Goal: Transaction & Acquisition: Book appointment/travel/reservation

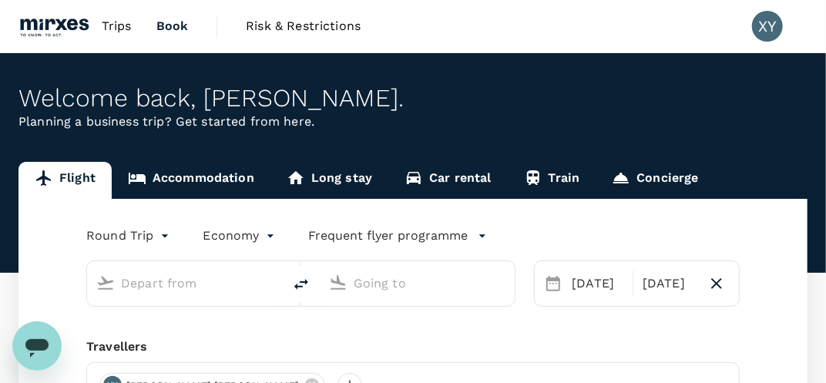
type input "Singapore Changi (SIN)"
type input "Kuala Lumpur Intl ([GEOGRAPHIC_DATA])"
type input "Singapore Changi (SIN)"
type input "Kuala Lumpur Intl ([GEOGRAPHIC_DATA])"
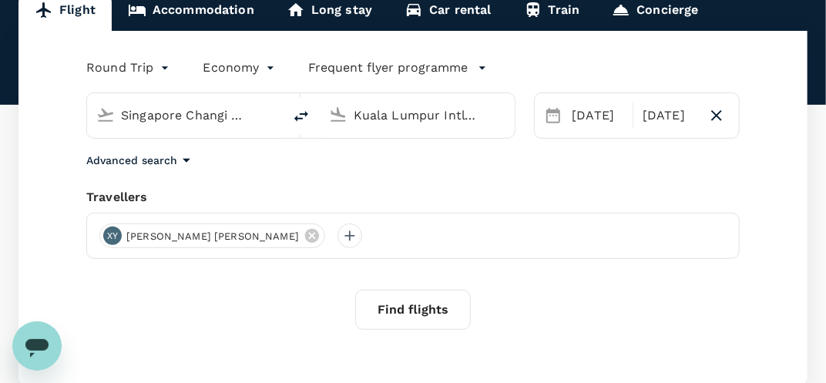
scroll to position [170, 0]
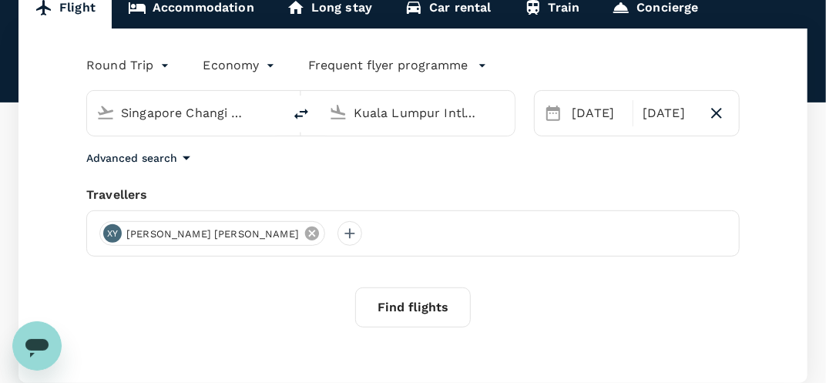
click at [304, 239] on icon at bounding box center [312, 233] width 17 height 17
click at [95, 238] on div at bounding box center [412, 233] width 653 height 46
click at [103, 236] on div at bounding box center [111, 233] width 25 height 25
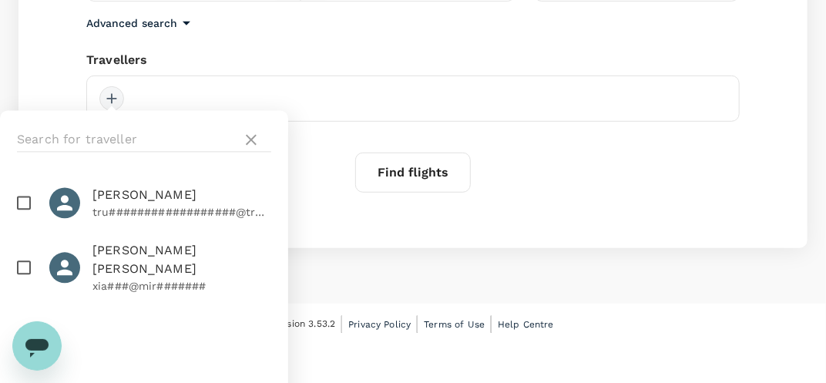
scroll to position [306, 0]
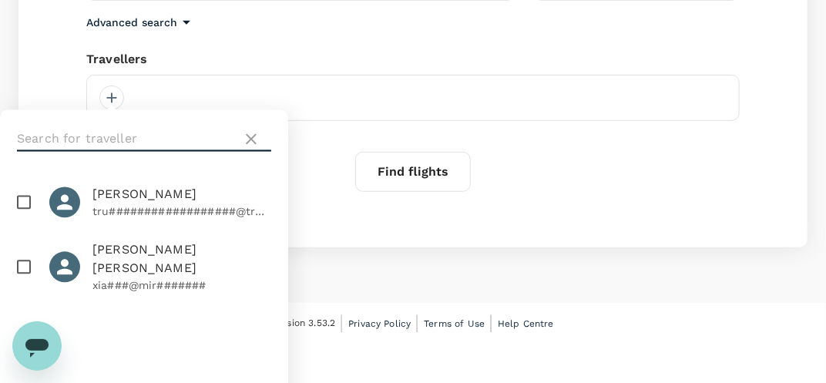
click at [151, 145] on input "text" at bounding box center [126, 139] width 219 height 25
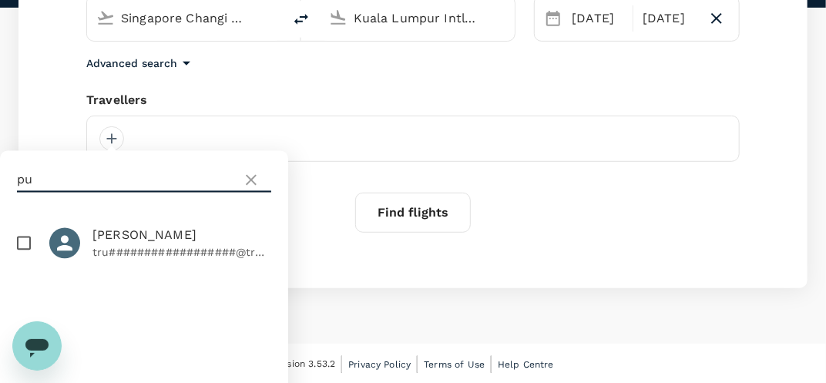
type input "p"
type input "Puvan"
click at [247, 183] on icon at bounding box center [251, 180] width 18 height 18
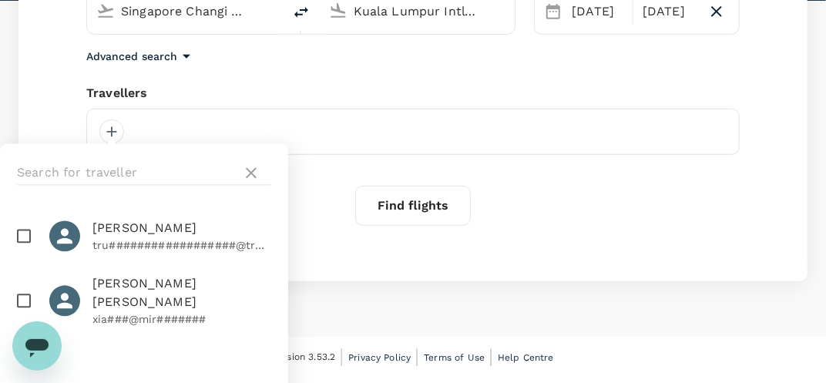
click at [344, 243] on div "Round Trip roundtrip Economy economy Frequent flyer programme Singapore Changi …" at bounding box center [412, 104] width 789 height 354
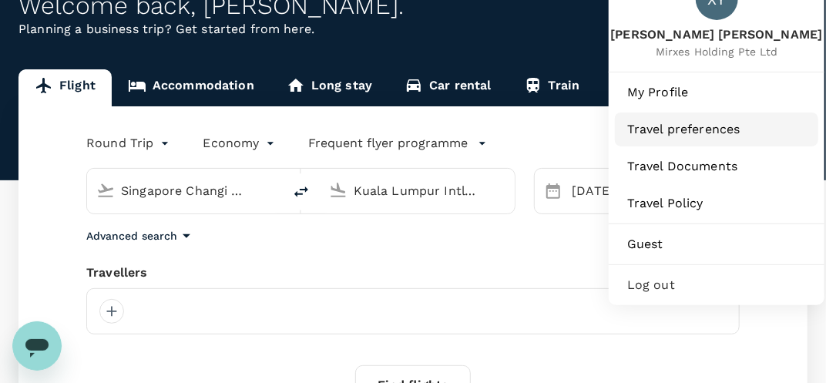
scroll to position [93, 0]
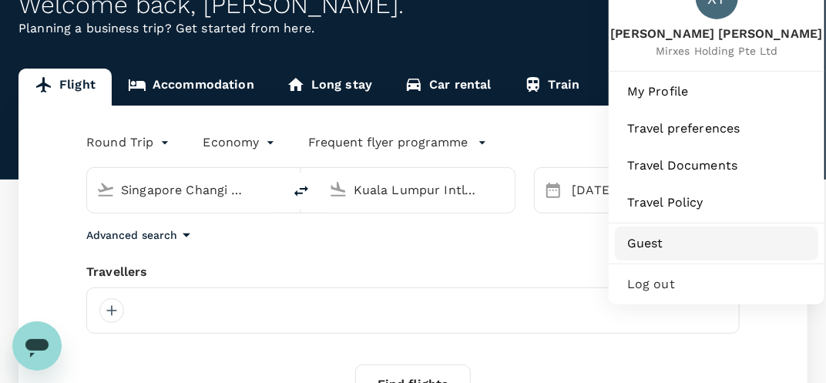
click at [668, 234] on span "Guest" at bounding box center [716, 243] width 179 height 18
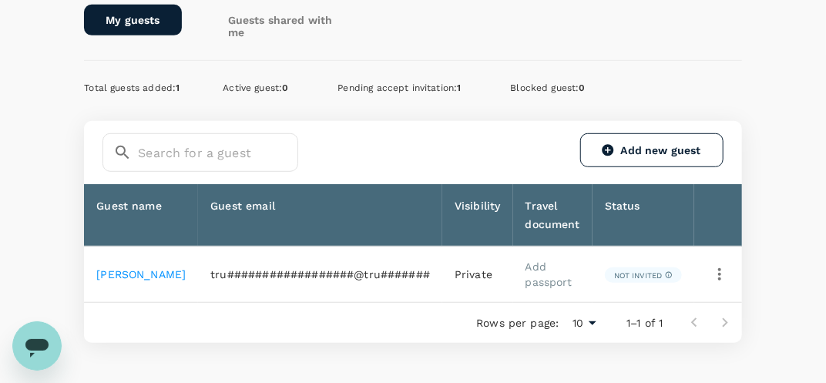
scroll to position [338, 0]
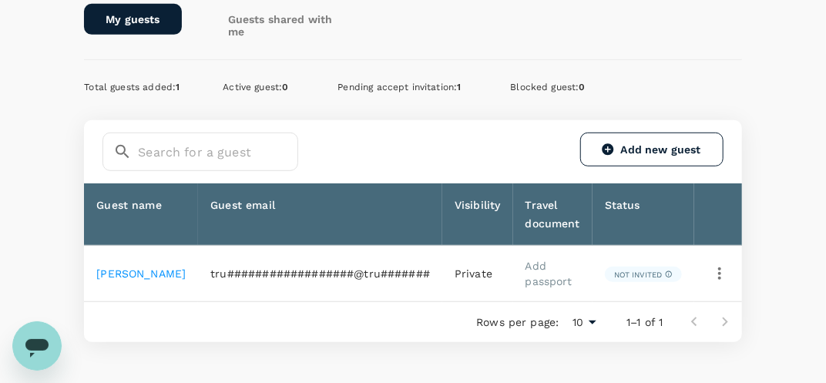
click at [354, 280] on td "tru##################@tru#######" at bounding box center [320, 274] width 244 height 56
click at [349, 274] on span "tru##################@tru#######" at bounding box center [320, 273] width 220 height 12
click at [394, 85] on span "Pending accept invitation : 1" at bounding box center [398, 87] width 123 height 11
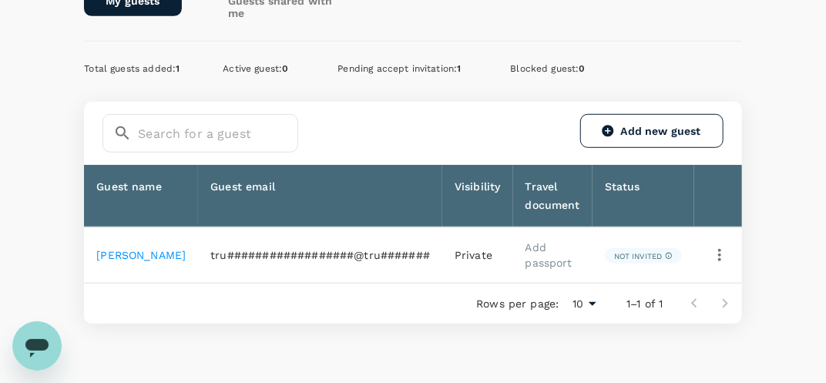
scroll to position [357, 0]
click at [714, 246] on icon "button" at bounding box center [719, 255] width 18 height 18
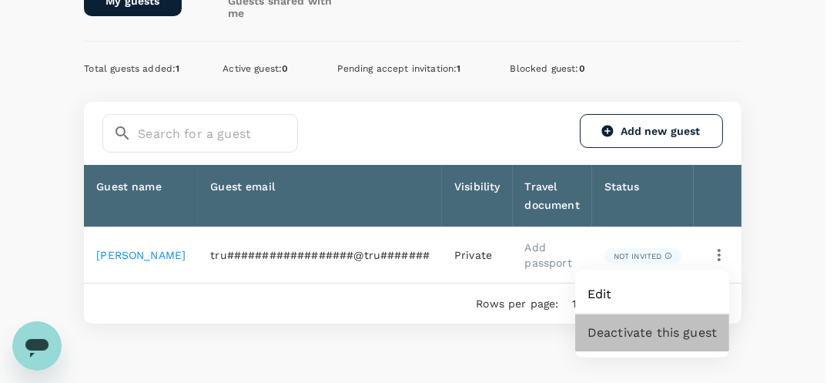
click at [630, 333] on span "Deactivate this guest" at bounding box center [652, 333] width 129 height 18
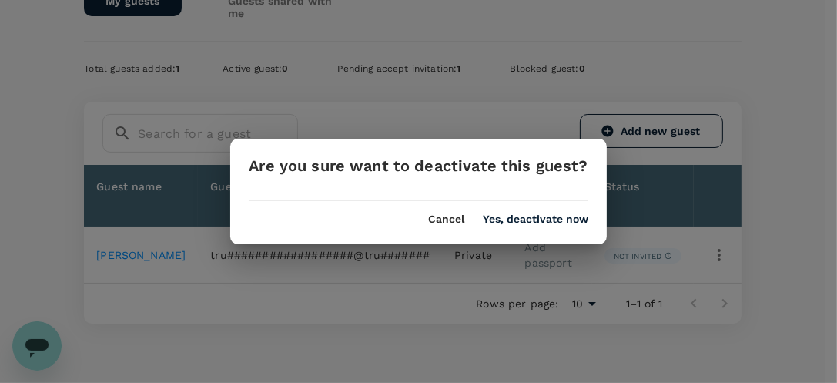
click at [512, 227] on div "Are you sure want to deactivate this guest? Cancel Yes, deactivate now" at bounding box center [418, 191] width 376 height 105
click at [508, 221] on button "Yes, deactivate now" at bounding box center [536, 219] width 106 height 12
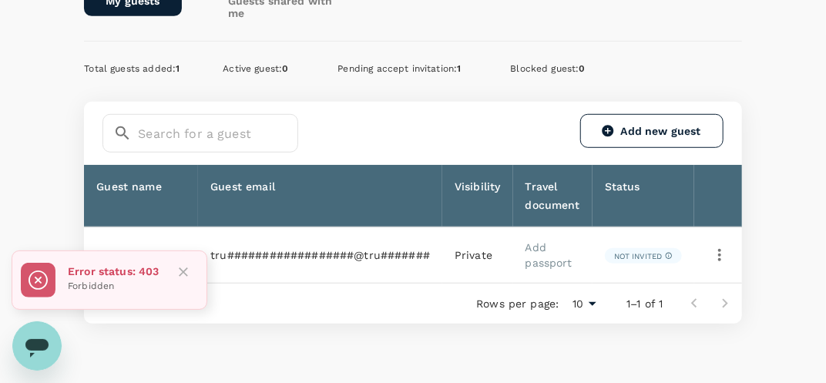
click at [190, 271] on icon "Close" at bounding box center [183, 271] width 15 height 15
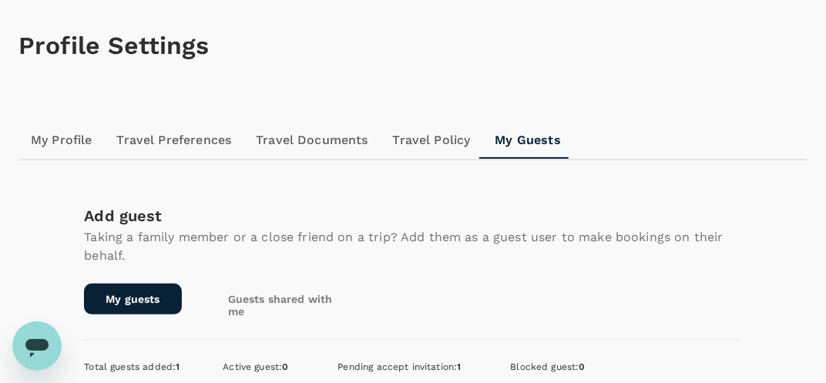
scroll to position [0, 0]
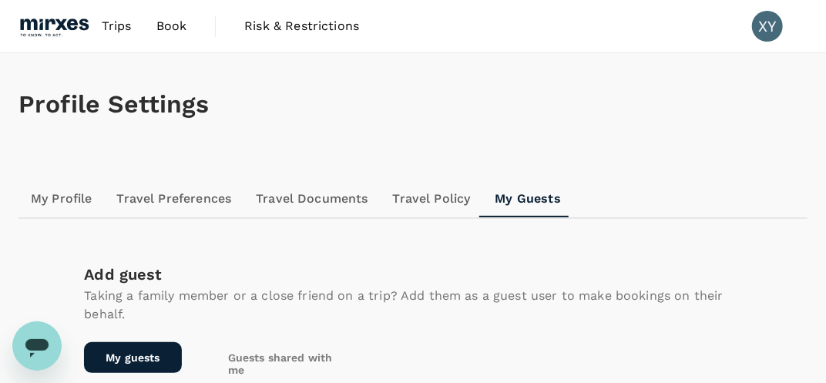
click at [55, 25] on img at bounding box center [53, 26] width 71 height 34
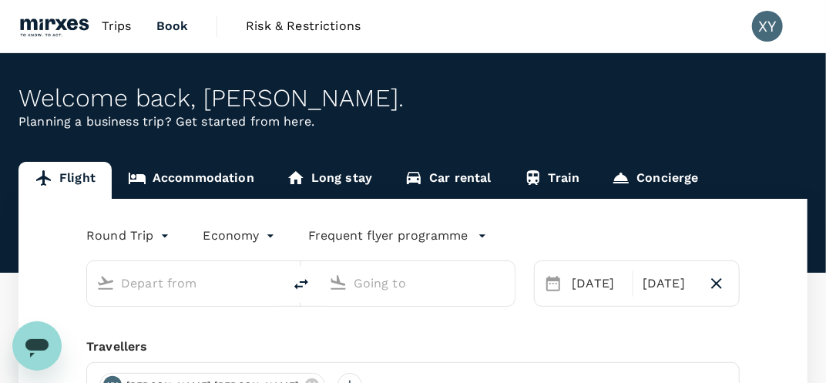
type input "Singapore Changi (SIN)"
type input "Kuala Lumpur Intl ([GEOGRAPHIC_DATA])"
type input "Singapore Changi (SIN)"
type input "Kuala Lumpur Intl ([GEOGRAPHIC_DATA])"
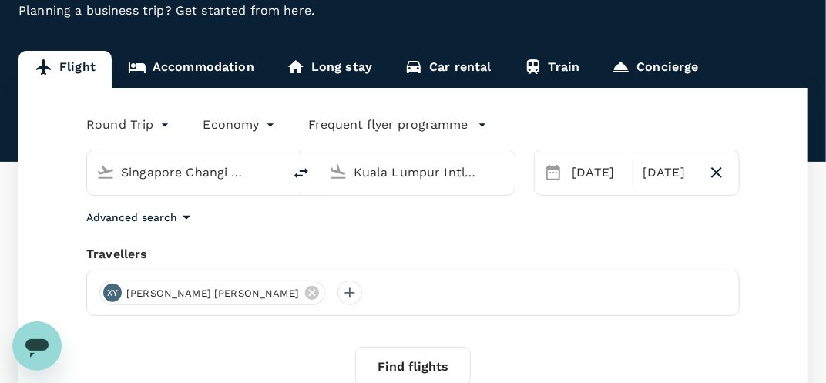
scroll to position [113, 0]
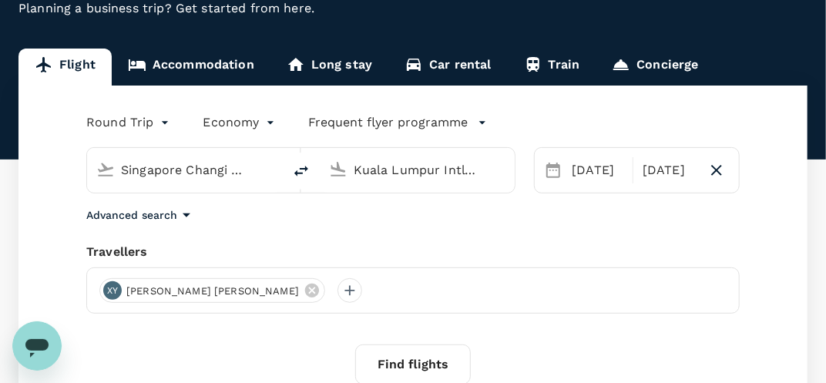
click at [265, 283] on div "XY [PERSON_NAME] [PERSON_NAME]" at bounding box center [412, 290] width 653 height 46
click at [307, 305] on div "XY [PERSON_NAME] [PERSON_NAME]" at bounding box center [412, 290] width 653 height 46
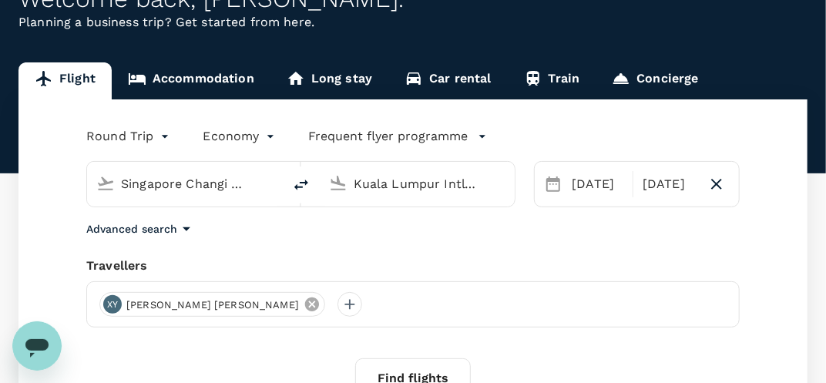
click at [305, 306] on icon at bounding box center [312, 304] width 14 height 14
click at [172, 302] on div at bounding box center [412, 304] width 653 height 46
click at [114, 304] on div at bounding box center [111, 304] width 25 height 25
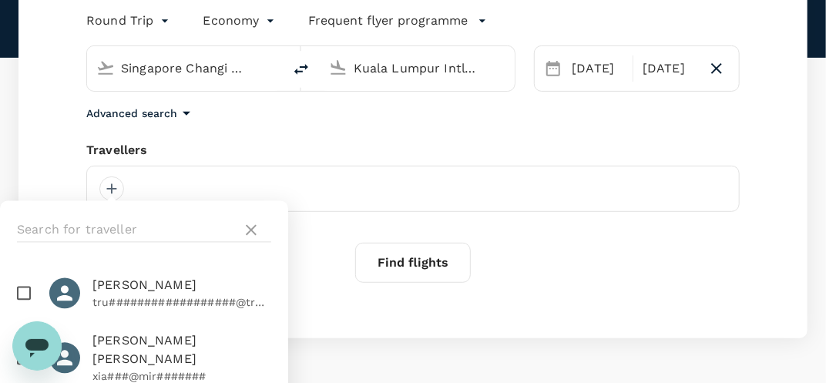
scroll to position [227, 0]
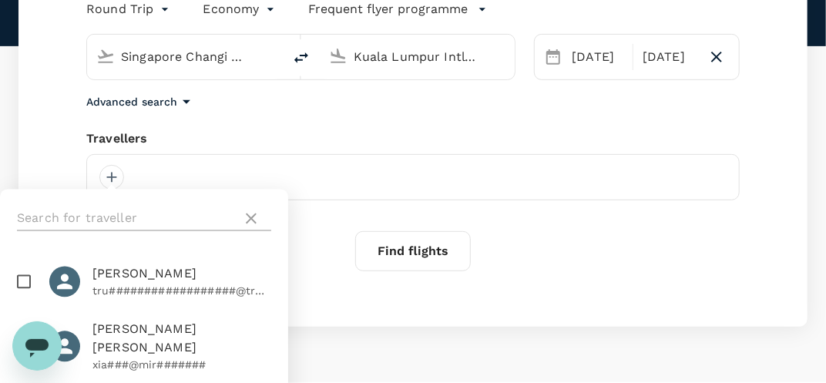
click at [129, 226] on input "text" at bounding box center [126, 218] width 219 height 25
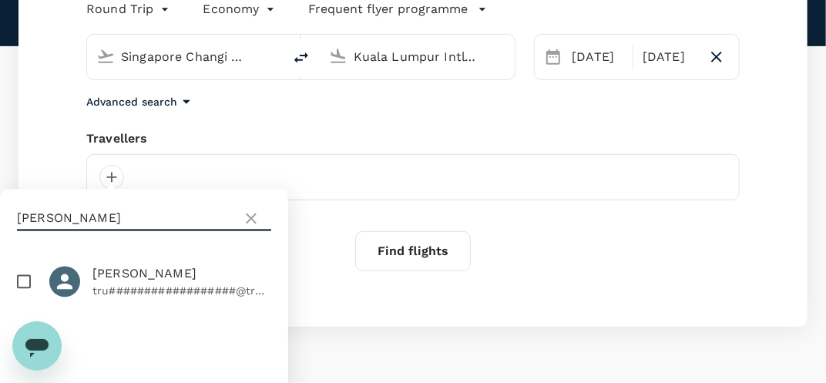
type input "[PERSON_NAME]"
click at [25, 281] on input "checkbox" at bounding box center [24, 282] width 32 height 32
checkbox input "true"
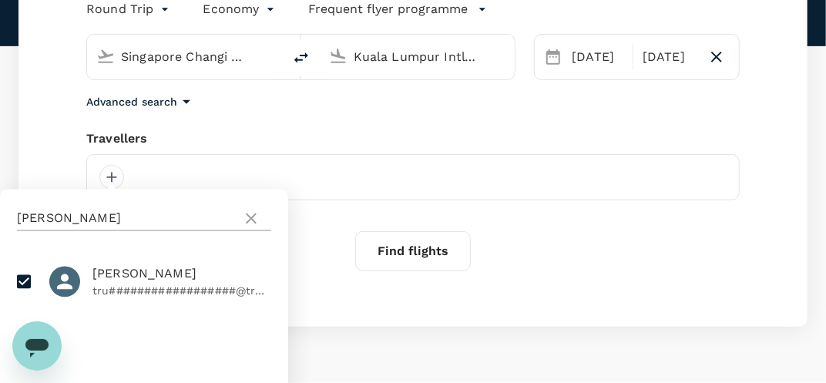
click at [250, 224] on icon at bounding box center [251, 219] width 18 height 18
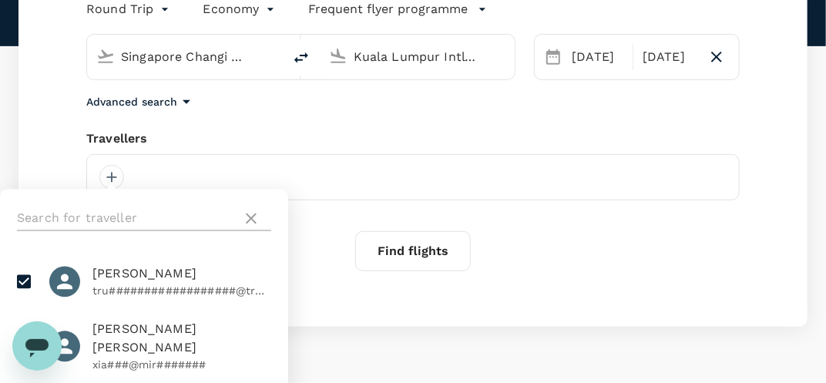
click at [250, 216] on icon at bounding box center [251, 219] width 18 height 18
click at [115, 335] on span "[PERSON_NAME] [PERSON_NAME]" at bounding box center [181, 339] width 179 height 37
checkbox input "true"
click at [48, 327] on div "Open messaging window" at bounding box center [37, 345] width 46 height 46
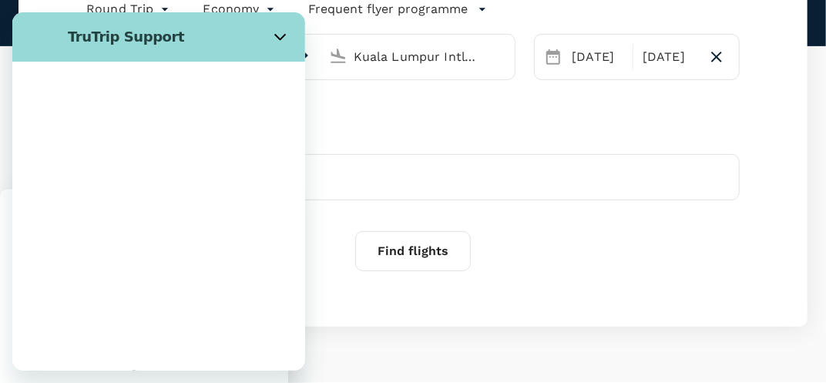
scroll to position [0, 0]
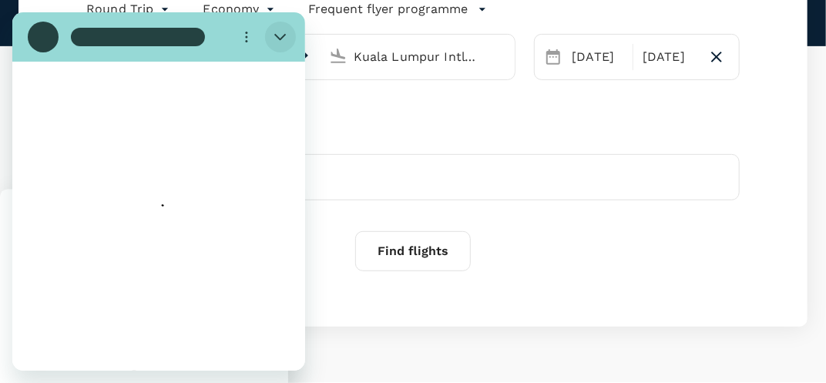
click at [282, 34] on icon "Close" at bounding box center [280, 37] width 12 height 12
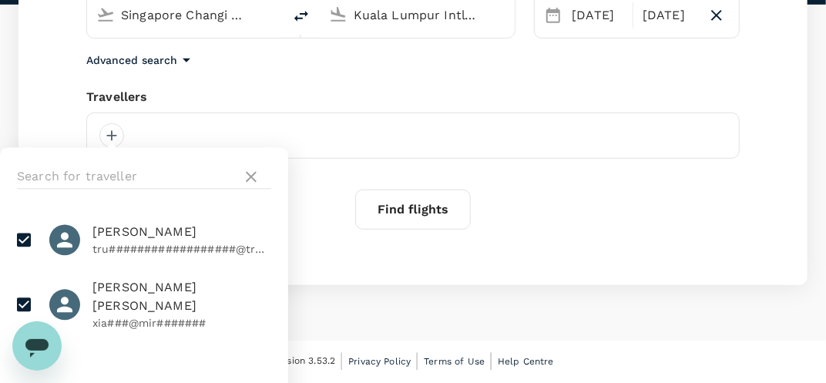
click at [16, 237] on input "checkbox" at bounding box center [24, 240] width 32 height 32
checkbox input "false"
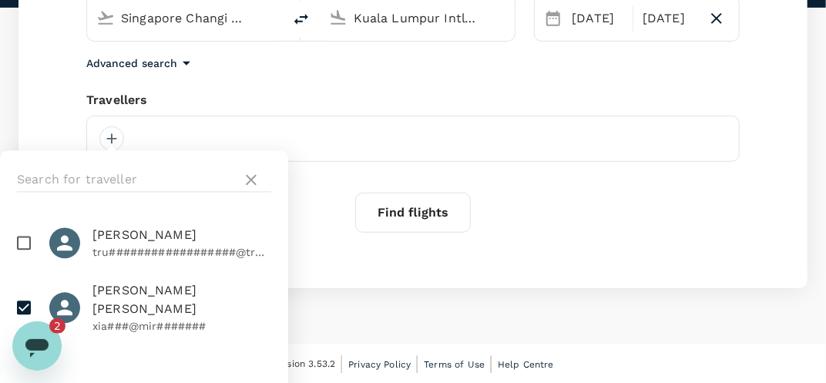
click at [46, 344] on icon "Open messaging window, 2 unread messages" at bounding box center [36, 347] width 23 height 18
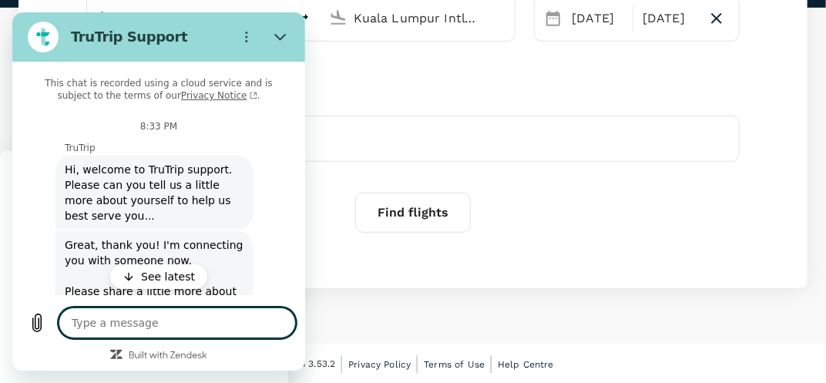
scroll to position [42, 0]
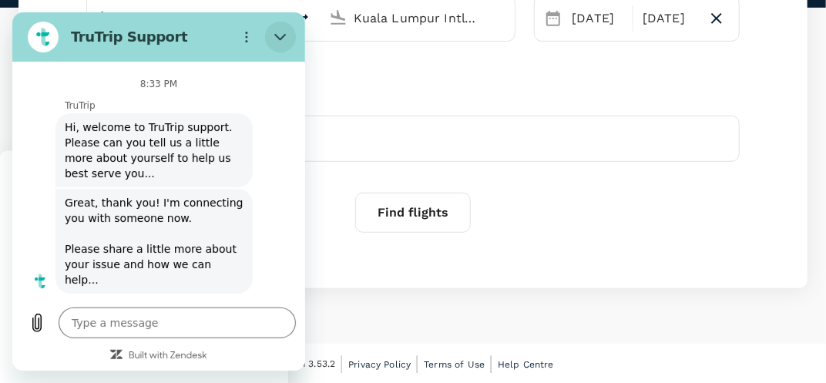
click at [284, 31] on icon "Close" at bounding box center [280, 37] width 12 height 12
type textarea "x"
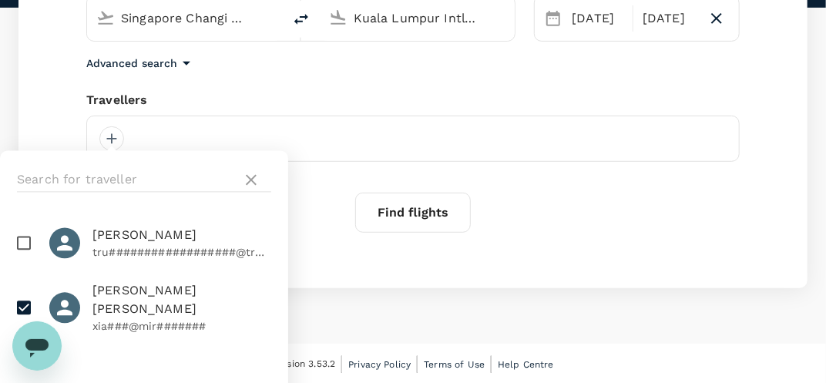
scroll to position [63, 0]
click at [385, 63] on div "Advanced search" at bounding box center [412, 63] width 653 height 18
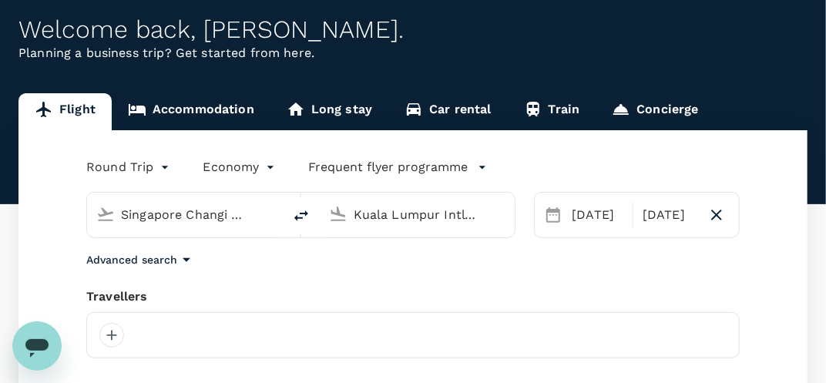
scroll to position [71, 0]
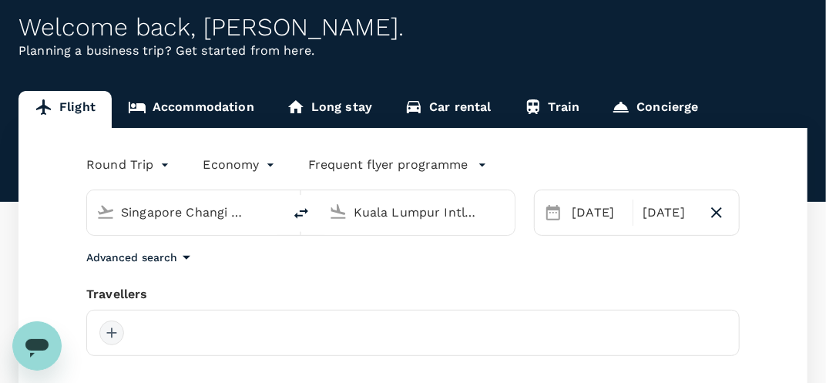
click at [112, 330] on div at bounding box center [111, 333] width 25 height 25
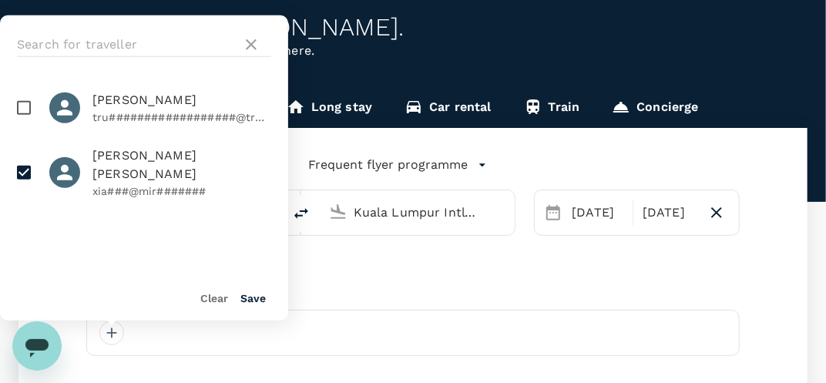
click at [243, 296] on button "Save" at bounding box center [252, 298] width 25 height 12
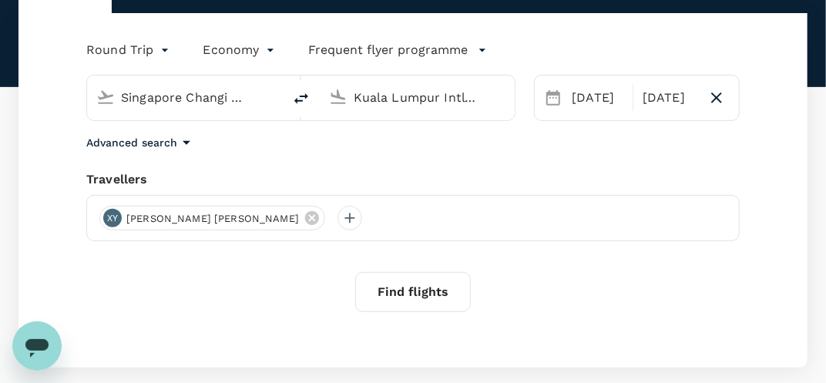
scroll to position [189, 0]
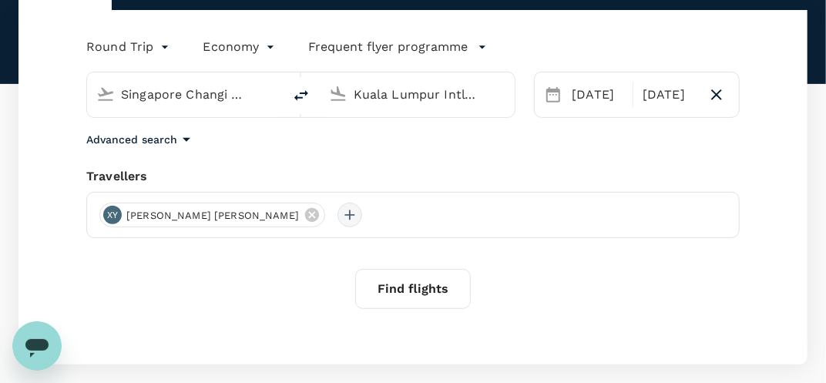
click at [337, 213] on div at bounding box center [349, 215] width 25 height 25
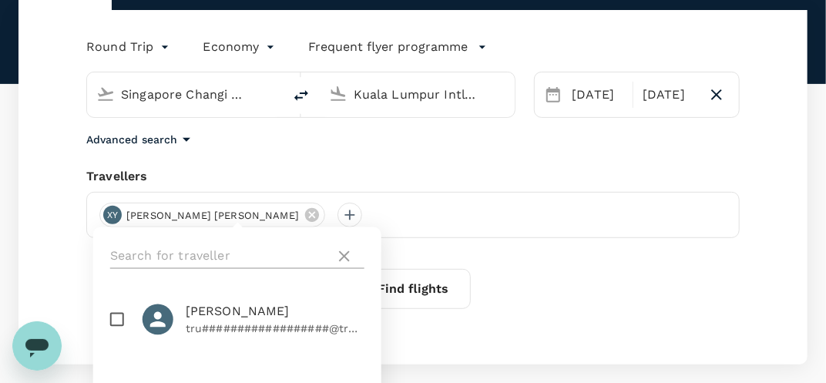
click at [218, 256] on input "text" at bounding box center [219, 256] width 219 height 25
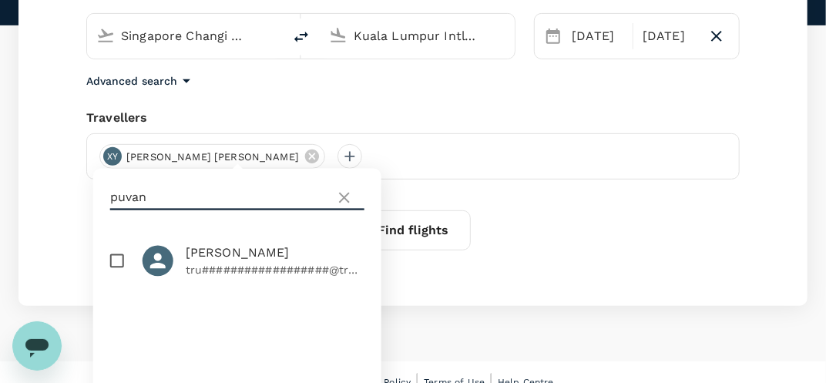
type input "puvan"
click at [342, 192] on icon at bounding box center [344, 198] width 18 height 18
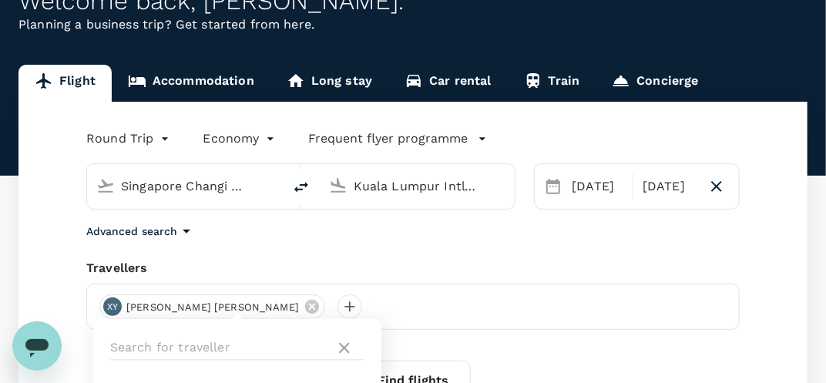
scroll to position [96, 0]
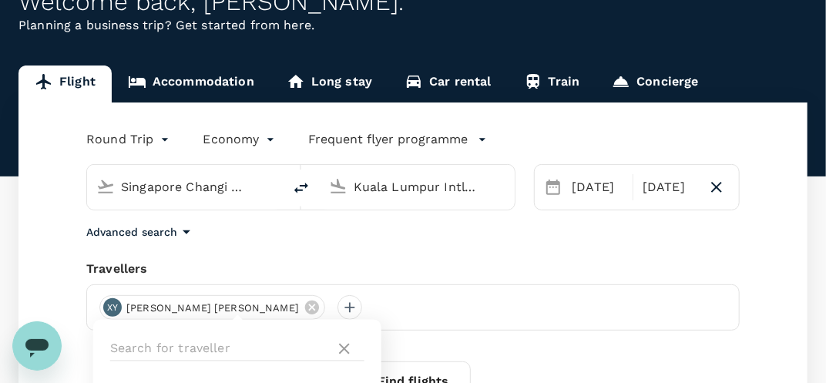
click at [721, 126] on div "Round Trip roundtrip Economy economy Frequent flyer programme" at bounding box center [397, 136] width 684 height 31
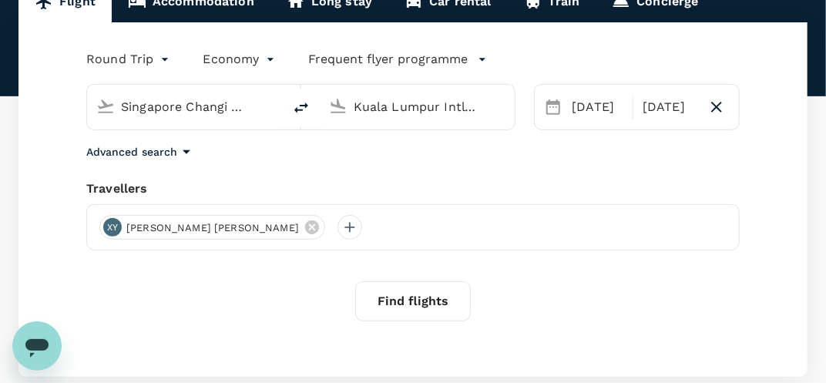
scroll to position [179, 0]
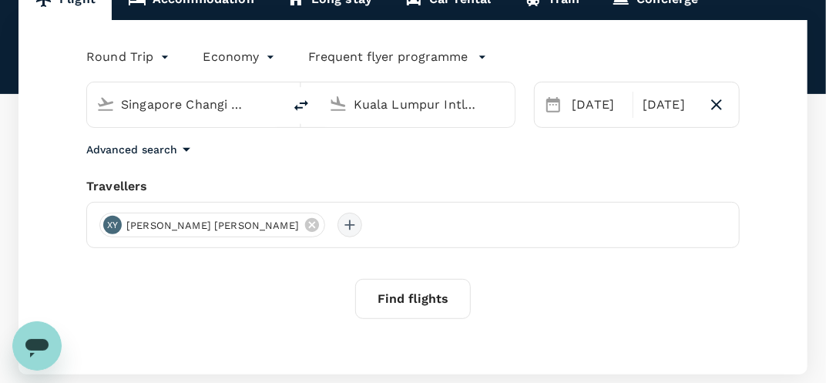
click at [337, 229] on div at bounding box center [349, 225] width 25 height 25
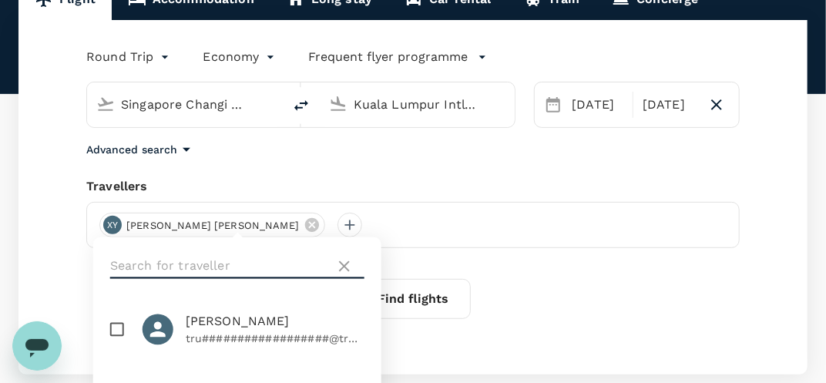
click at [206, 259] on input "text" at bounding box center [219, 266] width 219 height 25
type input "puvan"
click at [106, 337] on input "checkbox" at bounding box center [117, 330] width 32 height 32
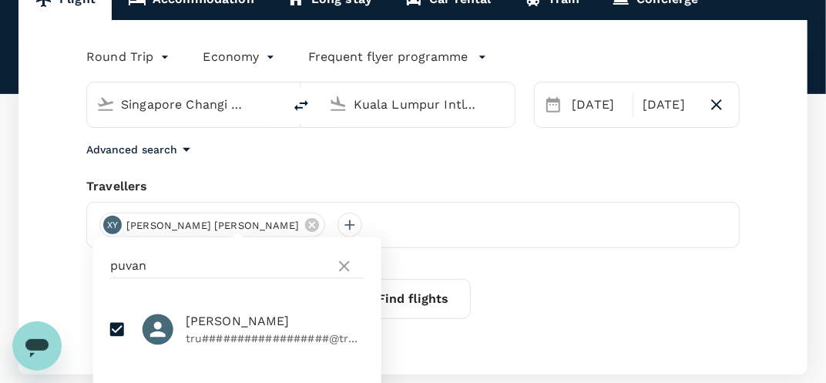
click at [111, 328] on input "checkbox" at bounding box center [117, 330] width 32 height 32
checkbox input "false"
click at [606, 307] on div "Find flights" at bounding box center [412, 299] width 653 height 40
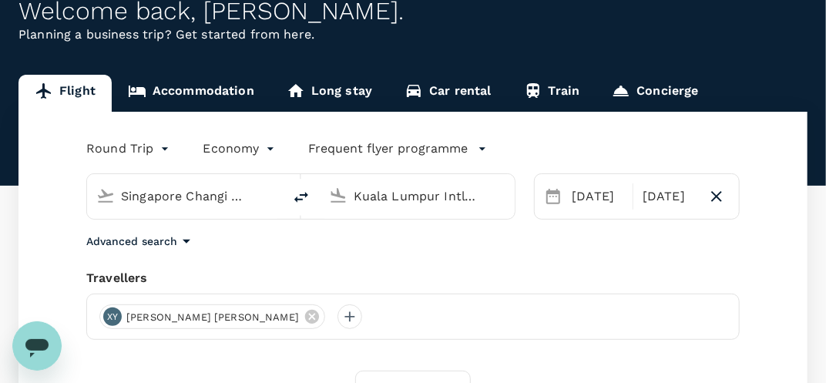
scroll to position [82, 0]
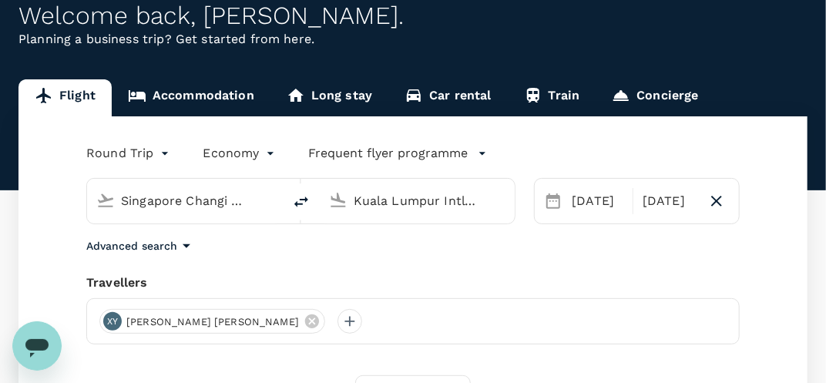
click at [257, 22] on div "Welcome back , [PERSON_NAME] ." at bounding box center [412, 16] width 789 height 29
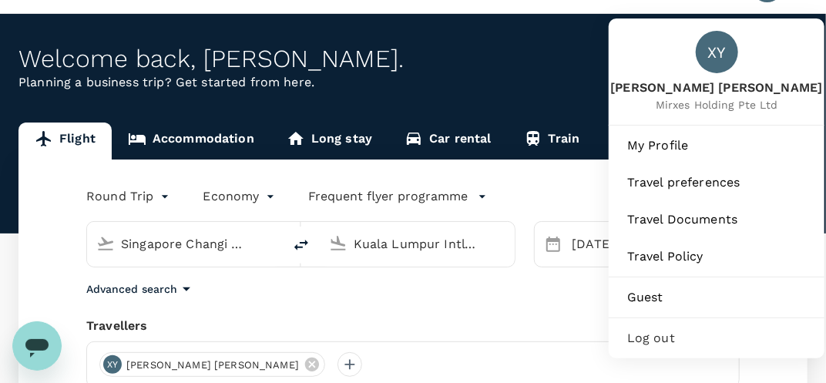
scroll to position [39, 0]
click at [675, 210] on span "Travel Documents" at bounding box center [716, 219] width 179 height 18
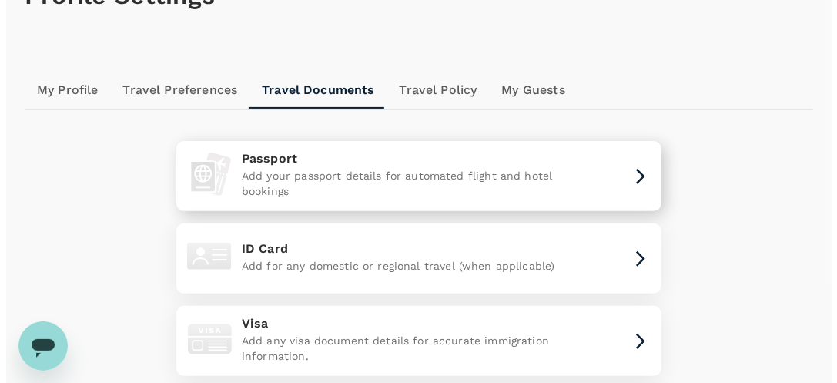
scroll to position [87, 0]
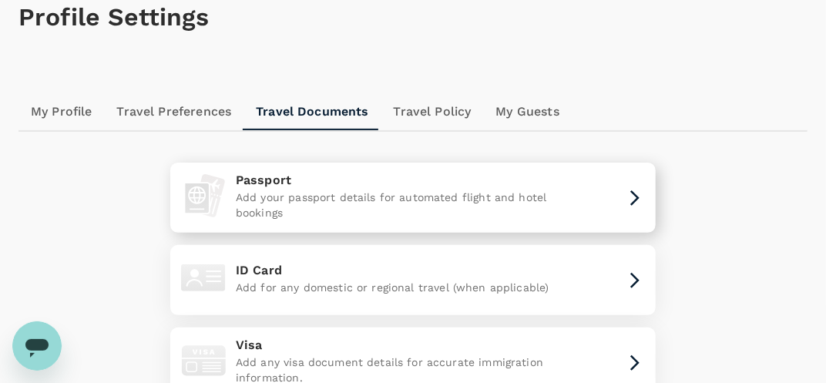
click at [554, 192] on p "Add your passport details for automated flight and hotel bookings" at bounding box center [413, 205] width 354 height 31
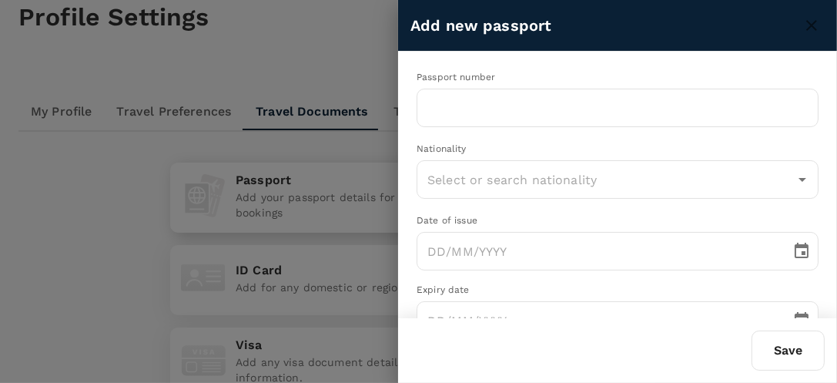
type textarea "x"
click at [505, 129] on div "Passport number ​ Nationality ​ Date of issue ​ Expiry date ​ First name (Given…" at bounding box center [617, 350] width 439 height 596
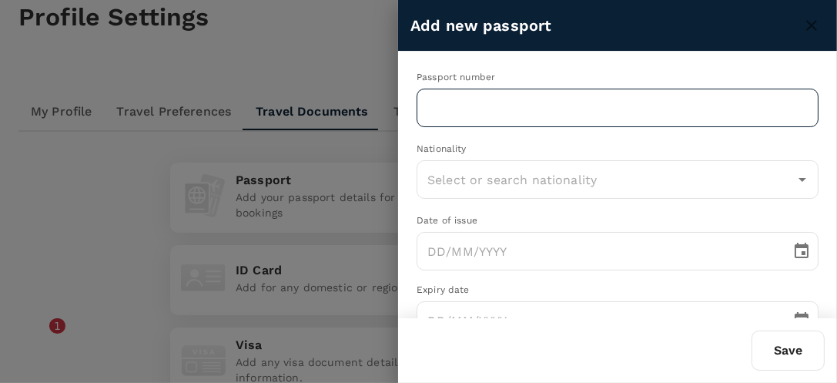
click at [497, 117] on input "text" at bounding box center [618, 108] width 402 height 39
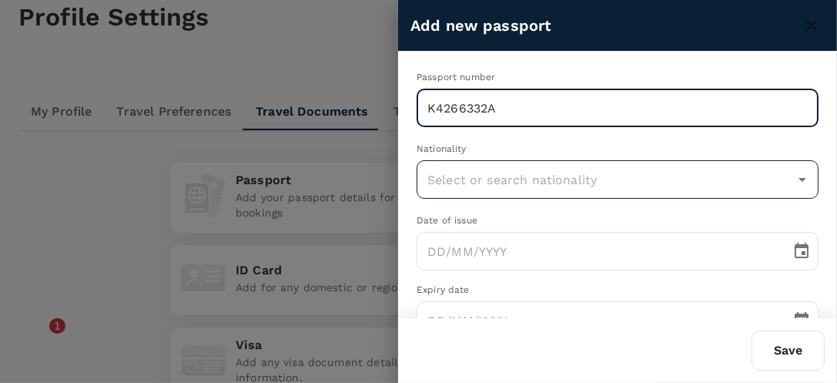
type input "K4266332A"
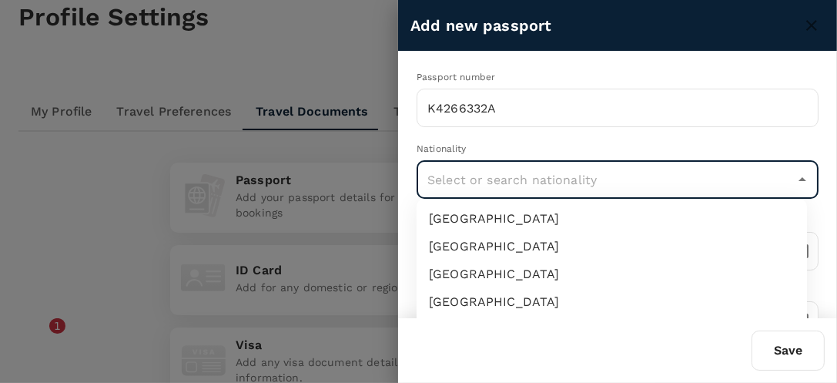
click at [498, 176] on input "text" at bounding box center [606, 179] width 365 height 29
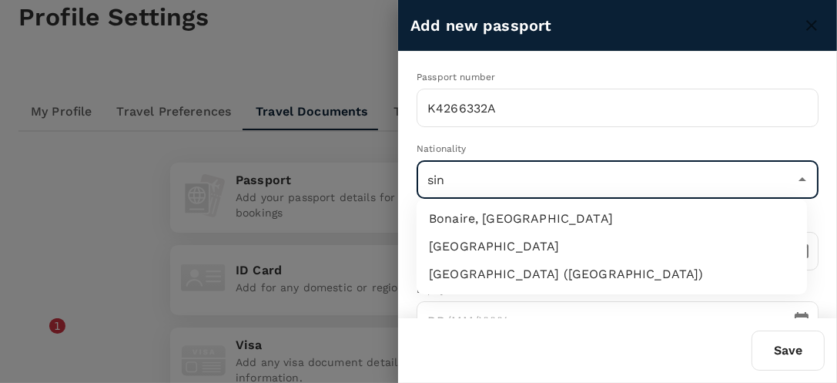
click at [470, 253] on li "[GEOGRAPHIC_DATA]" at bounding box center [612, 247] width 391 height 28
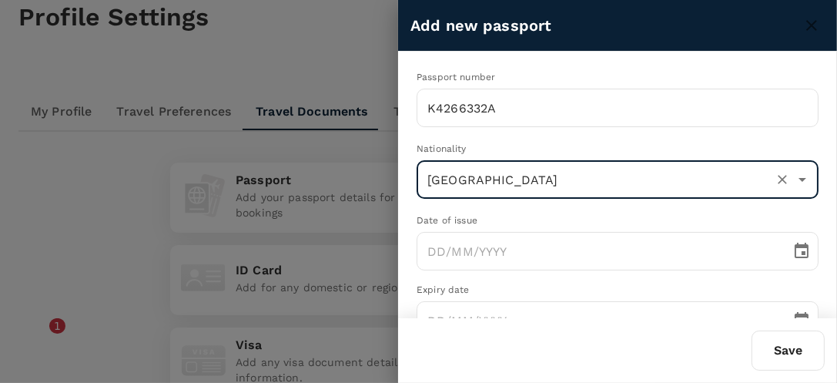
type input "[GEOGRAPHIC_DATA]"
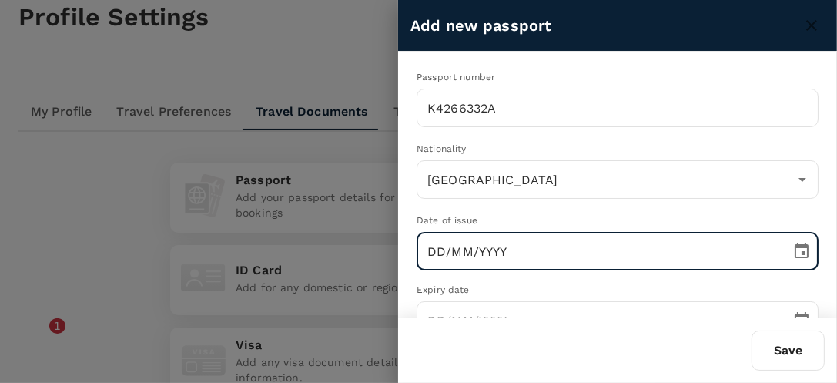
click at [470, 253] on input "DD/MM/YYYY" at bounding box center [599, 251] width 364 height 39
type input "13/07/0002"
type input "[GEOGRAPHIC_DATA]"
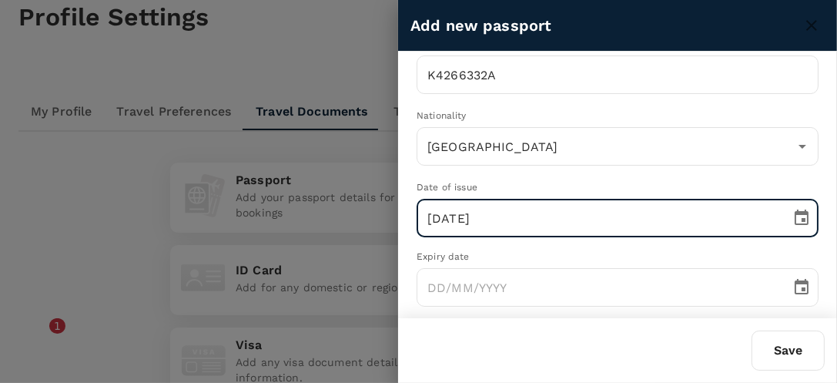
scroll to position [49, 0]
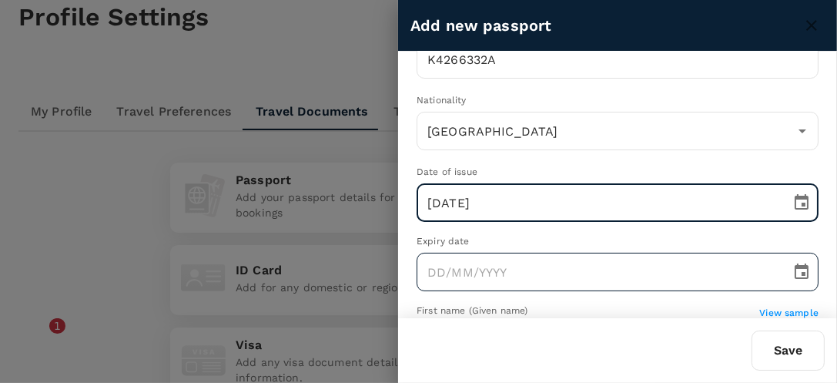
type input "[DATE]"
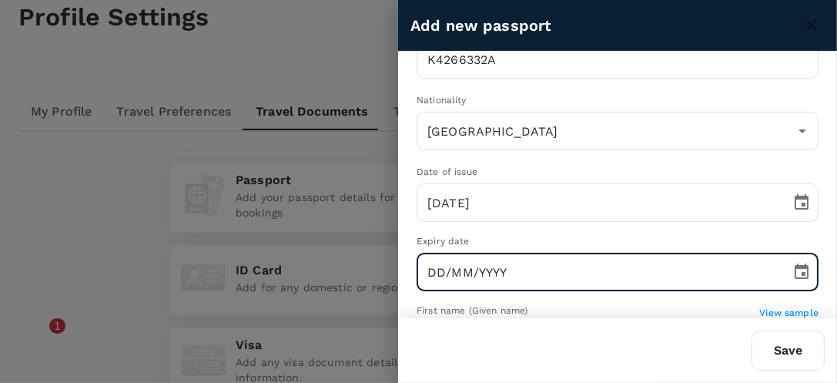
click at [466, 261] on input "DD/MM/YYYY" at bounding box center [599, 272] width 364 height 39
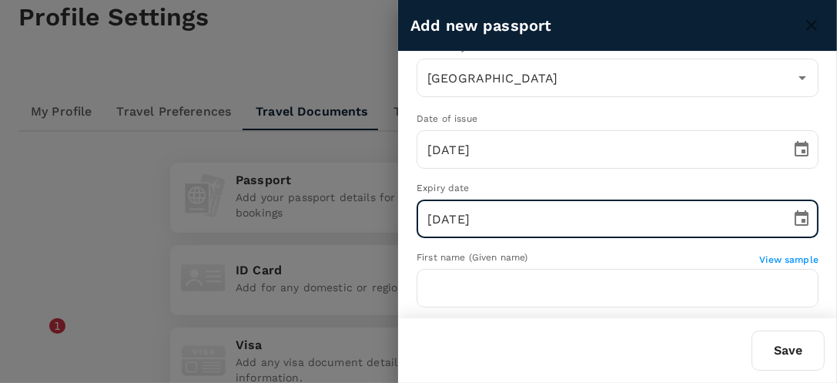
scroll to position [107, 0]
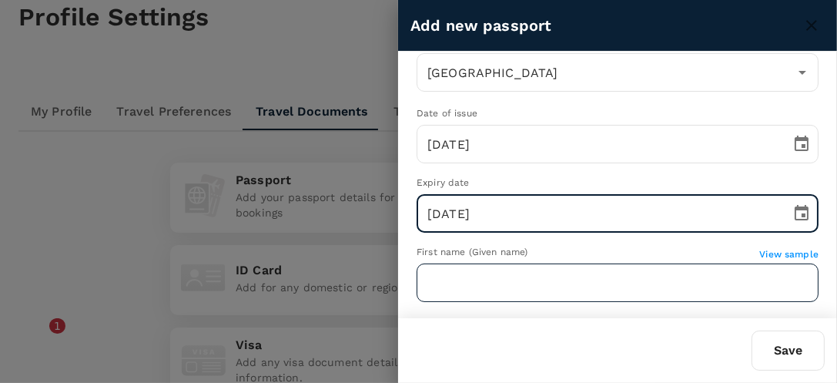
type input "[DATE]"
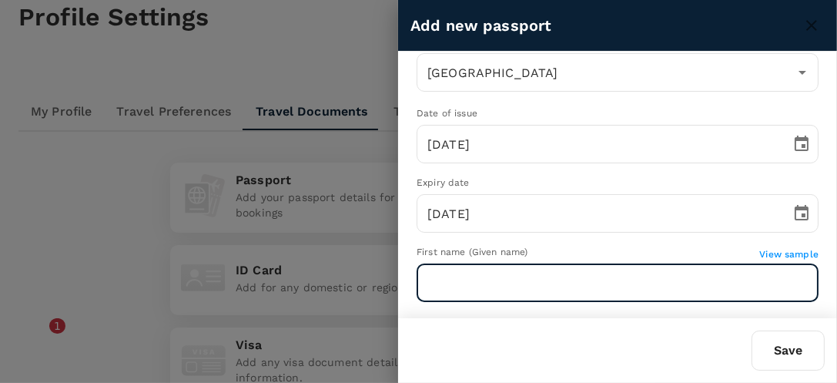
click at [461, 277] on input "text" at bounding box center [618, 282] width 402 height 39
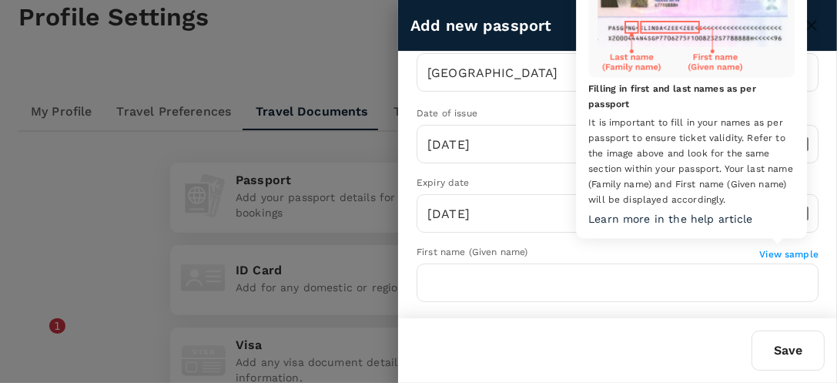
click at [763, 252] on span "View sample" at bounding box center [789, 254] width 59 height 11
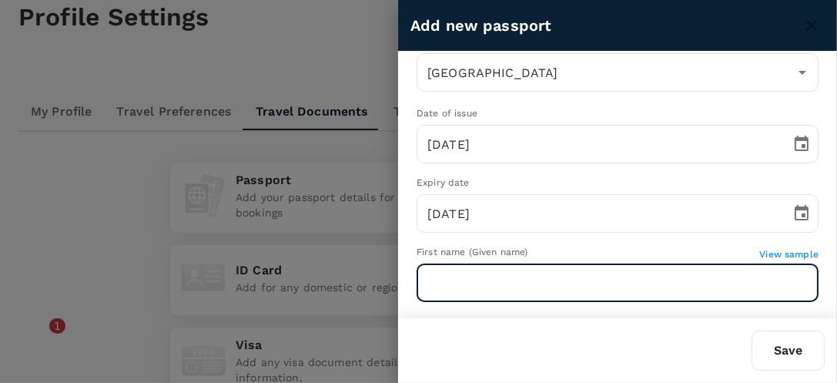
click at [530, 282] on input "text" at bounding box center [618, 282] width 402 height 39
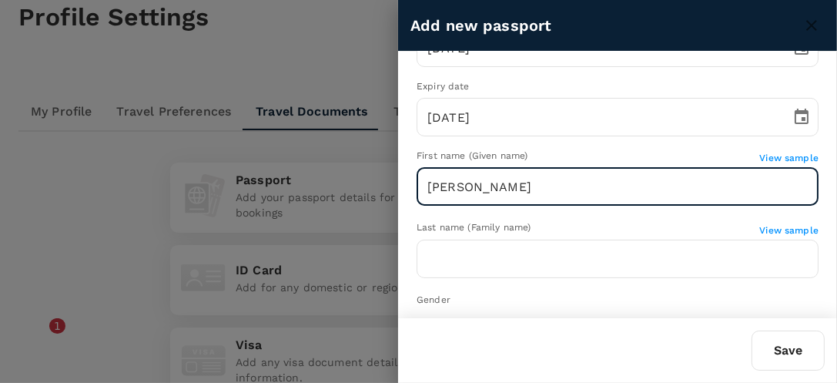
scroll to position [209, 0]
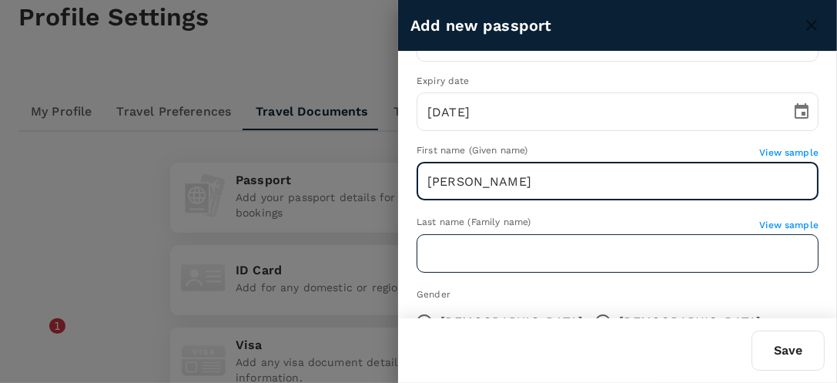
type input "[PERSON_NAME]"
click at [423, 257] on input "text" at bounding box center [618, 253] width 402 height 39
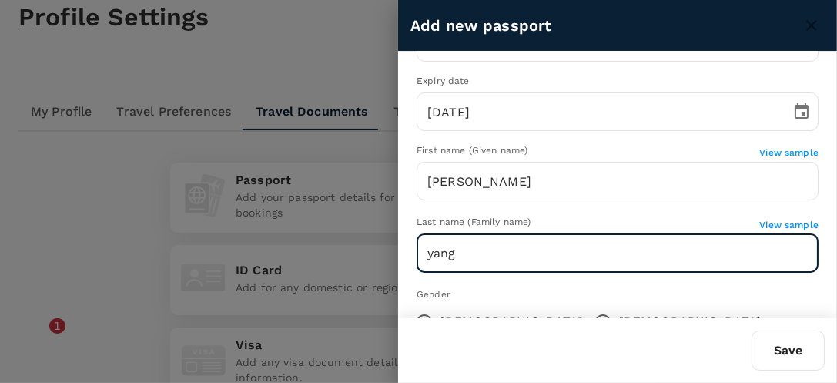
type input "YANG"
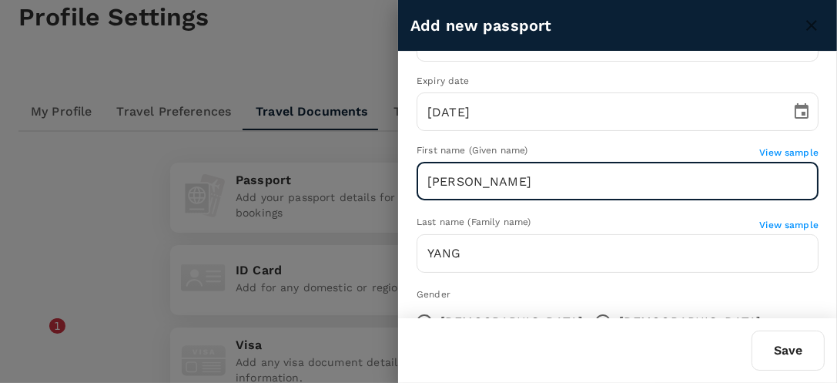
click at [458, 192] on input "[PERSON_NAME]" at bounding box center [618, 181] width 402 height 39
type input "[PERSON_NAME]"
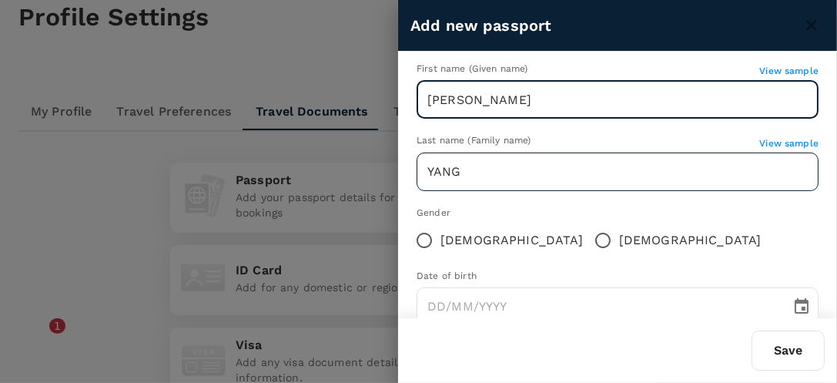
scroll to position [297, 0]
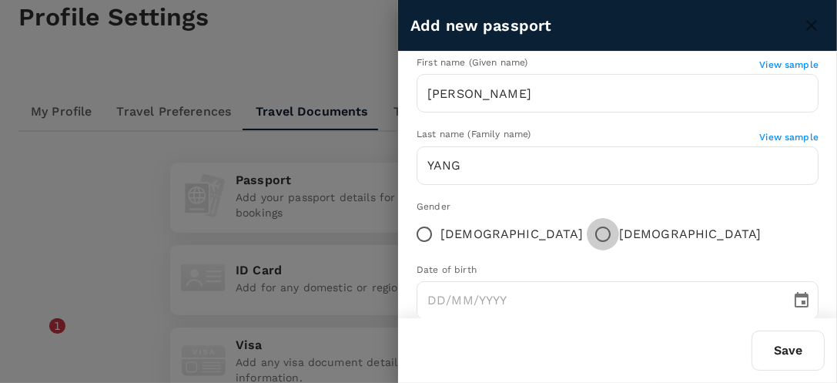
click at [587, 233] on input "[DEMOGRAPHIC_DATA]" at bounding box center [603, 234] width 32 height 32
radio input "true"
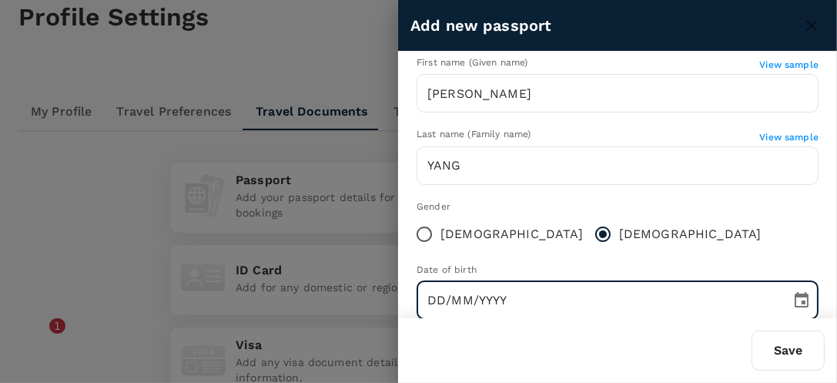
click at [496, 281] on input "DD/MM/YYYY" at bounding box center [599, 300] width 364 height 39
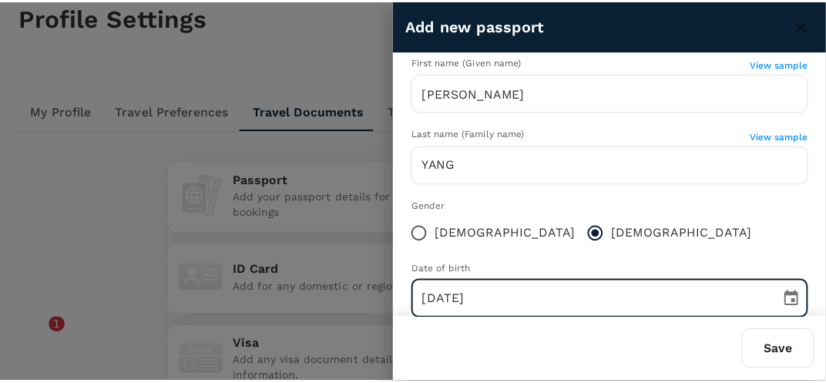
scroll to position [327, 0]
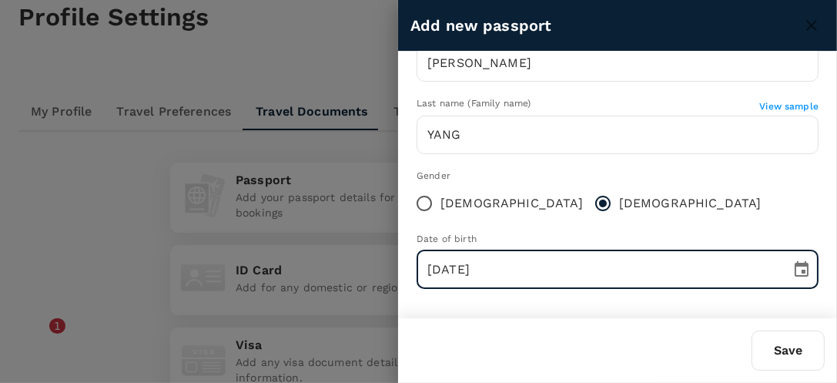
type input "[DATE]"
click at [781, 358] on button "Save" at bounding box center [788, 351] width 73 height 40
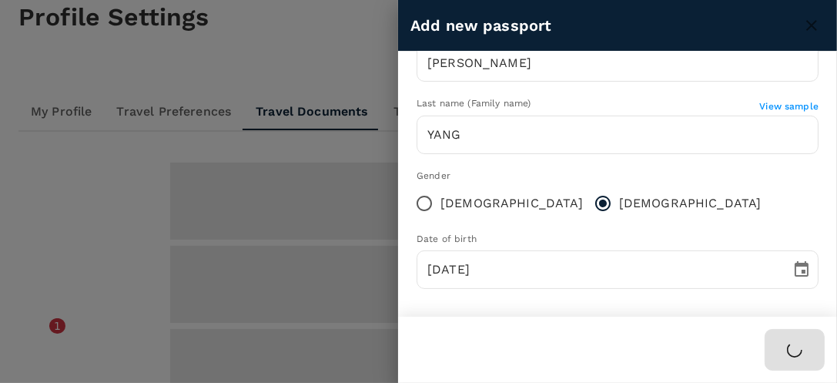
type input "[GEOGRAPHIC_DATA]"
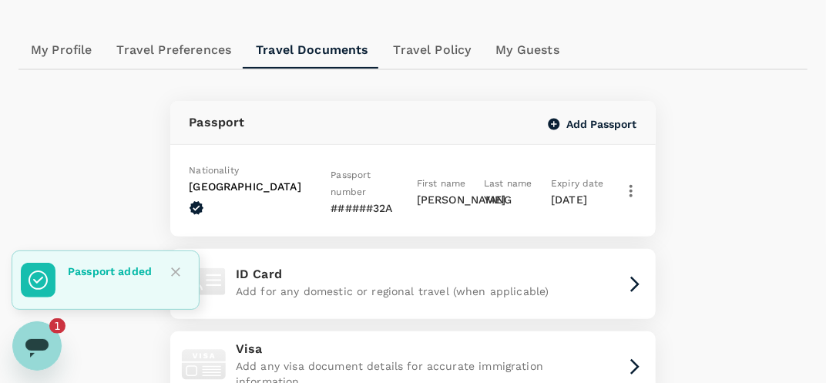
scroll to position [149, 0]
click at [360, 200] on p "######32A" at bounding box center [368, 207] width 75 height 15
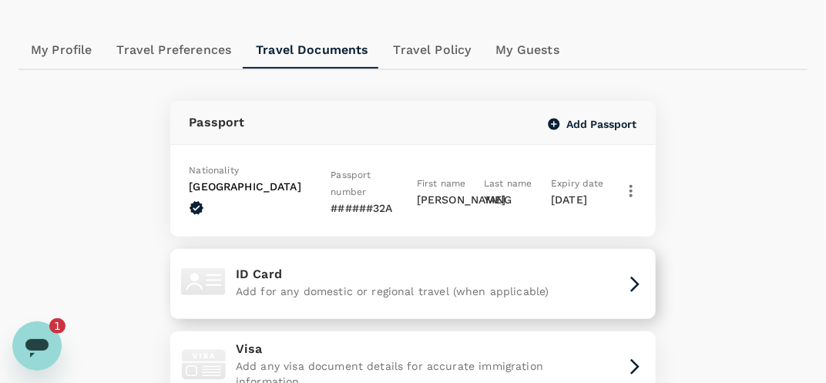
type textarea "x"
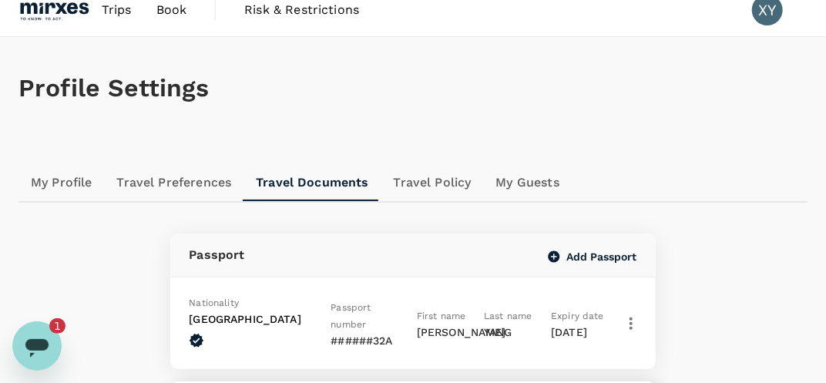
scroll to position [0, 0]
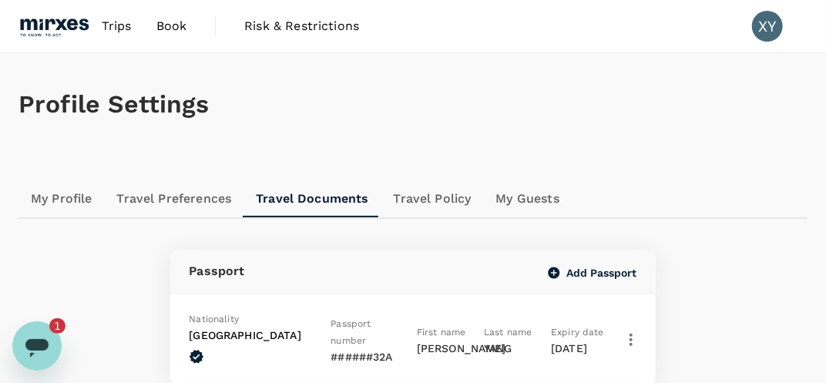
click at [54, 190] on link "My Profile" at bounding box center [61, 198] width 86 height 37
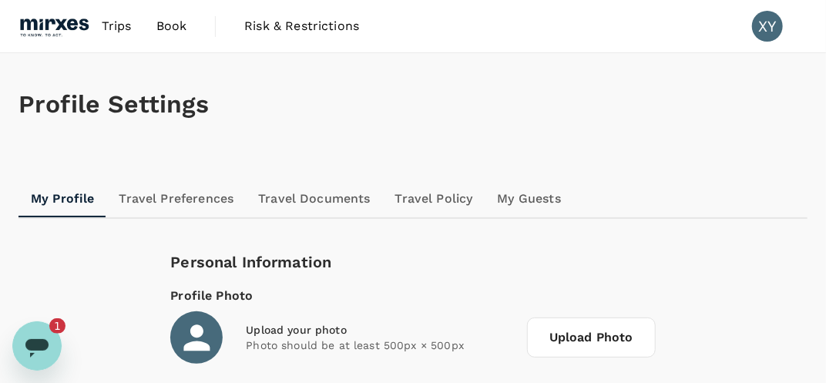
click at [178, 35] on link "Book" at bounding box center [171, 26] width 55 height 52
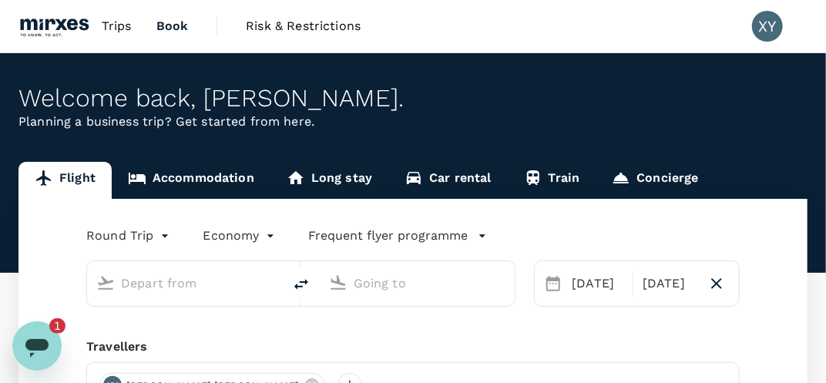
click at [178, 35] on link "Book" at bounding box center [172, 26] width 57 height 52
type input "Singapore Changi (SIN)"
type input "Kuala Lumpur Intl ([GEOGRAPHIC_DATA])"
type input "Singapore Changi (SIN)"
type input "Kuala Lumpur Intl ([GEOGRAPHIC_DATA])"
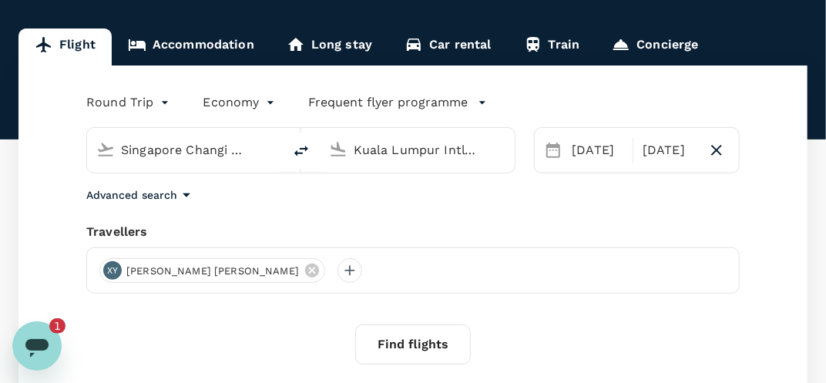
scroll to position [176, 0]
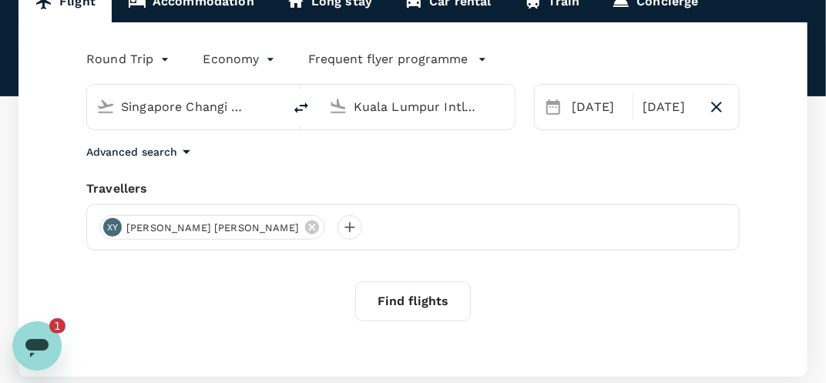
click at [318, 220] on div "XY [PERSON_NAME] [PERSON_NAME]" at bounding box center [412, 227] width 653 height 46
click at [337, 224] on div at bounding box center [349, 227] width 25 height 25
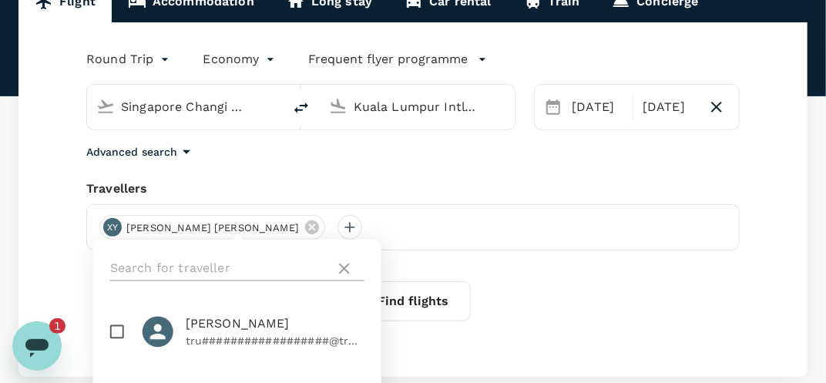
click at [209, 268] on input "text" at bounding box center [219, 269] width 219 height 25
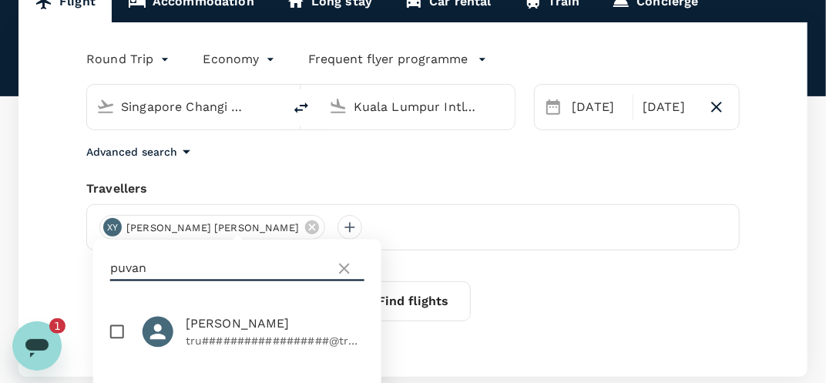
type input "puvan"
click at [347, 260] on icon at bounding box center [344, 269] width 18 height 18
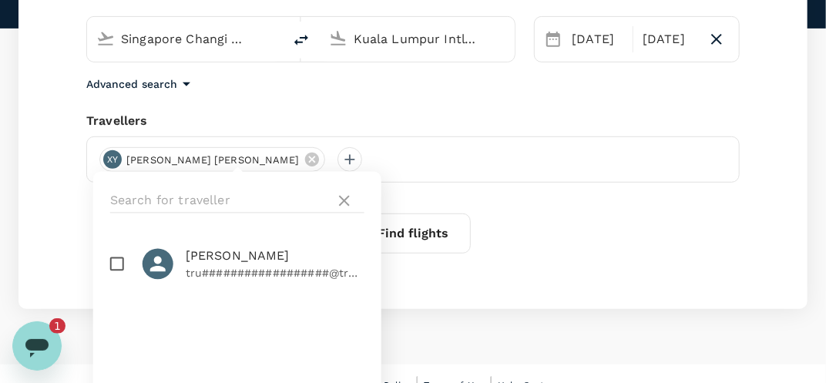
scroll to position [246, 0]
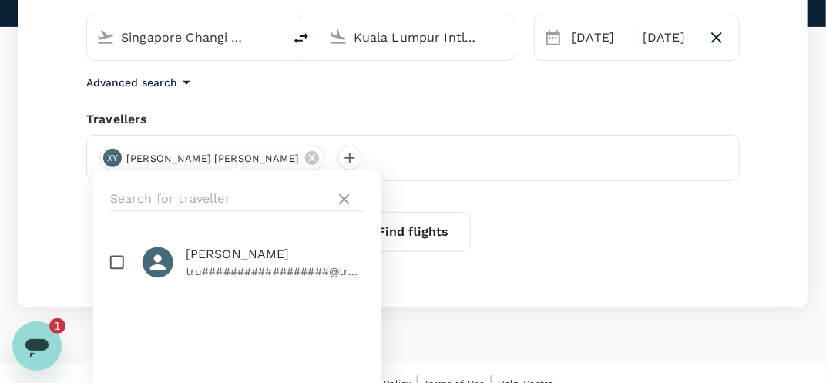
click at [453, 275] on div "Round Trip roundtrip Economy economy Frequent flyer programme Singapore Changi …" at bounding box center [412, 130] width 789 height 354
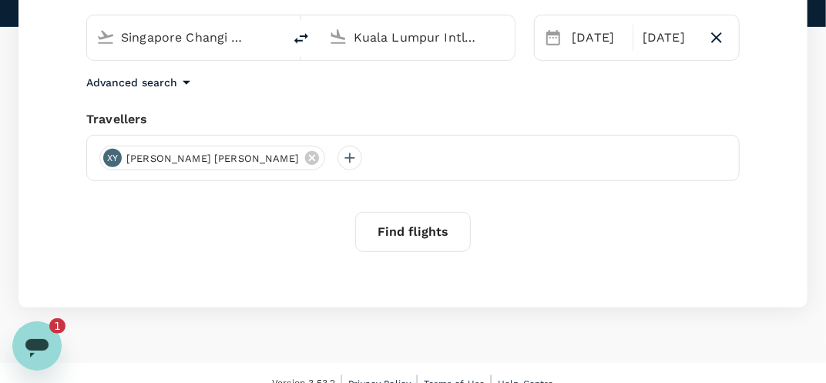
click at [315, 239] on div "Find flights" at bounding box center [412, 232] width 653 height 40
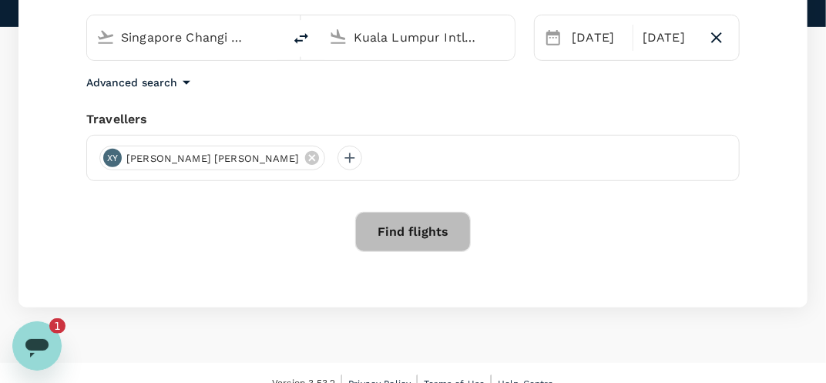
click at [379, 234] on button "Find flights" at bounding box center [413, 232] width 116 height 40
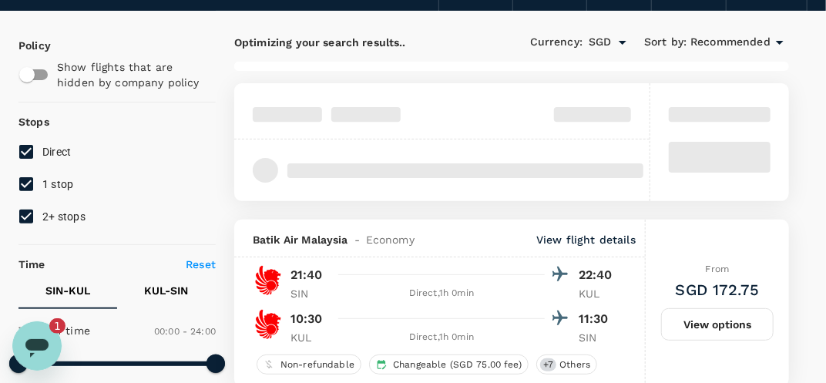
scroll to position [99, 0]
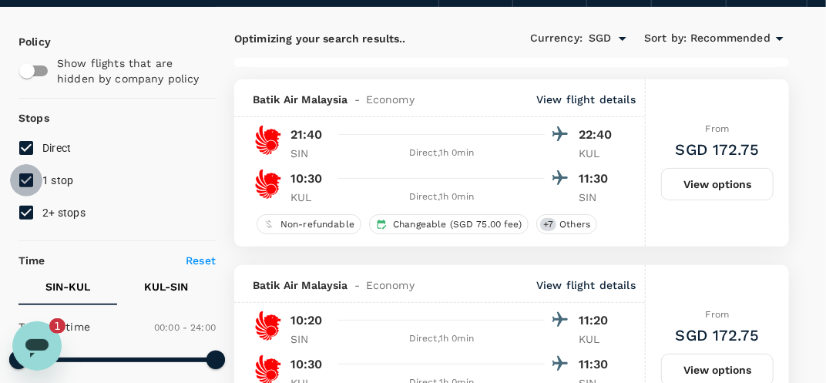
click at [36, 188] on input "1 stop" at bounding box center [26, 180] width 32 height 32
checkbox input "false"
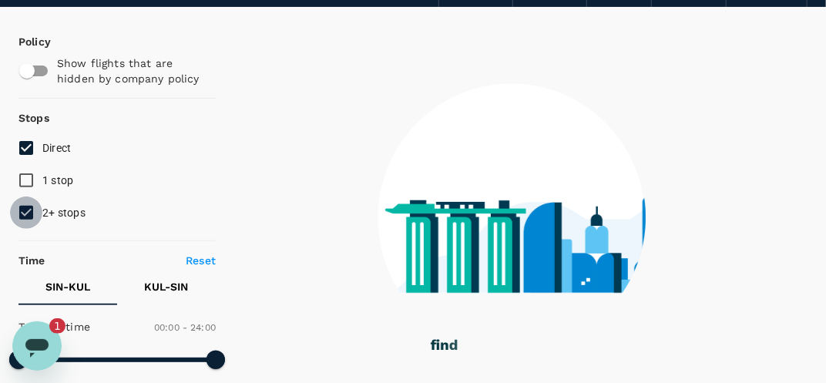
click at [32, 206] on input "2+ stops" at bounding box center [26, 212] width 32 height 32
checkbox input "false"
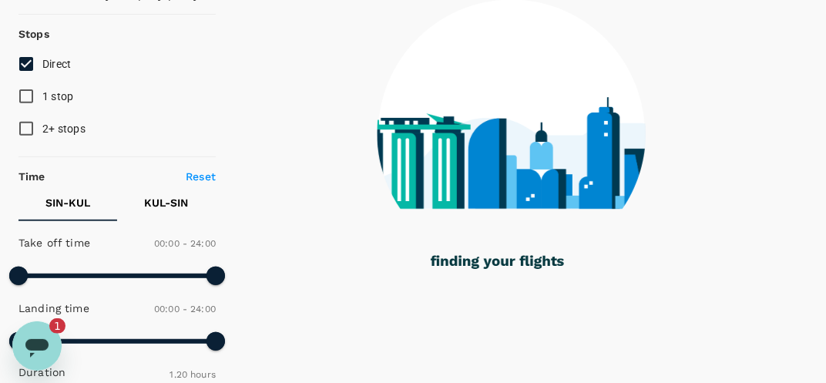
scroll to position [193, 0]
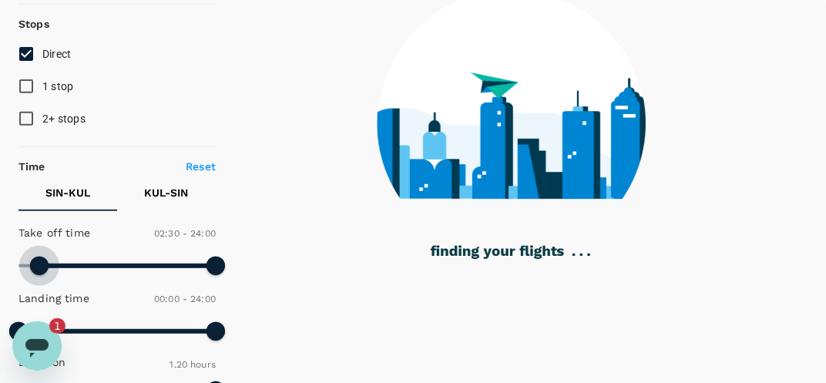
click at [39, 265] on span at bounding box center [116, 265] width 197 height 23
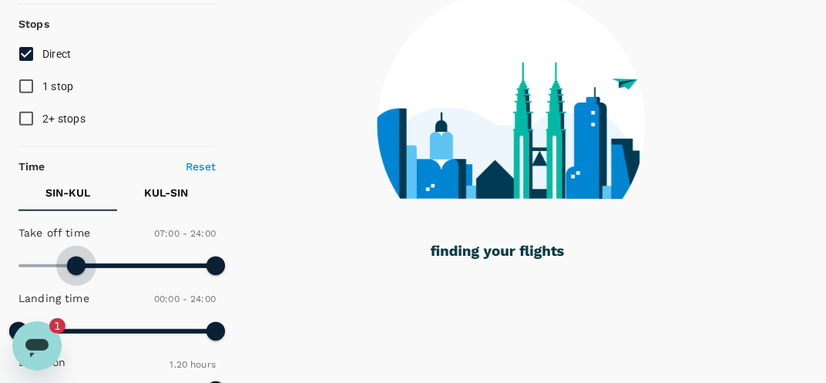
type input "480"
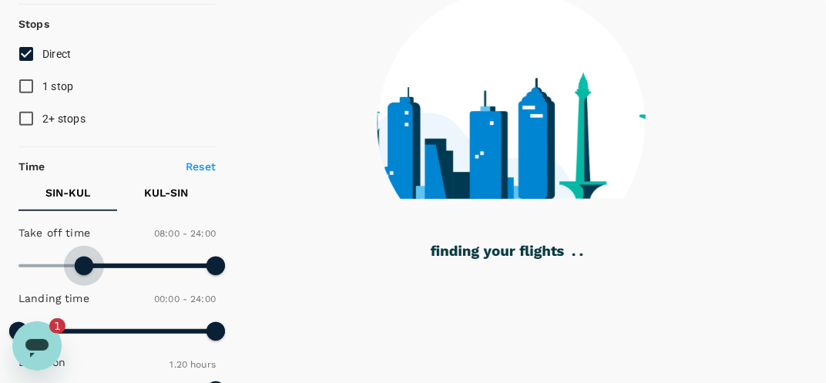
drag, startPoint x: 41, startPoint y: 268, endPoint x: 86, endPoint y: 276, distance: 46.1
click at [86, 275] on span at bounding box center [84, 266] width 18 height 18
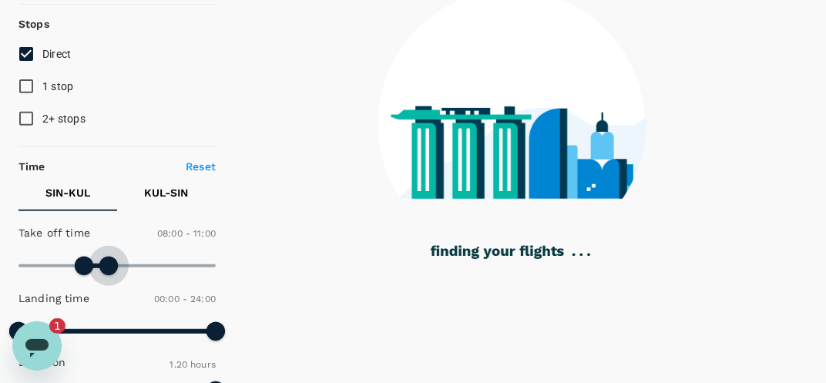
type input "630"
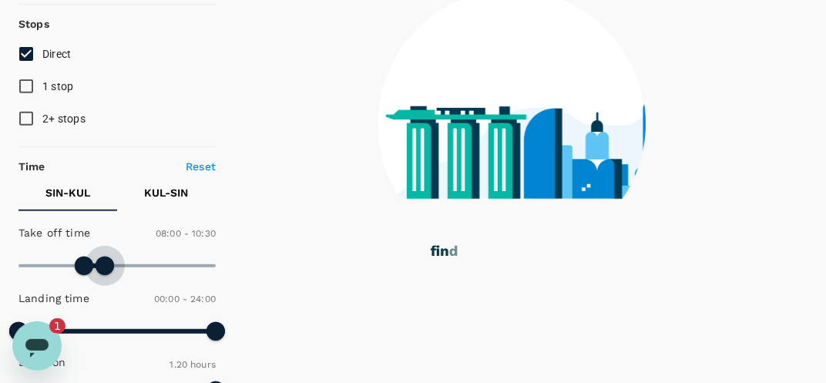
drag, startPoint x: 216, startPoint y: 263, endPoint x: 105, endPoint y: 275, distance: 111.6
click at [105, 275] on span at bounding box center [105, 266] width 18 height 18
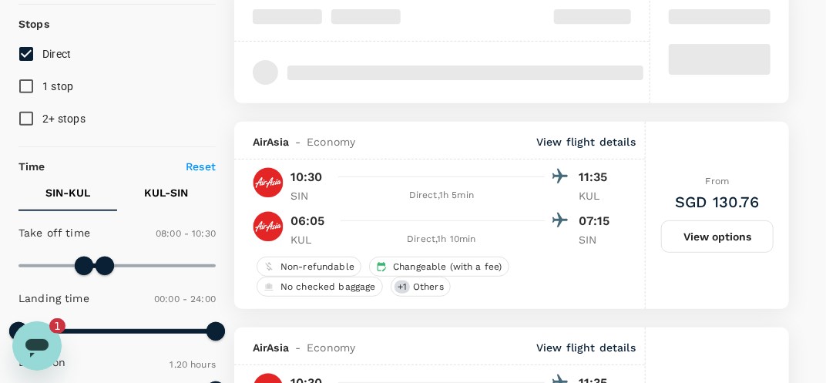
type input "SGD"
type input "630"
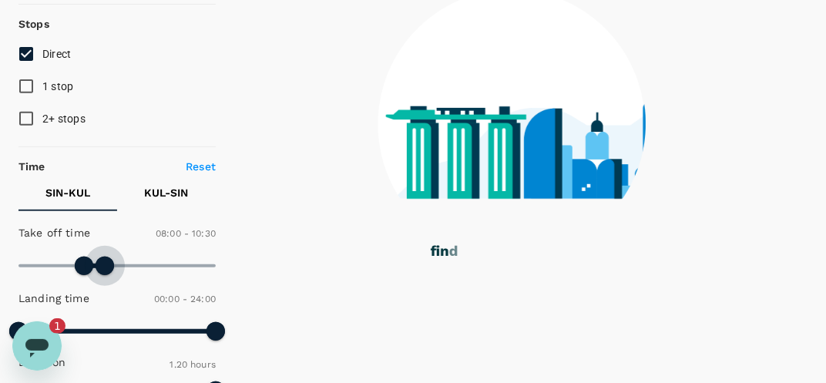
drag, startPoint x: 112, startPoint y: 266, endPoint x: 103, endPoint y: 267, distance: 8.6
click at [103, 267] on span at bounding box center [105, 266] width 18 height 18
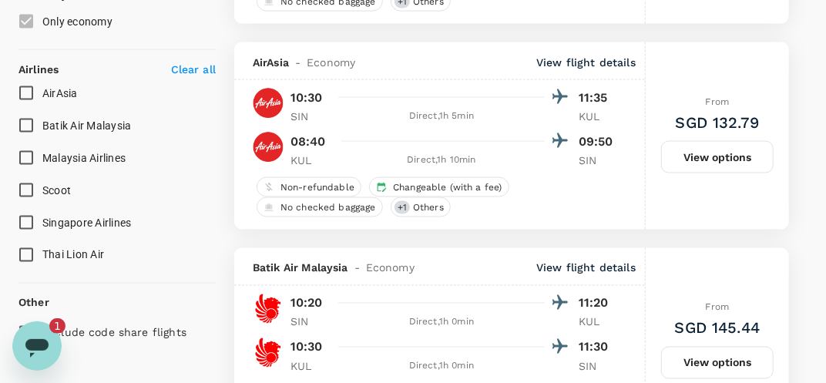
scroll to position [891, 0]
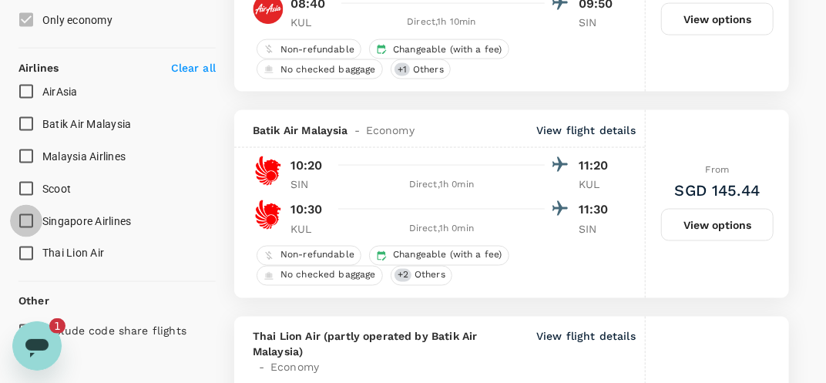
click at [31, 214] on input "Singapore Airlines" at bounding box center [26, 221] width 32 height 32
checkbox input "true"
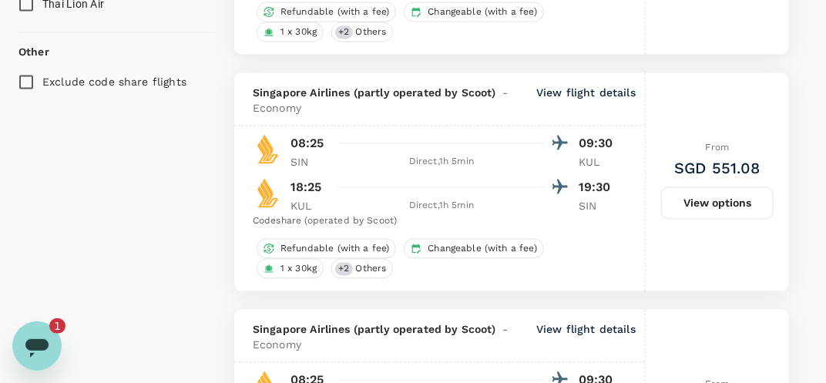
scroll to position [1143, 0]
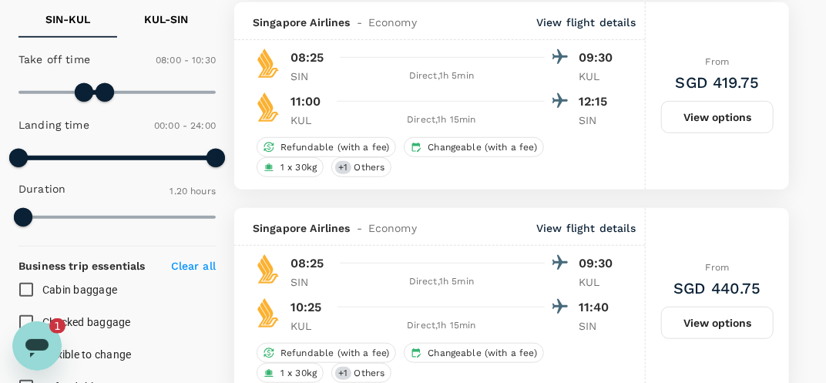
scroll to position [381, 0]
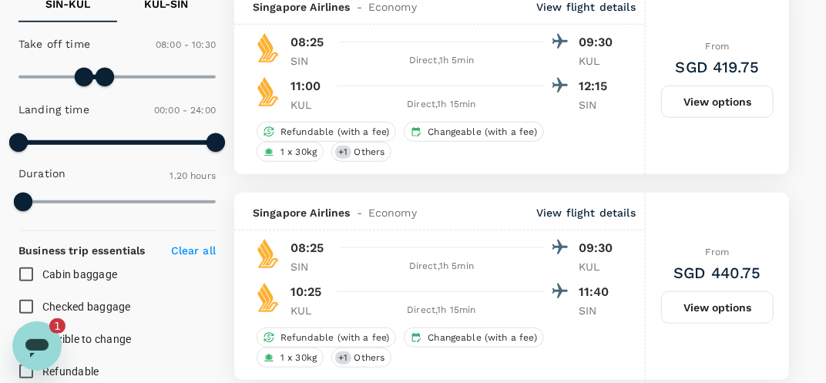
type textarea "x"
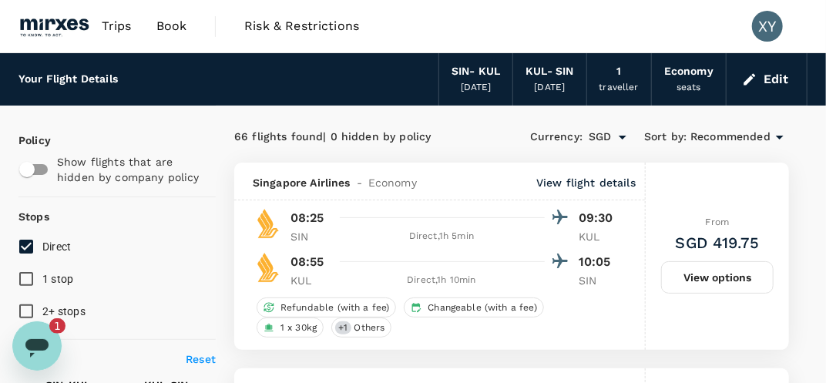
click at [170, 28] on span "Book" at bounding box center [171, 26] width 31 height 18
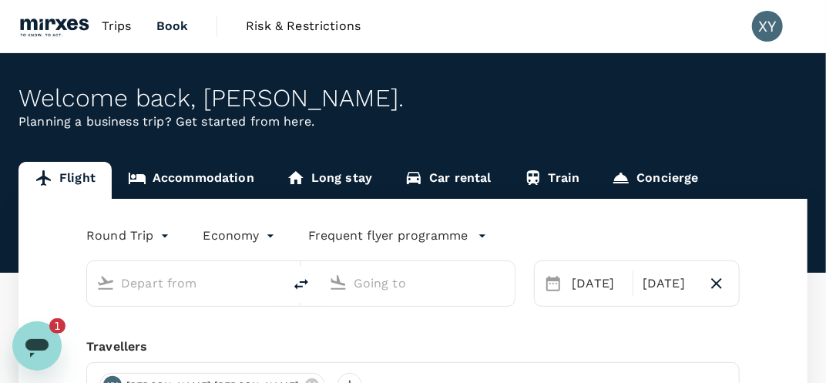
scroll to position [77, 0]
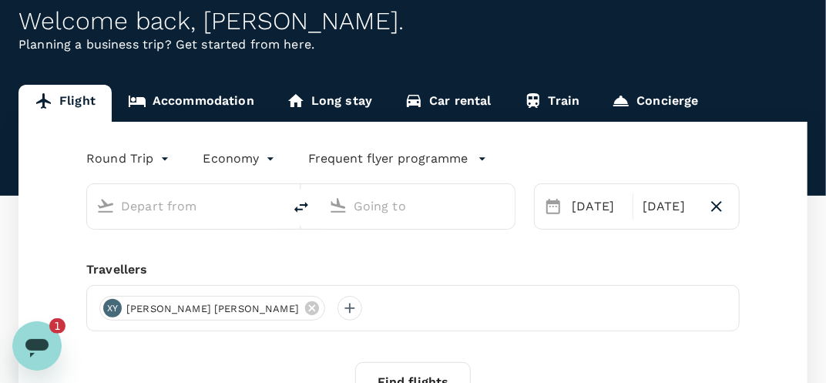
type input "Singapore Changi (SIN)"
type input "Kuala Lumpur Intl ([GEOGRAPHIC_DATA])"
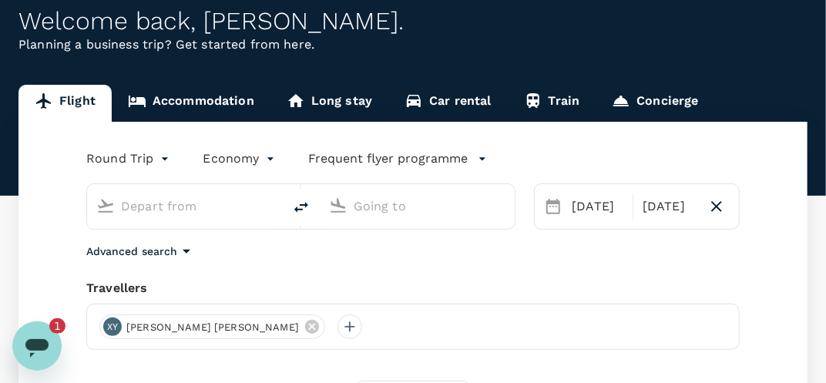
type input "Singapore Changi (SIN)"
type input "Kuala Lumpur Intl ([GEOGRAPHIC_DATA])"
click at [187, 212] on input "Singapore Changi (SIN)" at bounding box center [185, 206] width 129 height 24
click at [438, 262] on div "Round Trip roundtrip Economy economy Frequent flyer programme Singapore Changi …" at bounding box center [412, 299] width 789 height 354
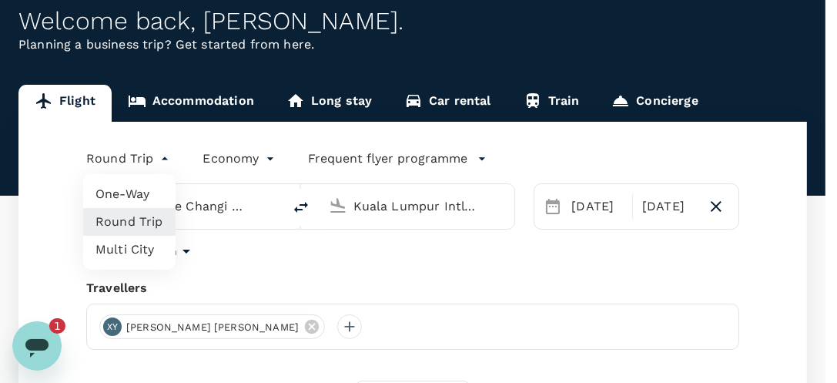
click at [165, 157] on body "Trips Book Risk & Restrictions XY Welcome back , [PERSON_NAME] . Planning a bus…" at bounding box center [418, 248] width 837 height 650
click at [149, 193] on li "One-Way" at bounding box center [129, 194] width 92 height 28
type input "oneway"
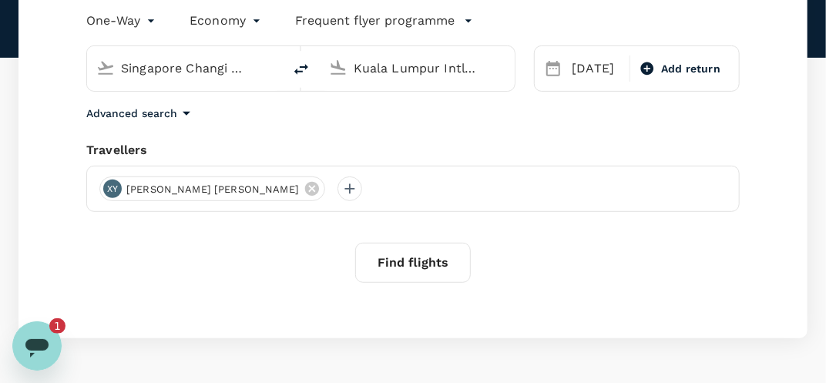
scroll to position [224, 0]
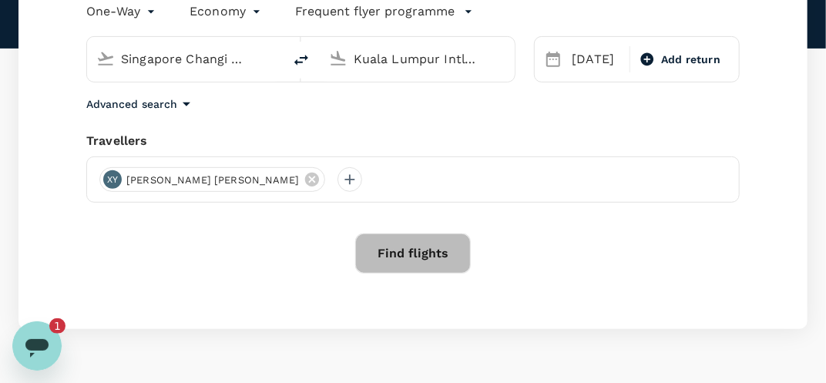
click at [436, 247] on button "Find flights" at bounding box center [413, 253] width 116 height 40
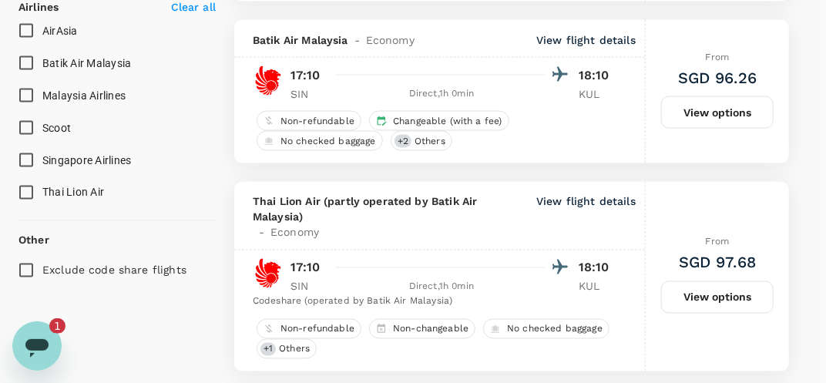
scroll to position [954, 0]
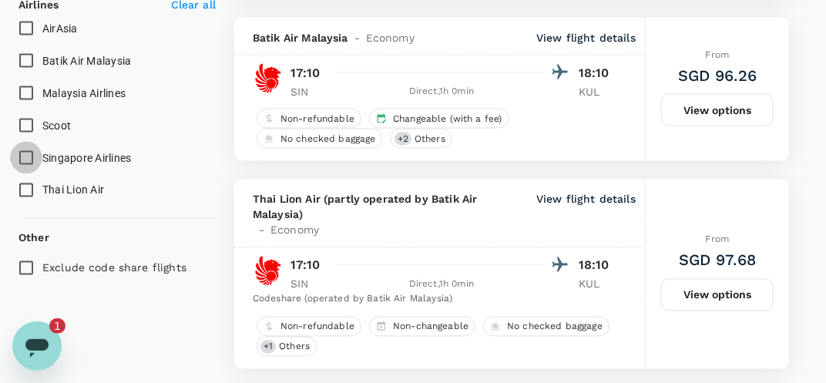
click at [30, 152] on input "Singapore Airlines" at bounding box center [26, 158] width 32 height 32
checkbox input "true"
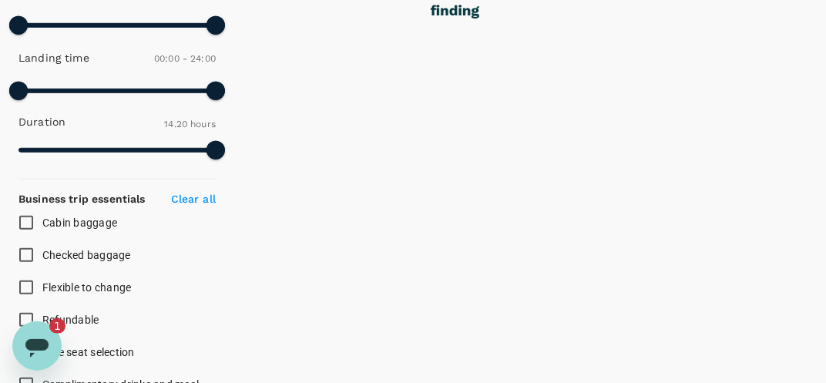
scroll to position [431, 0]
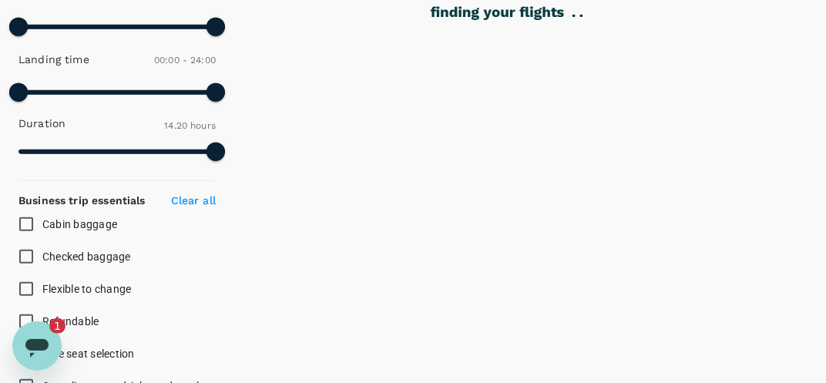
type input "240"
click at [52, 29] on span at bounding box center [116, 26] width 197 height 23
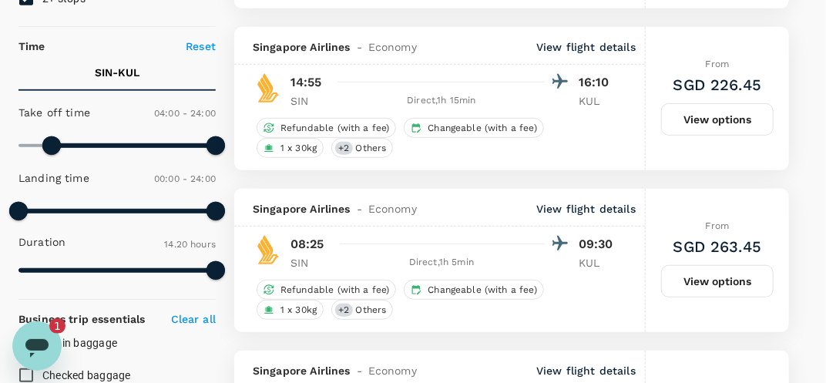
scroll to position [312, 0]
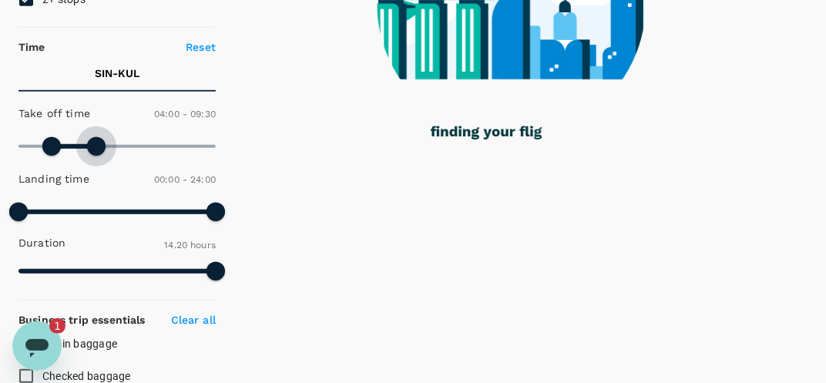
type input "540"
drag, startPoint x: 212, startPoint y: 144, endPoint x: 93, endPoint y: 136, distance: 119.0
click at [93, 137] on span at bounding box center [96, 146] width 18 height 18
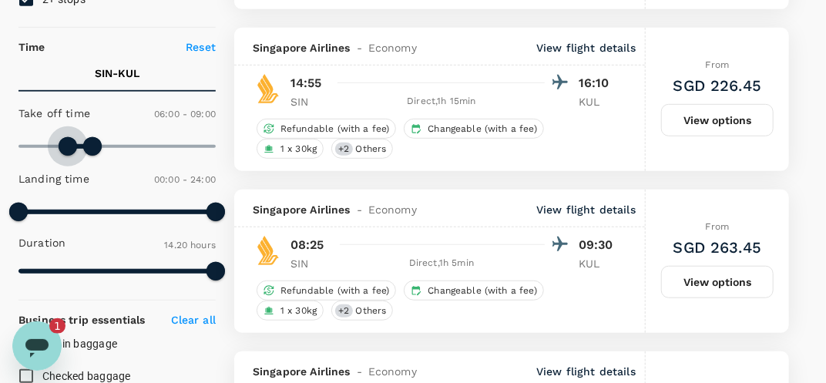
type input "450"
drag, startPoint x: 57, startPoint y: 139, endPoint x: 80, endPoint y: 147, distance: 24.6
click at [80, 147] on span at bounding box center [80, 146] width 18 height 18
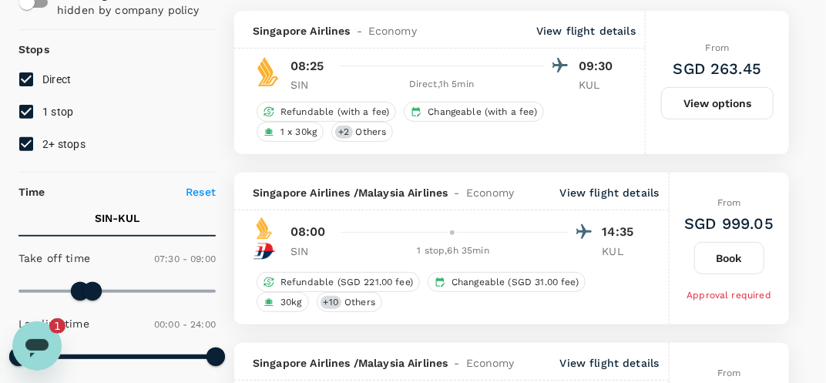
scroll to position [166, 0]
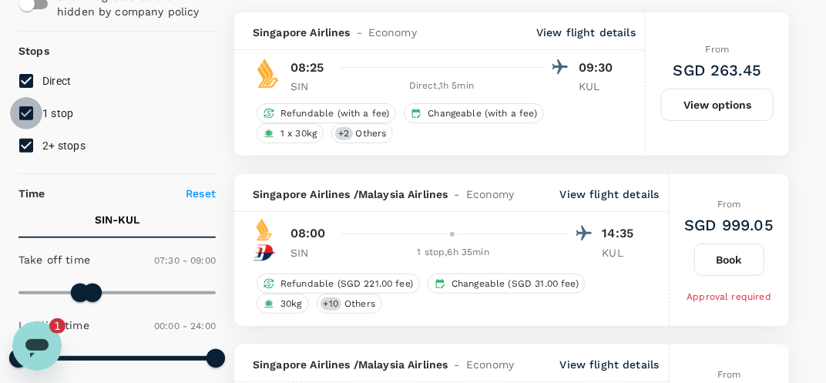
click at [35, 121] on input "1 stop" at bounding box center [26, 113] width 32 height 32
checkbox input "false"
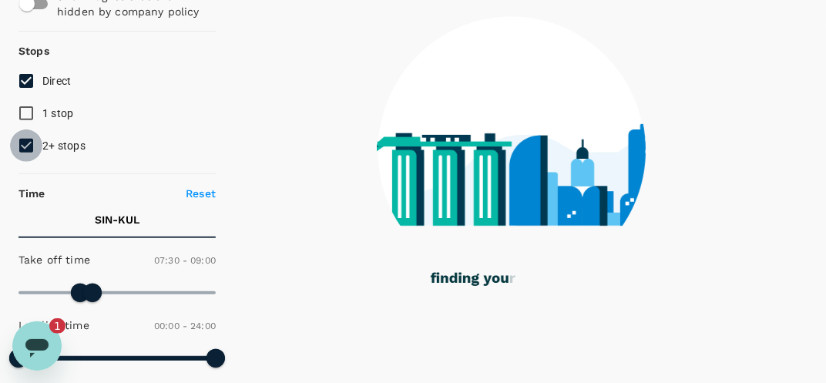
click at [27, 150] on input "2+ stops" at bounding box center [26, 145] width 32 height 32
checkbox input "false"
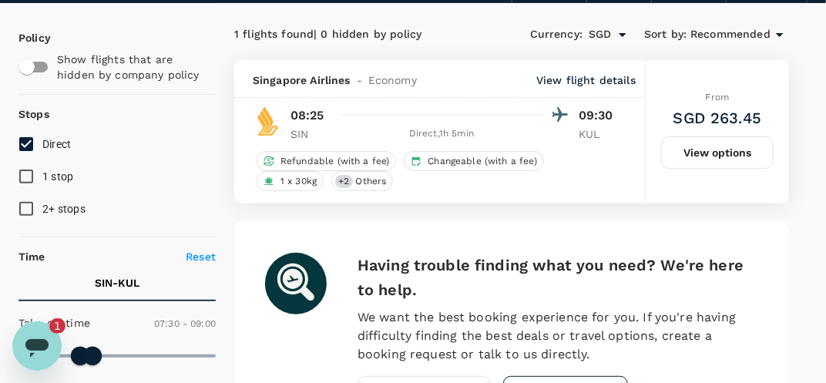
scroll to position [104, 0]
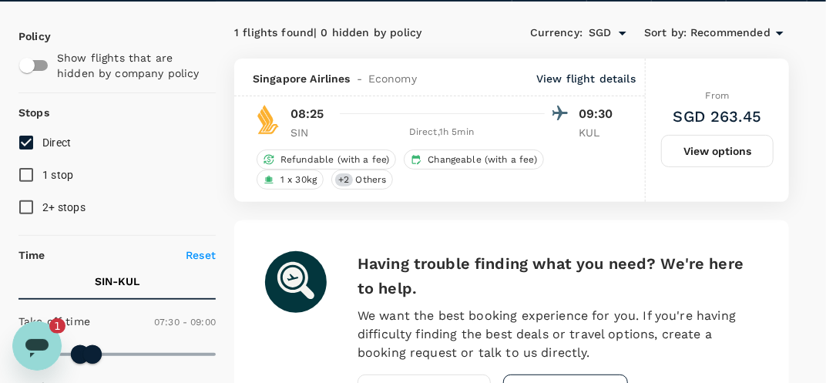
type textarea "x"
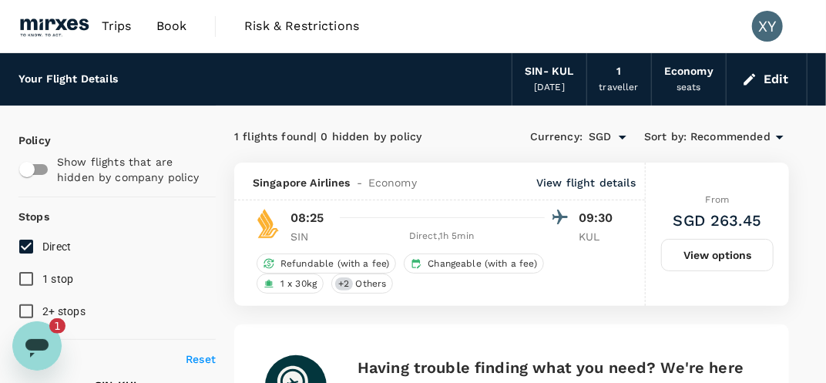
click at [186, 12] on link "Book" at bounding box center [171, 26] width 55 height 52
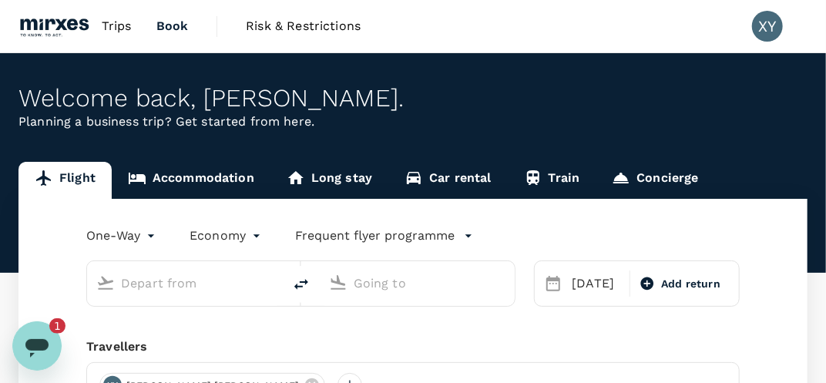
click at [186, 12] on link "Book" at bounding box center [172, 26] width 57 height 52
type input "Singapore Changi (SIN)"
type input "Kuala Lumpur Intl ([GEOGRAPHIC_DATA])"
type input "Singapore Changi (SIN)"
type input "Kuala Lumpur Intl ([GEOGRAPHIC_DATA])"
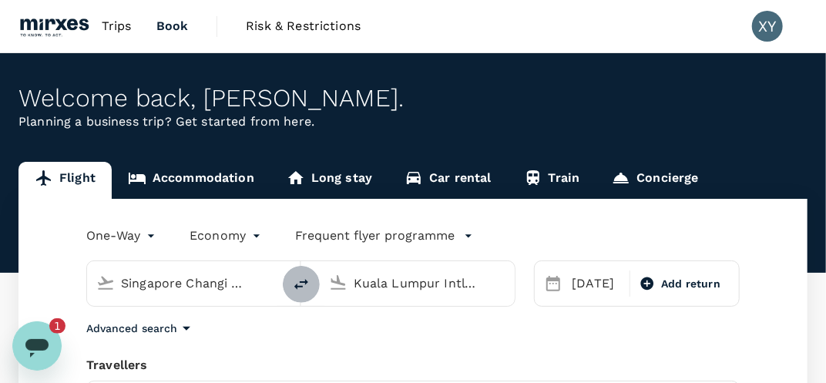
click at [300, 284] on icon "delete" at bounding box center [301, 284] width 18 height 18
type input "Kuala Lumpur Intl ([GEOGRAPHIC_DATA])"
type input "Singapore Changi (SIN)"
click at [589, 297] on div "[DATE]" at bounding box center [596, 283] width 61 height 31
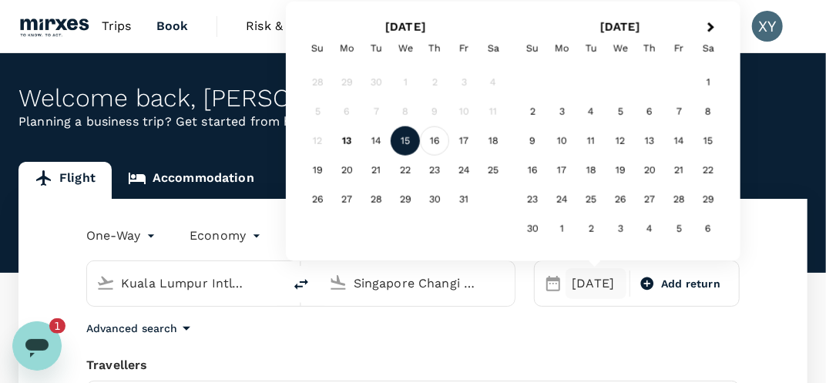
click at [435, 143] on div "16" at bounding box center [434, 140] width 29 height 29
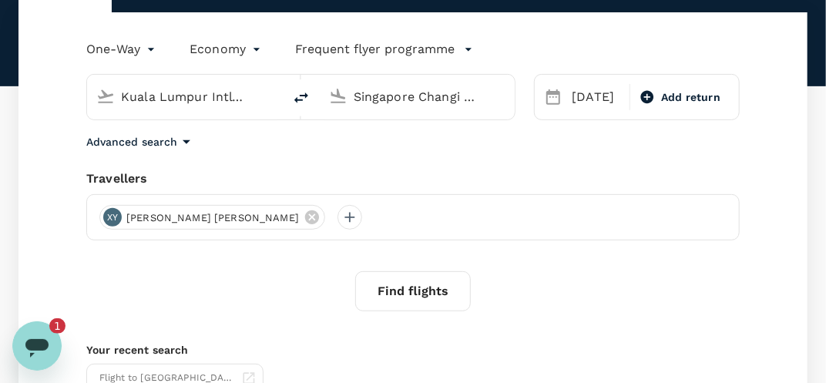
scroll to position [225, 0]
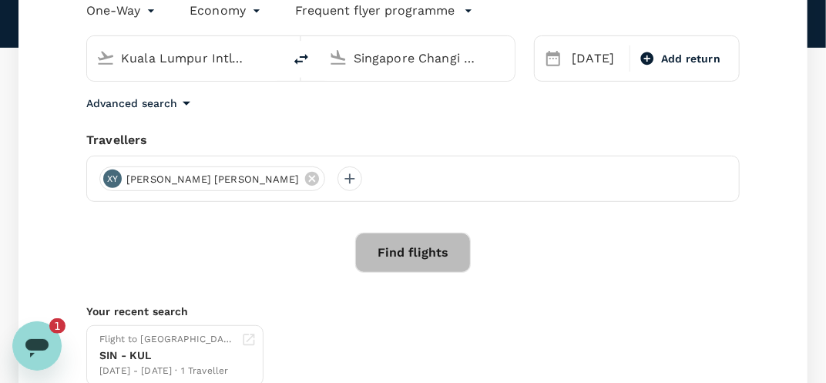
click at [407, 244] on button "Find flights" at bounding box center [413, 253] width 116 height 40
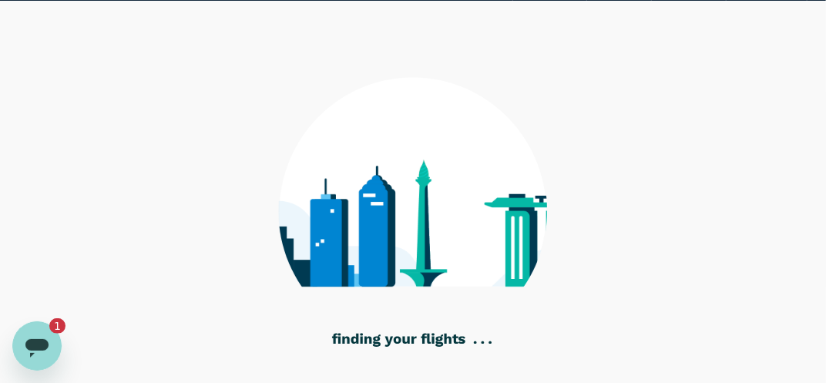
scroll to position [64, 0]
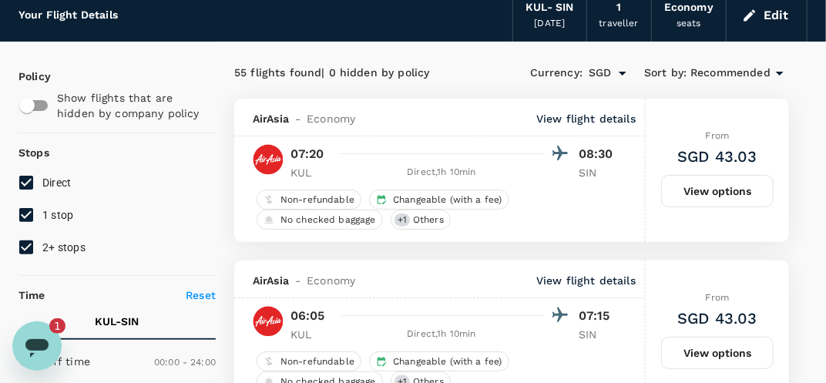
type textarea "x"
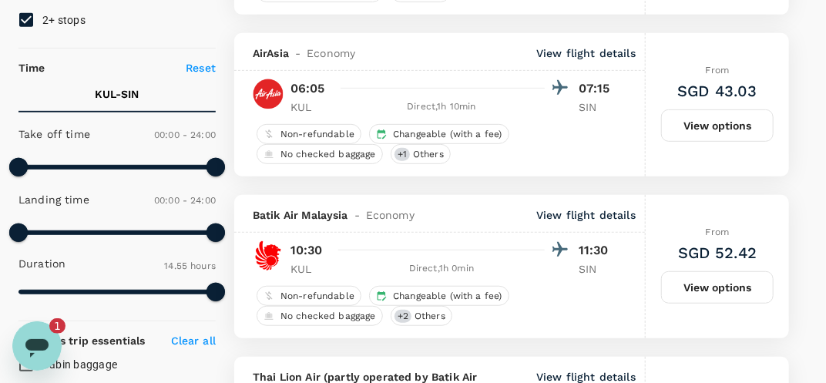
scroll to position [178, 0]
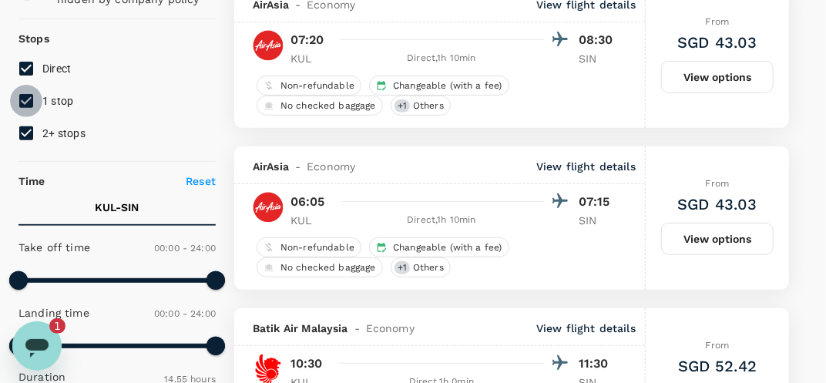
click at [26, 104] on input "1 stop" at bounding box center [26, 101] width 32 height 32
checkbox input "false"
click at [29, 126] on input "2+ stops" at bounding box center [26, 133] width 32 height 32
checkbox input "false"
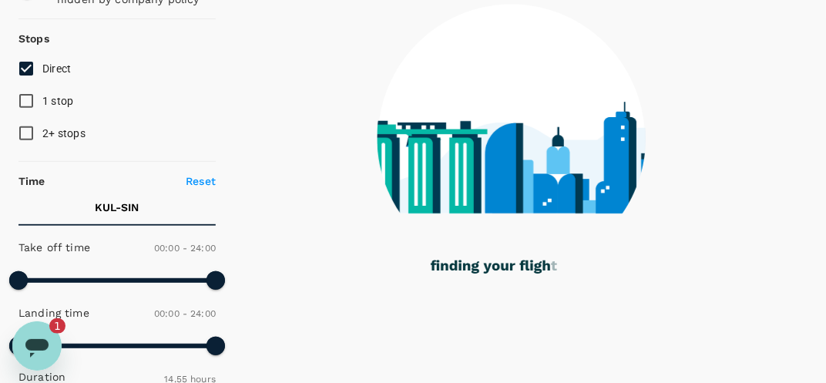
click at [46, 280] on span at bounding box center [116, 280] width 197 height 23
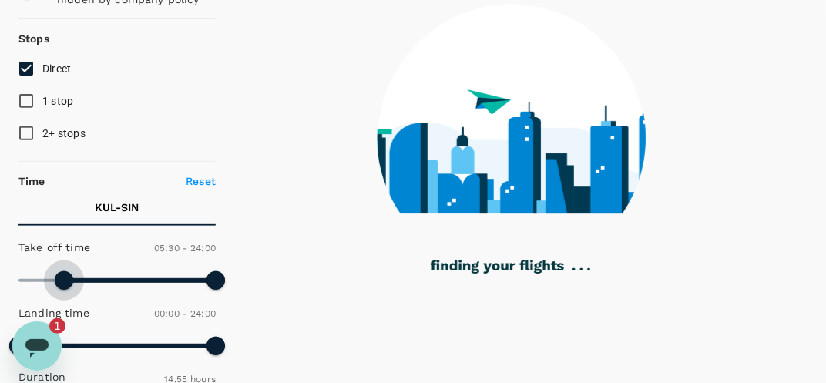
click at [65, 280] on span at bounding box center [116, 280] width 197 height 23
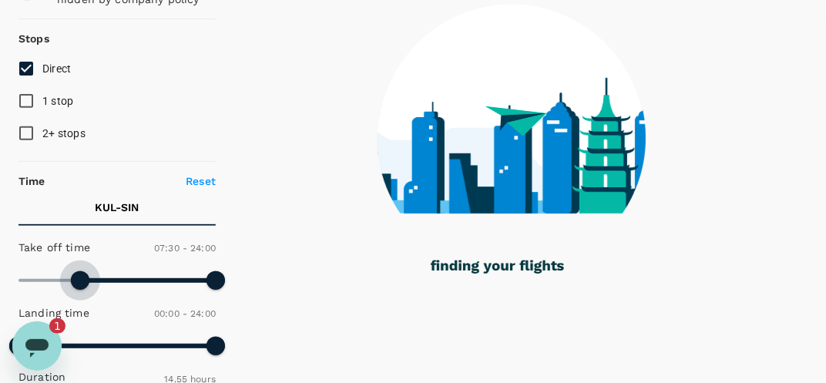
click at [80, 280] on span at bounding box center [116, 280] width 197 height 23
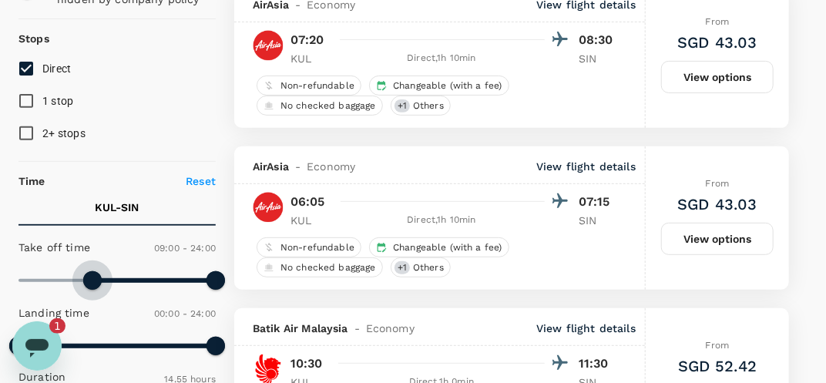
click at [92, 280] on span at bounding box center [92, 280] width 18 height 18
type input "540"
type input "SGD"
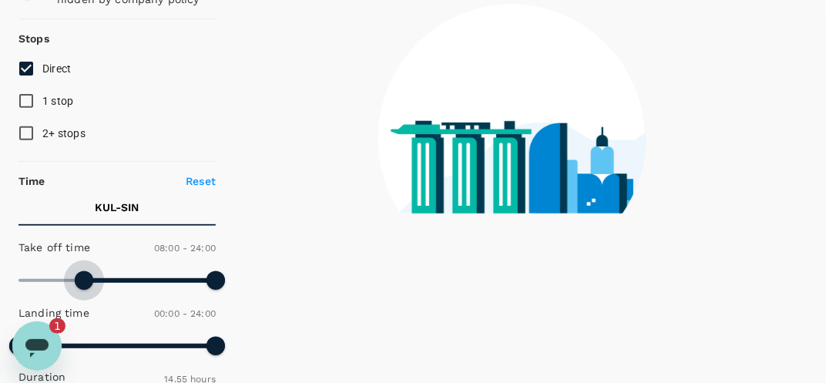
drag, startPoint x: 92, startPoint y: 280, endPoint x: 83, endPoint y: 280, distance: 8.5
click at [83, 280] on span at bounding box center [84, 280] width 18 height 18
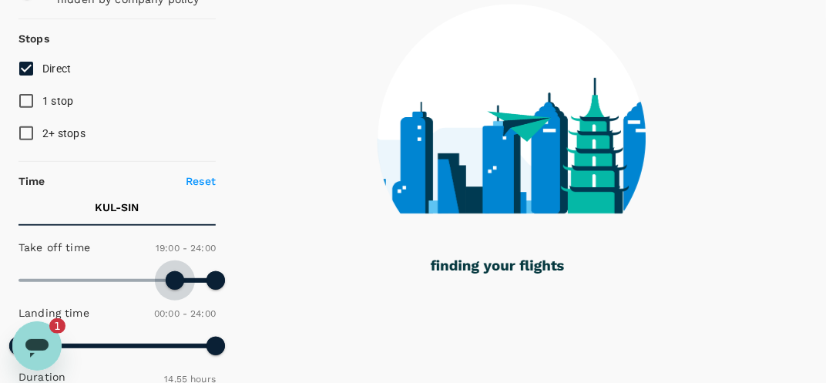
drag, startPoint x: 83, startPoint y: 280, endPoint x: 173, endPoint y: 280, distance: 90.1
click at [173, 280] on span at bounding box center [175, 280] width 18 height 18
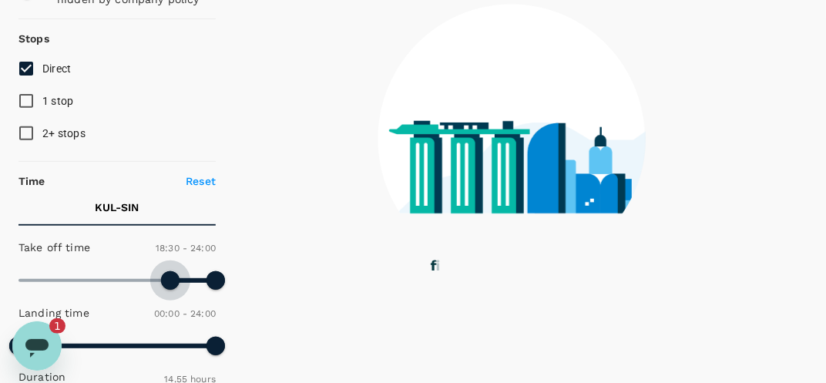
click at [168, 280] on span at bounding box center [170, 280] width 18 height 18
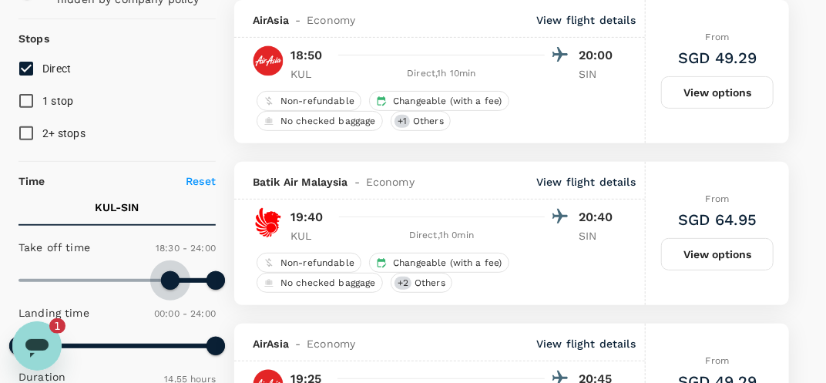
type input "1140"
drag, startPoint x: 165, startPoint y: 279, endPoint x: 175, endPoint y: 280, distance: 10.0
click at [175, 280] on span at bounding box center [175, 280] width 18 height 18
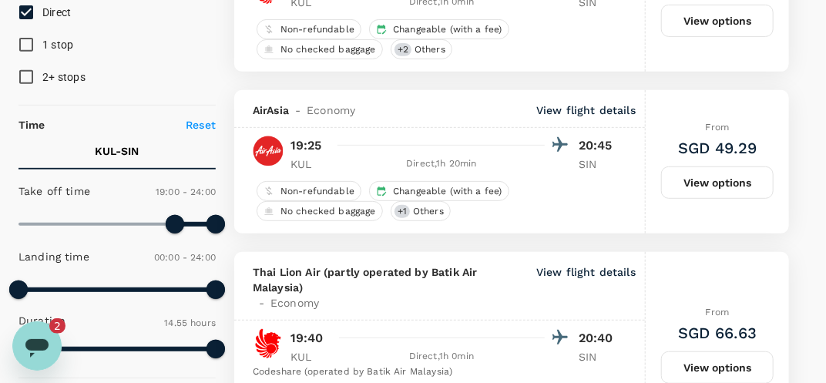
scroll to position [247, 0]
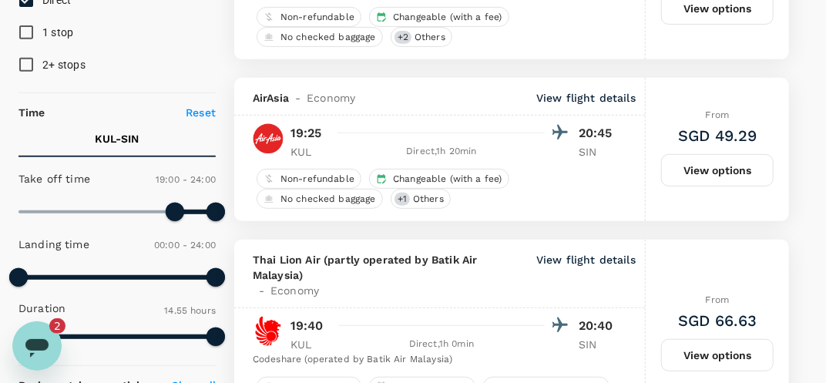
drag, startPoint x: 533, startPoint y: 157, endPoint x: 478, endPoint y: 223, distance: 85.9
click at [738, 174] on button "View options" at bounding box center [717, 170] width 112 height 32
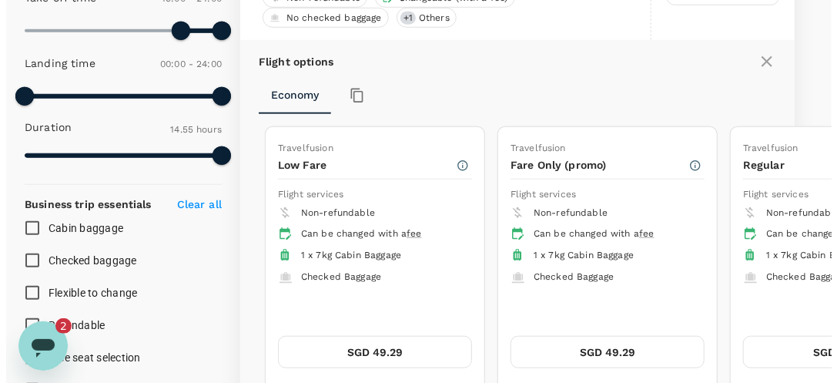
scroll to position [451, 0]
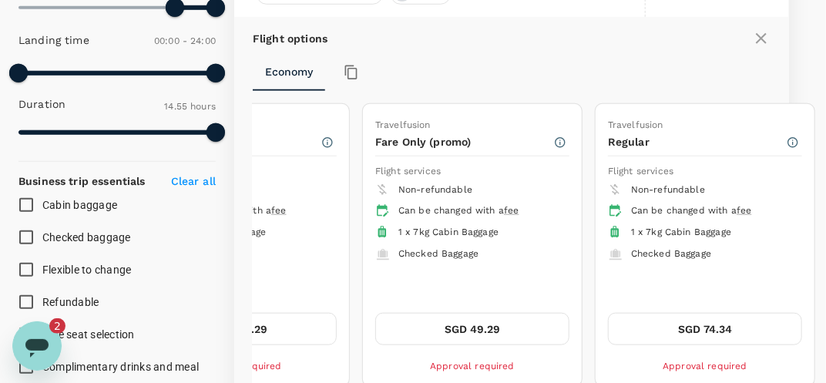
drag, startPoint x: 777, startPoint y: 192, endPoint x: 626, endPoint y: 208, distance: 151.9
click at [626, 208] on ul "Non-refundable Can be changed with a fee 1 x 7kg Cabin Baggage Checked Baggage" at bounding box center [705, 223] width 194 height 86
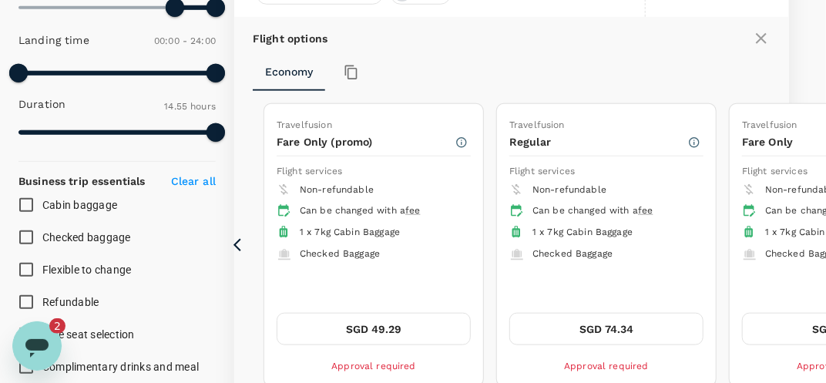
drag, startPoint x: 581, startPoint y: 203, endPoint x: 674, endPoint y: 200, distance: 93.3
click at [674, 203] on div "Can be changed with a fee" at bounding box center [611, 210] width 159 height 15
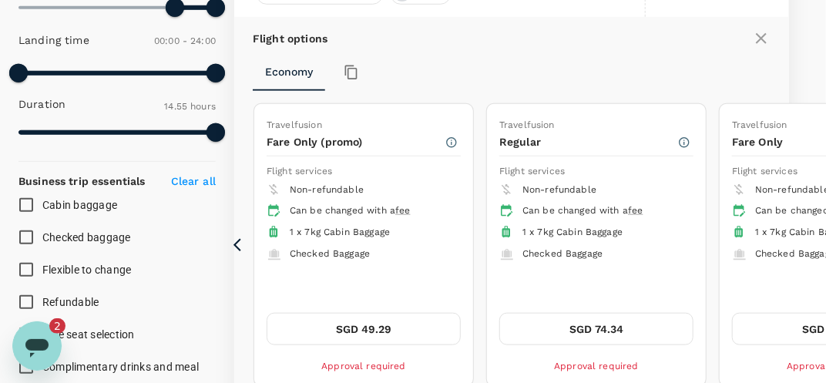
drag, startPoint x: 395, startPoint y: 290, endPoint x: 592, endPoint y: 287, distance: 197.3
click at [461, 287] on div "Non-refundable Can be changed with a fee 1 x 7kg Cabin Baggage Checked Baggage" at bounding box center [364, 240] width 194 height 121
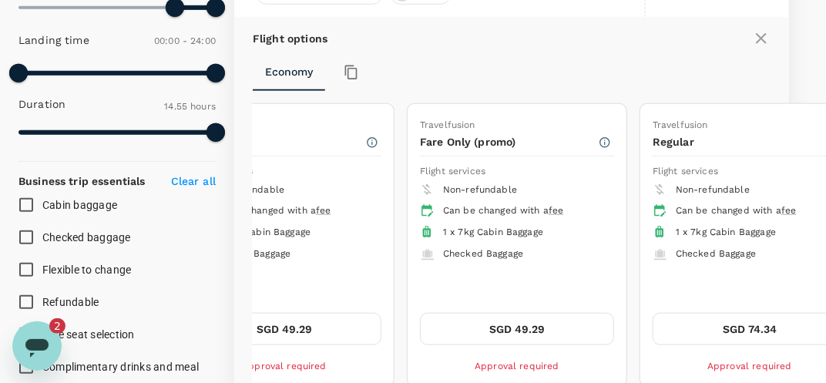
drag, startPoint x: 698, startPoint y: 266, endPoint x: 613, endPoint y: 275, distance: 85.3
click at [613, 275] on div "Non-refundable Can be changed with a fee 1 x 7kg Cabin Baggage Checked Baggage" at bounding box center [517, 240] width 194 height 121
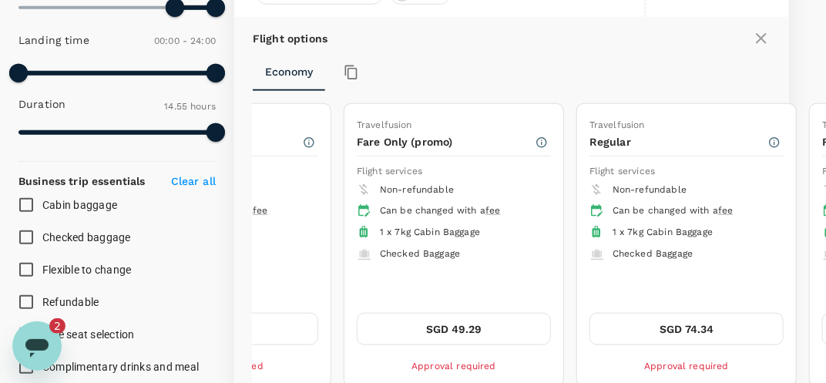
drag, startPoint x: 660, startPoint y: 265, endPoint x: 512, endPoint y: 301, distance: 152.3
click at [512, 301] on div "Travelfusion Fare Only (promo) Flight services Non-refundable Can be changed wi…" at bounding box center [453, 245] width 219 height 282
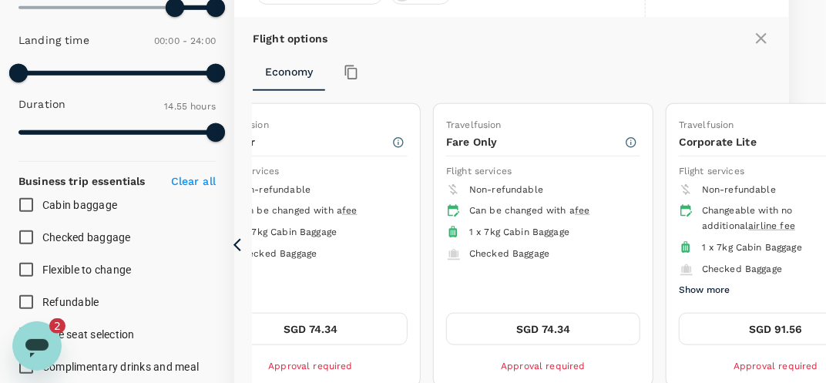
drag, startPoint x: 609, startPoint y: 268, endPoint x: 400, endPoint y: 267, distance: 209.6
click at [400, 267] on div "Non-refundable Can be changed with a fee 1 x 7kg Cabin Baggage Checked Baggage" at bounding box center [310, 240] width 194 height 121
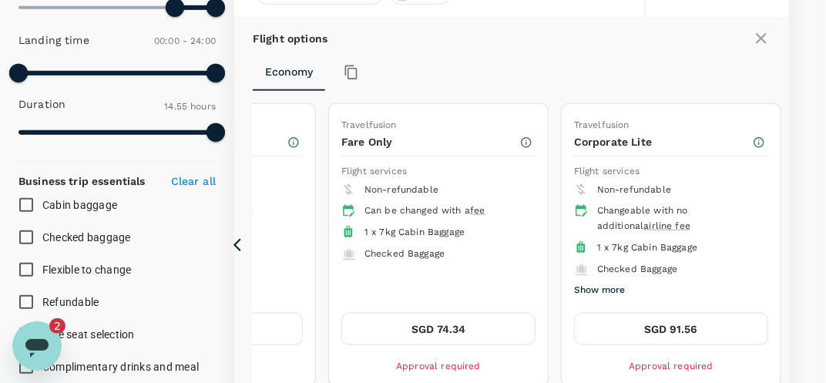
click at [542, 268] on div "Travelfusion Fare Only Flight services Non-refundable Can be changed with a fee…" at bounding box center [438, 245] width 219 height 282
drag, startPoint x: 327, startPoint y: 278, endPoint x: 550, endPoint y: 257, distance: 224.5
click at [550, 257] on div "Travelfusion Low Fare Flight services Non-refundable Can be changed with a fee …" at bounding box center [410, 245] width 1572 height 296
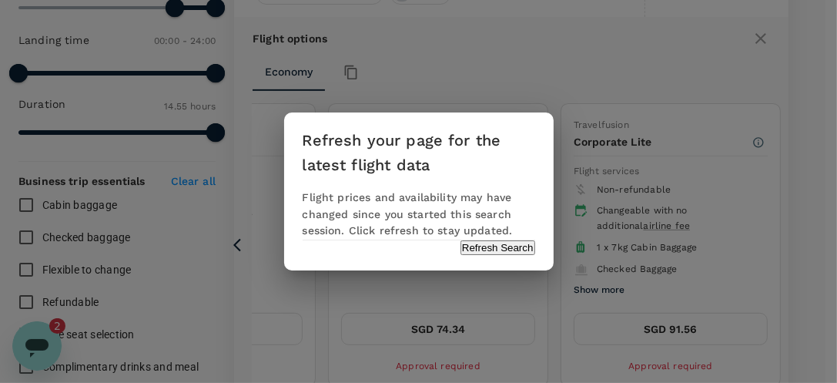
type textarea "x"
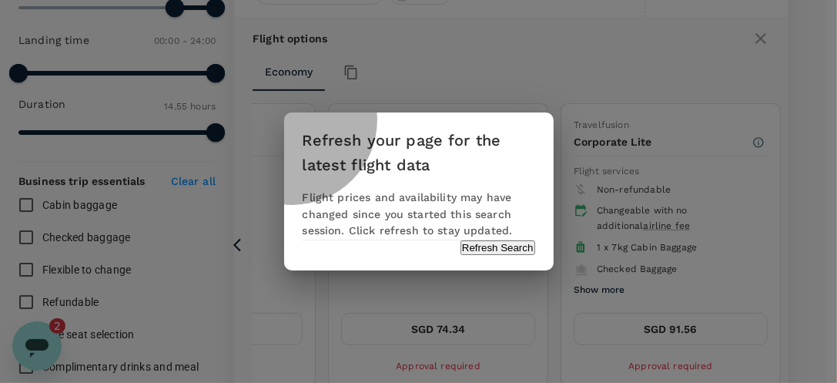
click at [461, 255] on button "Refresh Search" at bounding box center [498, 247] width 75 height 15
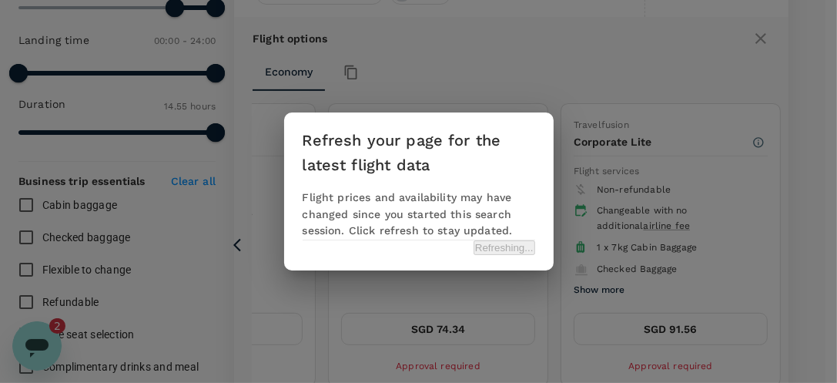
click at [263, 162] on div "Refresh your page for the latest flight data Flight prices and availability may…" at bounding box center [418, 191] width 837 height 383
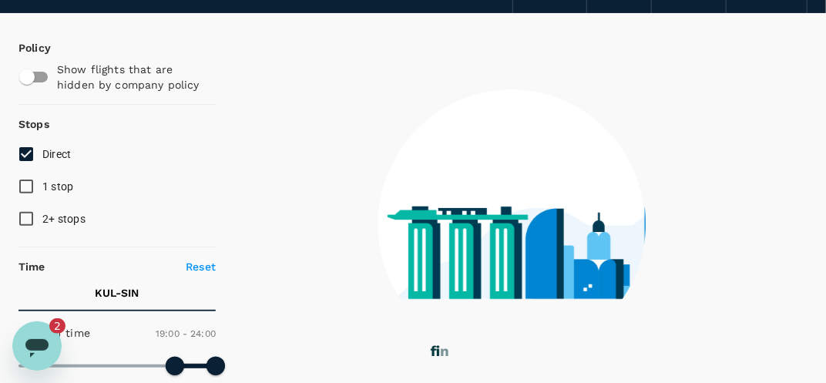
type input "0"
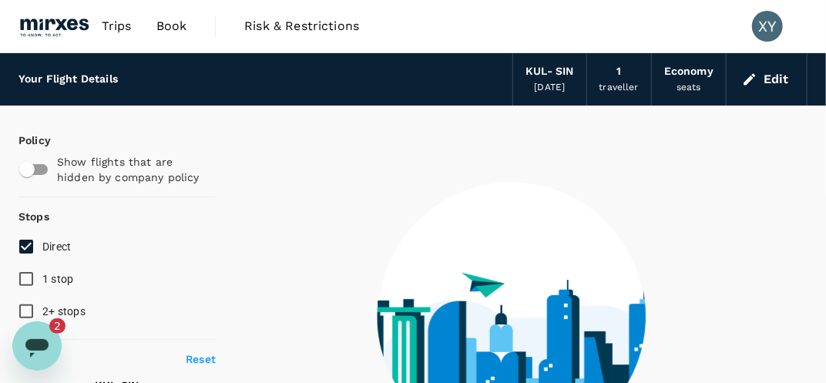
click at [121, 30] on span "Trips" at bounding box center [117, 26] width 30 height 18
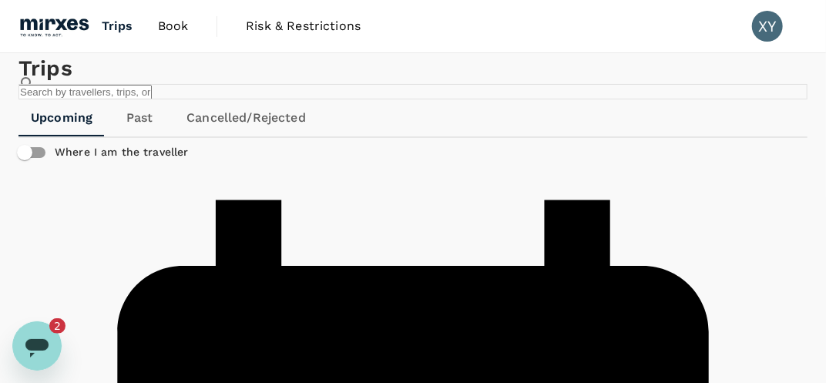
click at [174, 36] on link "Book" at bounding box center [173, 26] width 55 height 52
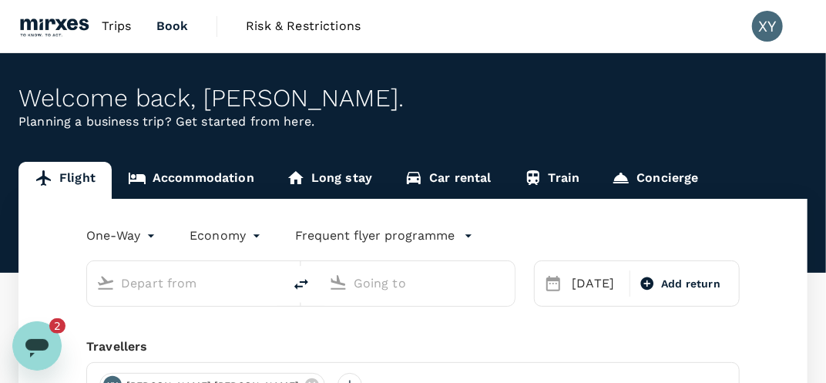
type input "Kuala Lumpur Intl ([GEOGRAPHIC_DATA])"
type input "Singapore Changi (SIN)"
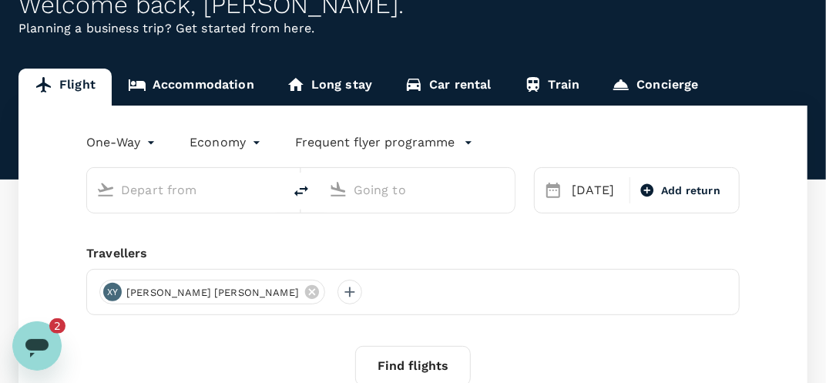
type input "Kuala Lumpur Intl ([GEOGRAPHIC_DATA])"
type input "Singapore Changi (SIN)"
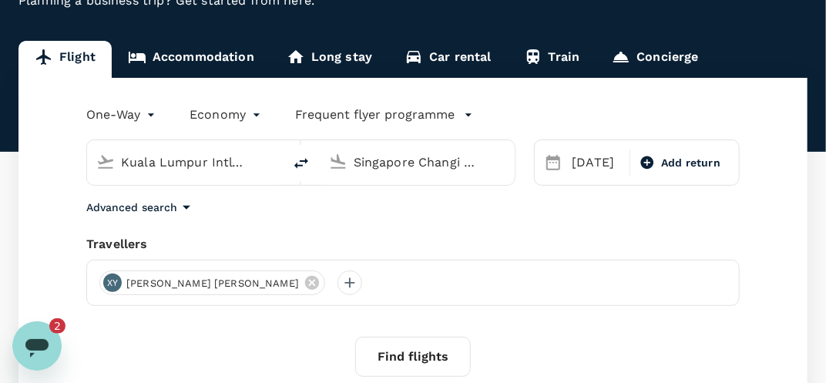
scroll to position [123, 0]
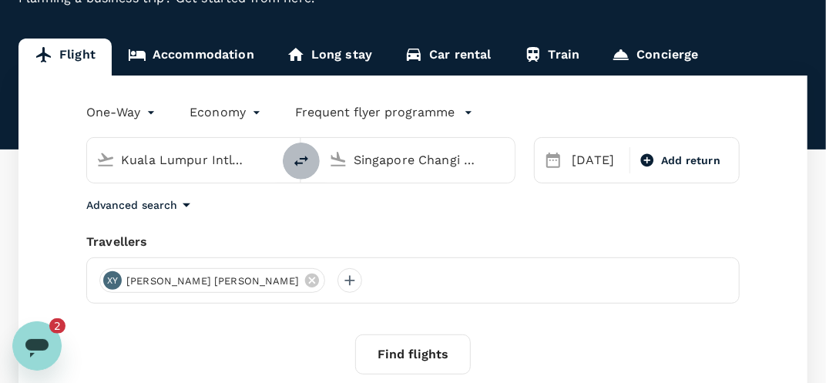
click at [298, 159] on icon "delete" at bounding box center [301, 161] width 18 height 18
type input "Singapore Changi (SIN)"
type input "Kuala Lumpur Intl ([GEOGRAPHIC_DATA])"
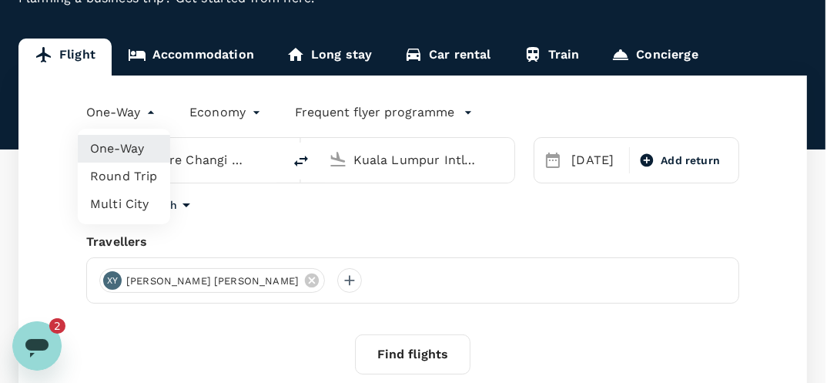
click at [133, 110] on body "Trips Book Risk & Restrictions XY Welcome back , [PERSON_NAME] . Planning a bus…" at bounding box center [418, 243] width 837 height 733
click at [131, 171] on li "Round Trip" at bounding box center [124, 177] width 92 height 28
type input "roundtrip"
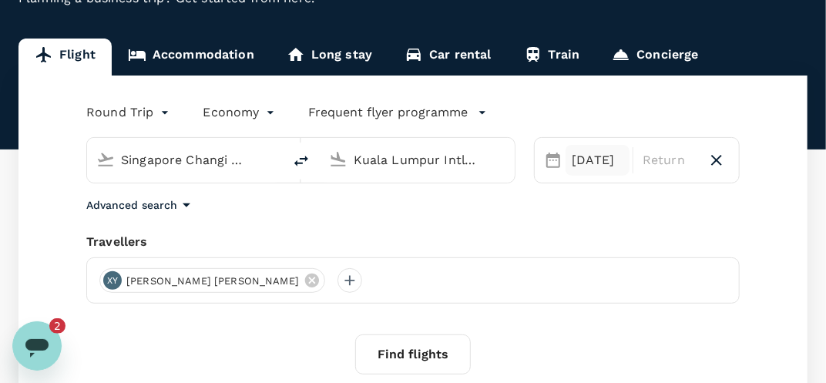
click at [601, 164] on div "[DATE]" at bounding box center [598, 160] width 64 height 31
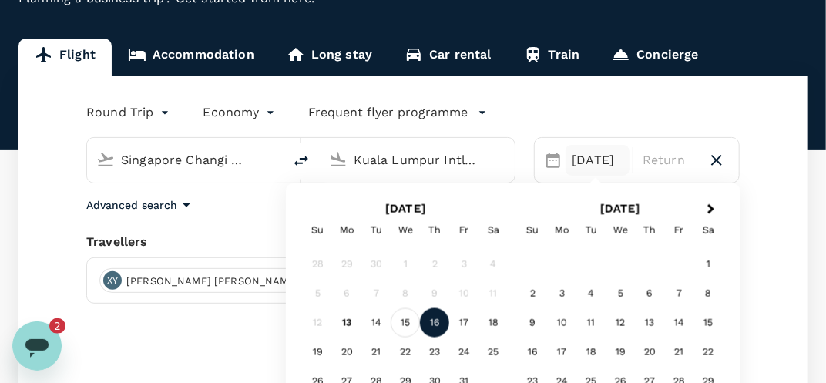
click at [412, 315] on div "15" at bounding box center [405, 322] width 29 height 29
click at [431, 324] on div "16" at bounding box center [434, 322] width 29 height 29
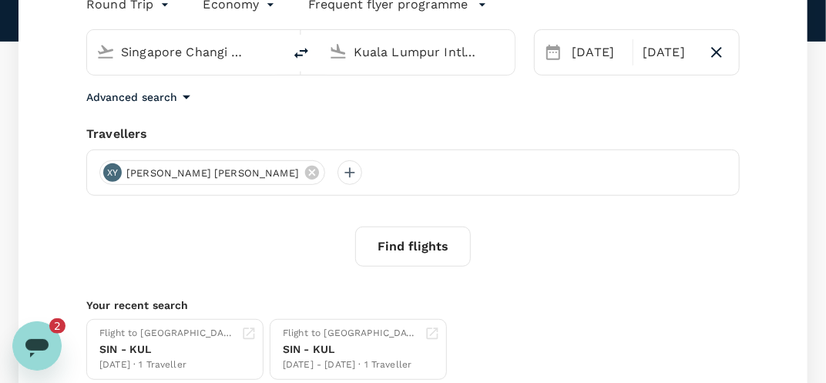
scroll to position [235, 0]
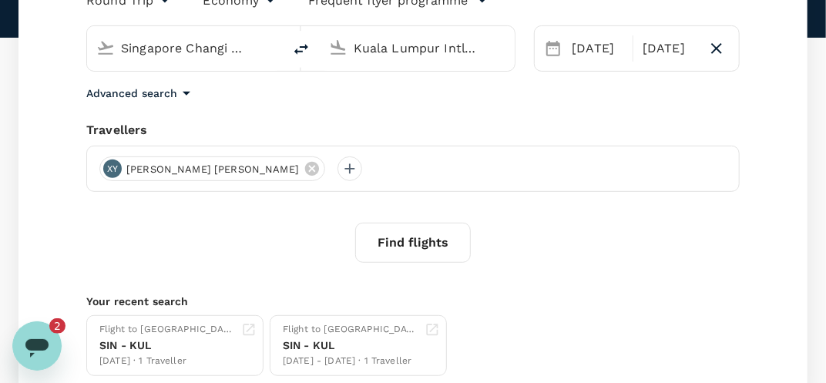
click at [384, 243] on button "Find flights" at bounding box center [413, 243] width 116 height 40
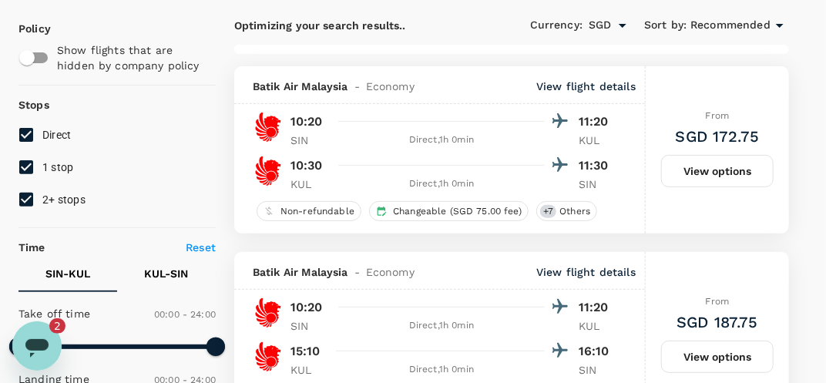
scroll to position [113, 0]
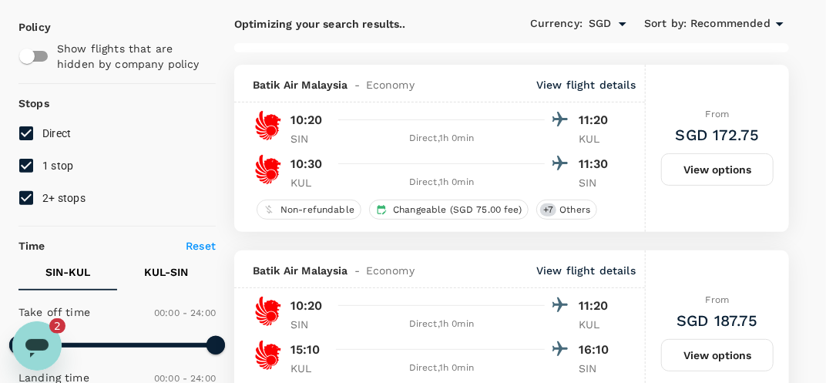
click at [37, 195] on input "2+ stops" at bounding box center [26, 198] width 32 height 32
checkbox input "false"
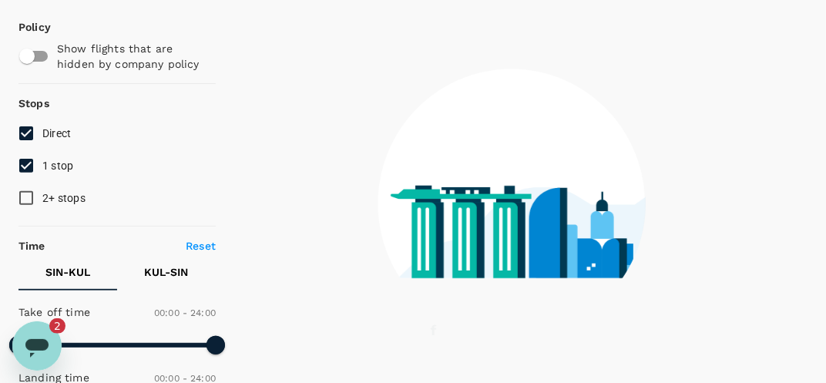
click at [29, 166] on input "1 stop" at bounding box center [26, 165] width 32 height 32
checkbox input "false"
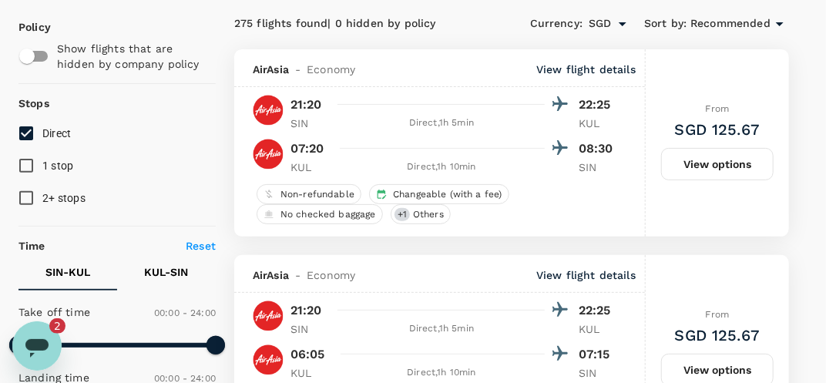
type textarea "x"
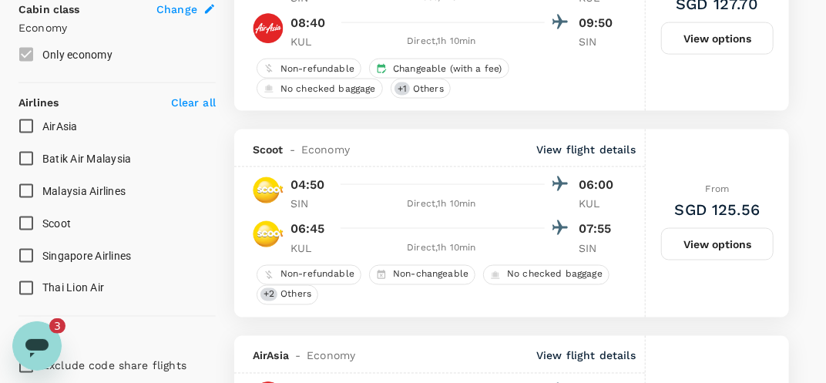
scroll to position [878, 0]
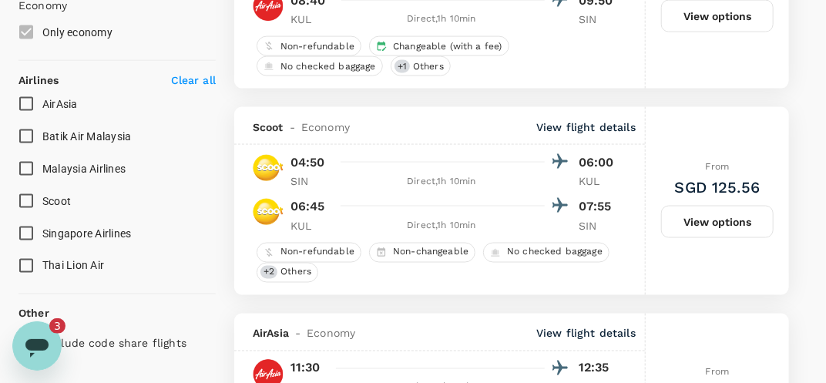
click at [48, 235] on span "Singapore Airlines" at bounding box center [86, 233] width 89 height 12
click at [42, 235] on input "Singapore Airlines" at bounding box center [26, 233] width 32 height 32
checkbox input "true"
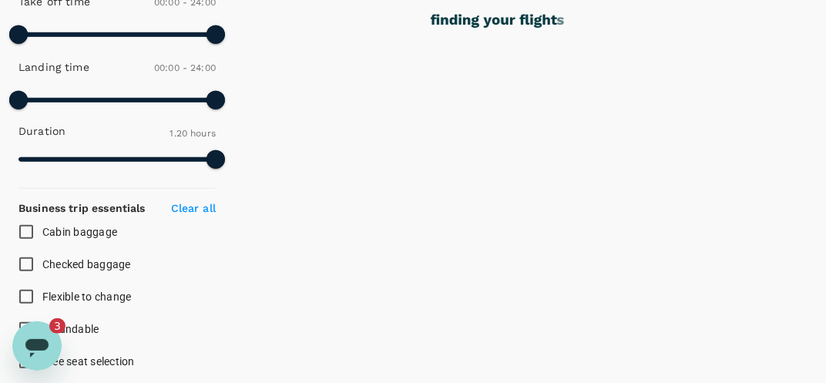
scroll to position [335, 0]
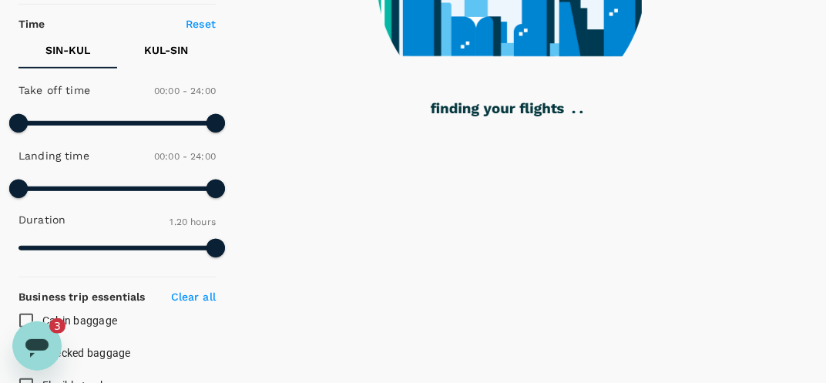
click at [55, 117] on span at bounding box center [116, 123] width 197 height 23
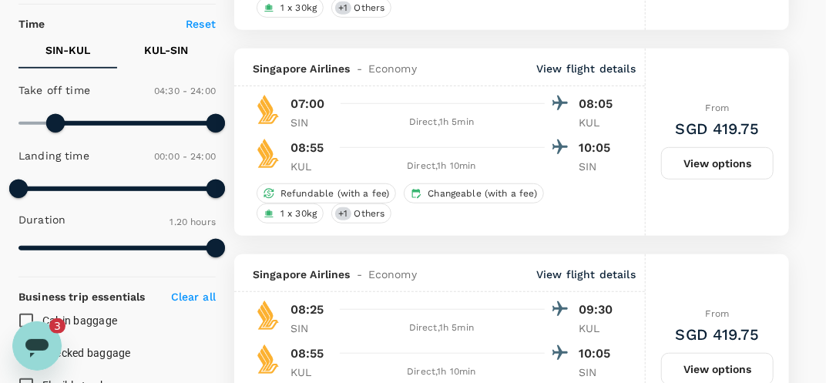
click at [82, 123] on span at bounding box center [116, 123] width 197 height 23
click at [104, 123] on span at bounding box center [116, 123] width 197 height 23
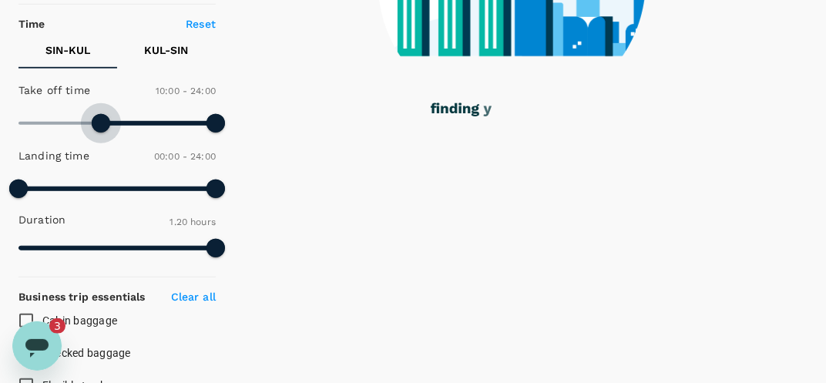
type input "510"
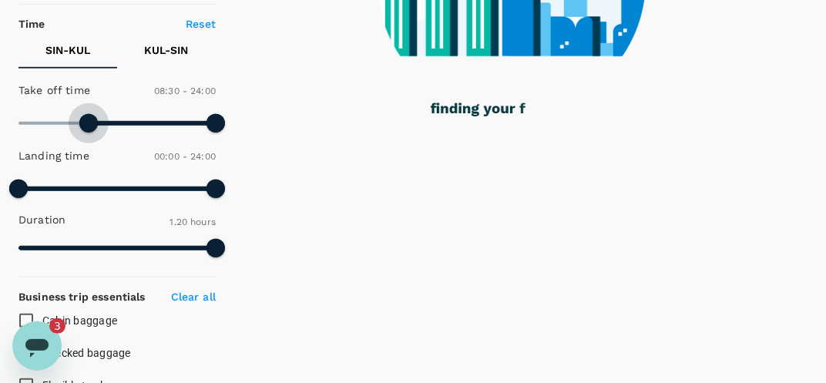
drag, startPoint x: 102, startPoint y: 123, endPoint x: 90, endPoint y: 121, distance: 11.8
click at [90, 121] on span at bounding box center [88, 123] width 18 height 18
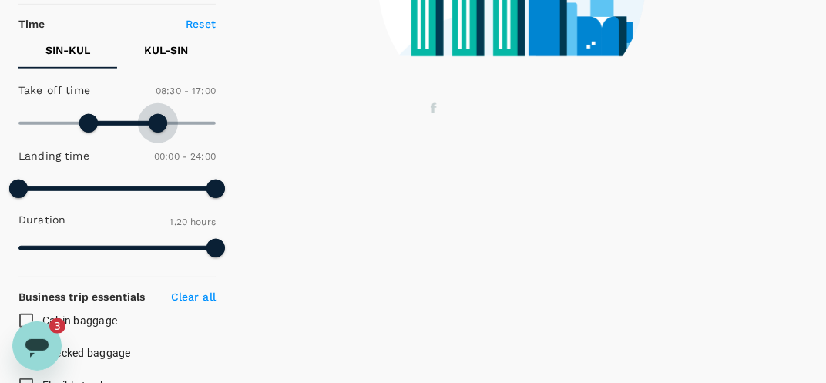
type input "750"
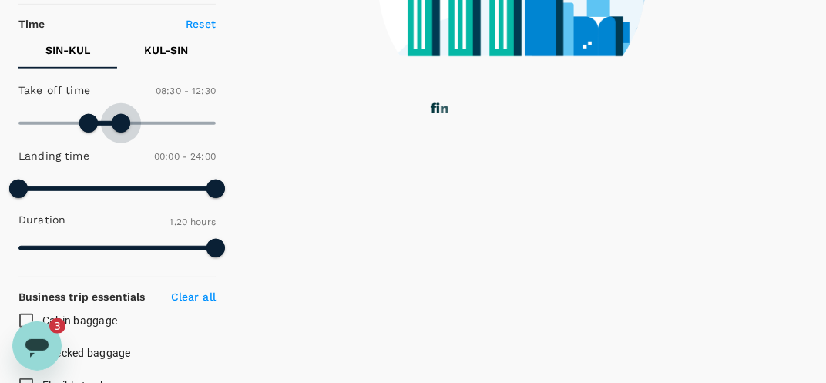
drag, startPoint x: 220, startPoint y: 120, endPoint x: 119, endPoint y: 121, distance: 100.9
click at [119, 121] on span at bounding box center [121, 123] width 18 height 18
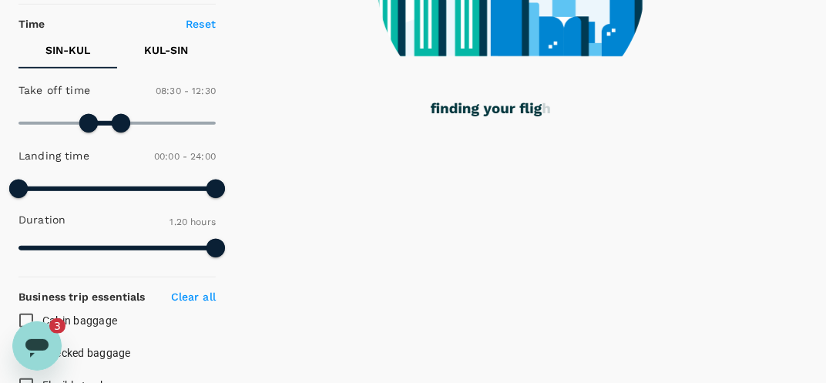
type input "480"
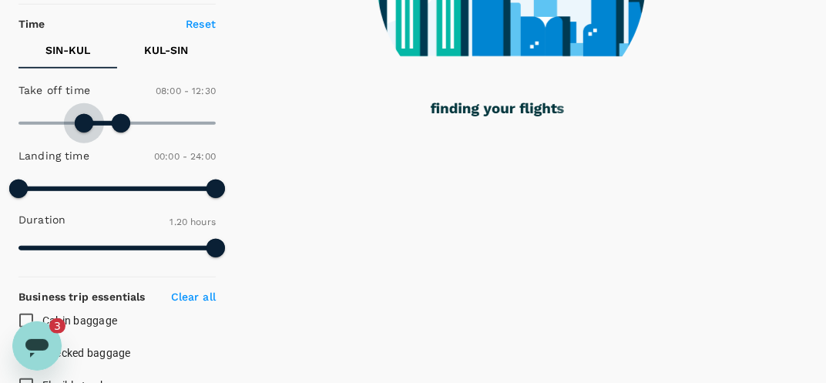
click at [85, 123] on span at bounding box center [84, 123] width 18 height 18
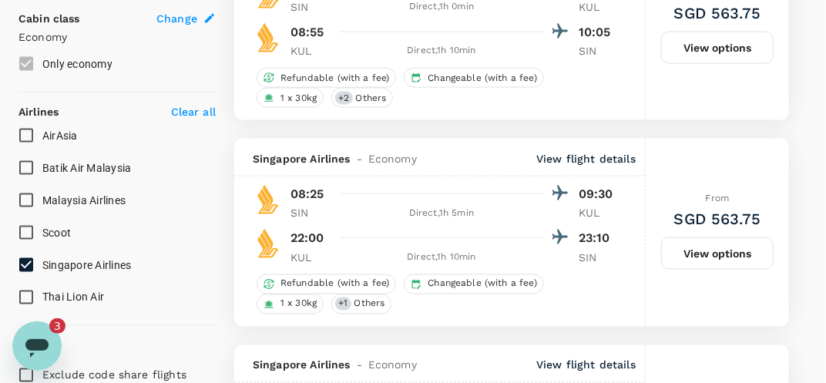
scroll to position [860, 0]
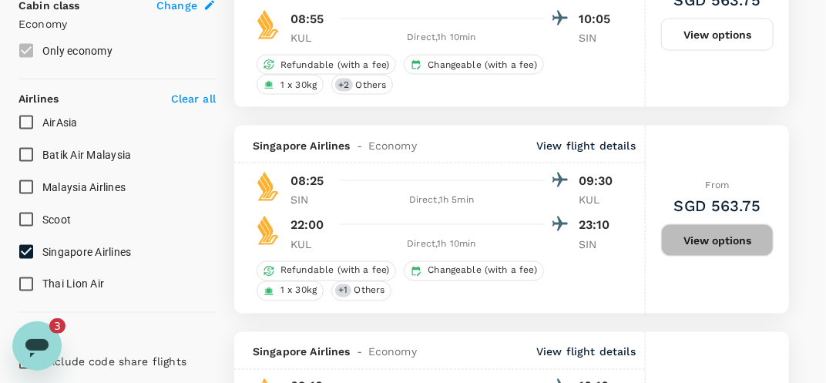
click at [705, 236] on button "View options" at bounding box center [717, 240] width 112 height 32
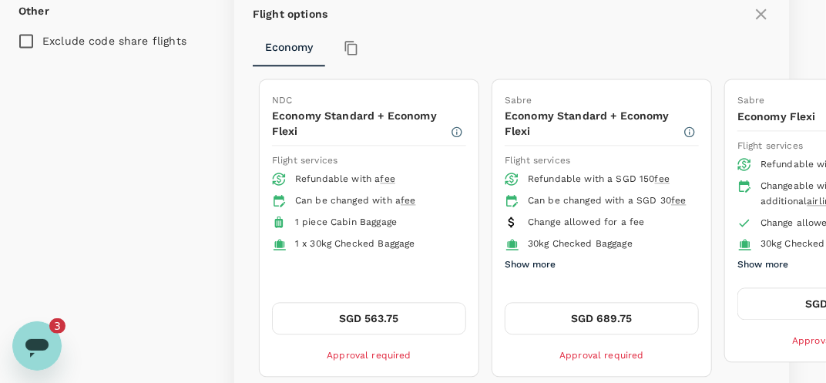
scroll to position [1180, 0]
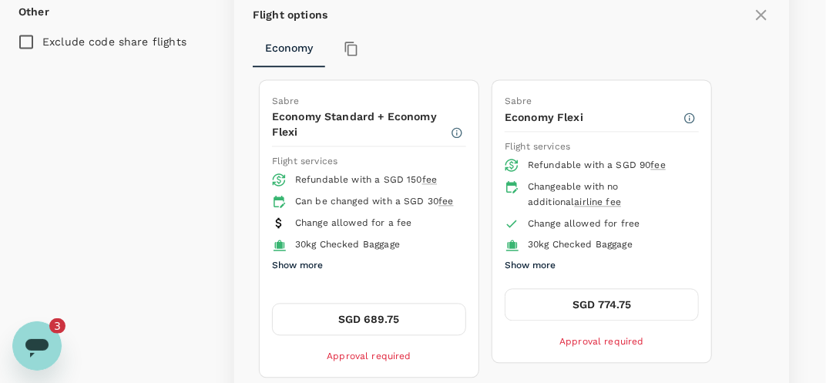
drag, startPoint x: 680, startPoint y: 209, endPoint x: 643, endPoint y: 231, distance: 43.2
click at [466, 231] on ul "Refundable with a SGD 150 fee Can be changed with a SGD 30 fee Change allowed f…" at bounding box center [369, 223] width 194 height 106
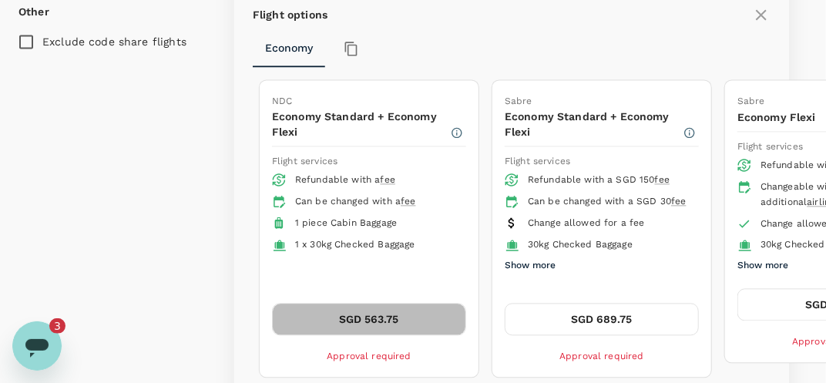
click at [387, 303] on button "SGD 563.75" at bounding box center [369, 319] width 194 height 32
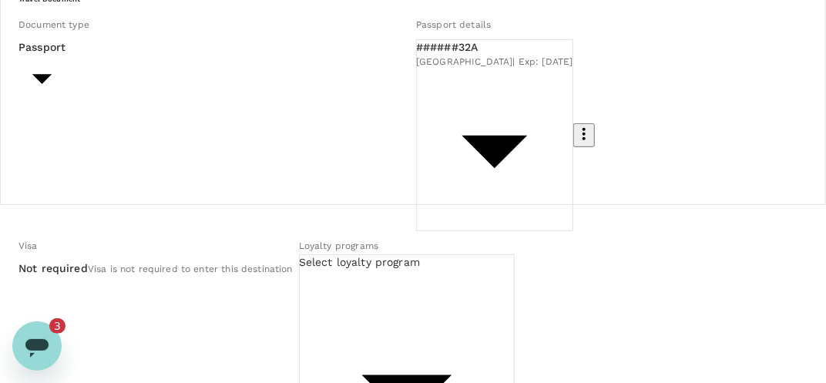
scroll to position [181, 0]
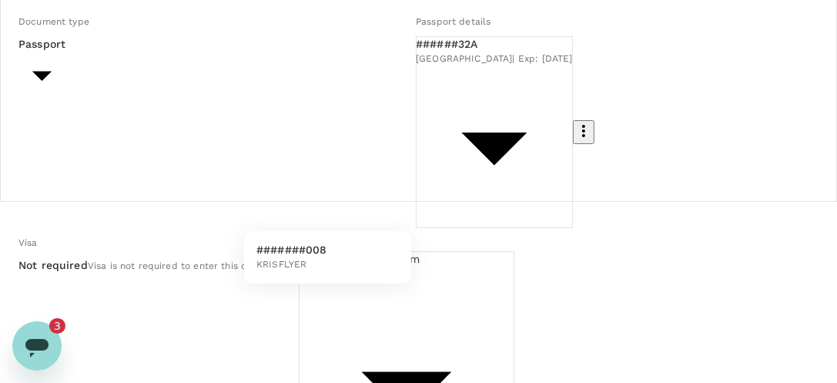
drag, startPoint x: 370, startPoint y: 233, endPoint x: 347, endPoint y: 252, distance: 30.1
click at [347, 252] on ul "#######008 KRISFLYER" at bounding box center [327, 257] width 167 height 52
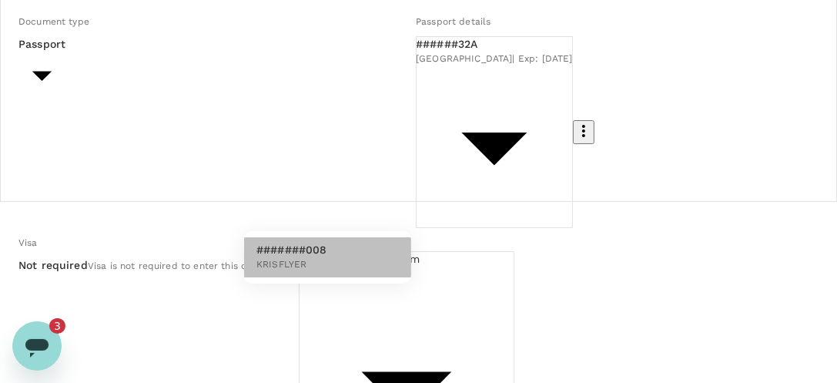
click at [347, 252] on li "#######008 KRISFLYER" at bounding box center [327, 257] width 167 height 40
type input "c1544351-9d43-466a-b043-7a882552e6a0"
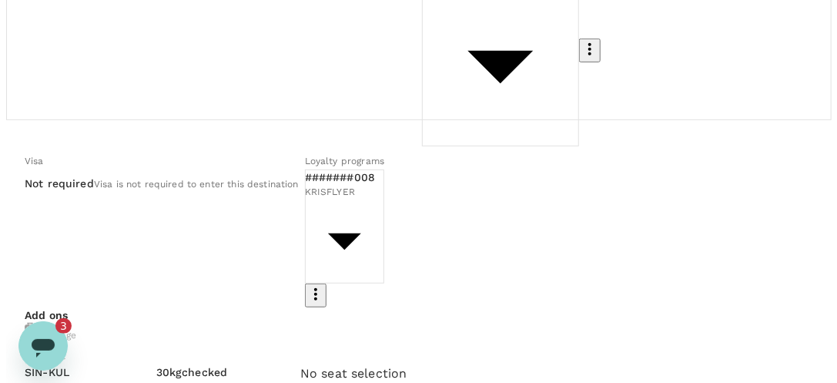
scroll to position [267, 0]
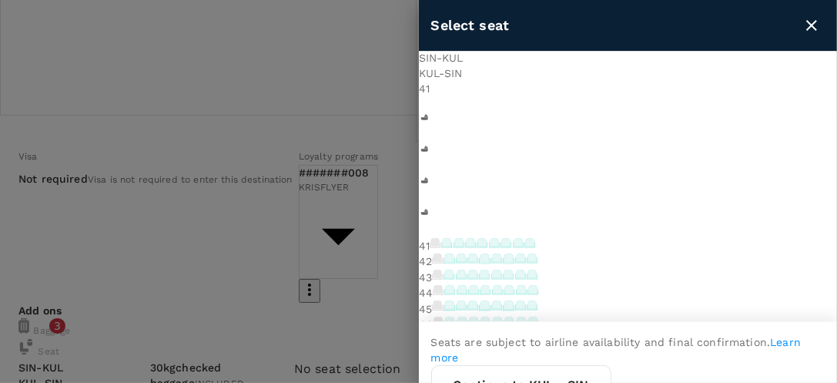
scroll to position [80, 10]
click at [478, 270] on icon at bounding box center [473, 274] width 8 height 8
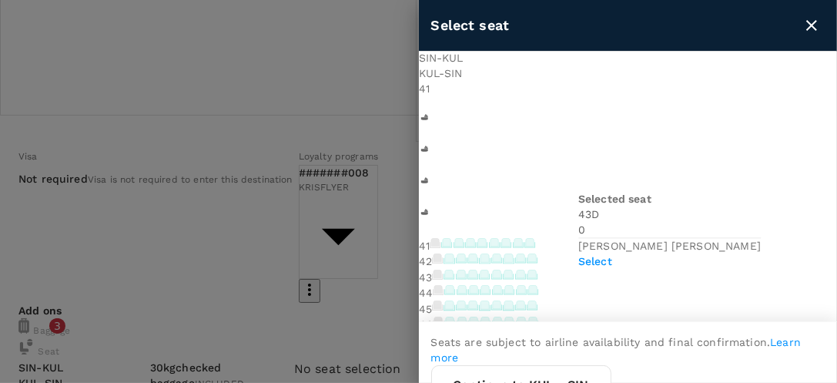
click at [761, 255] on p "Select" at bounding box center [670, 260] width 183 height 15
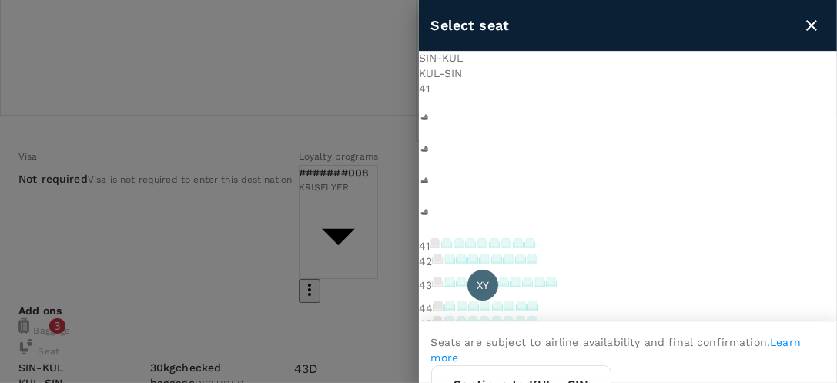
click at [374, 278] on div at bounding box center [418, 191] width 837 height 383
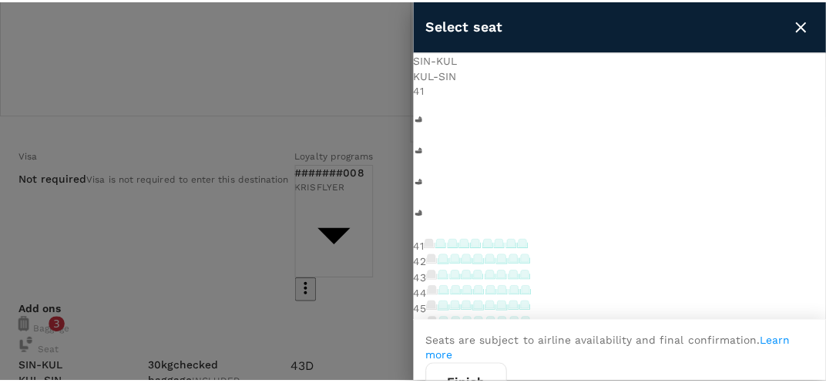
scroll to position [22, 0]
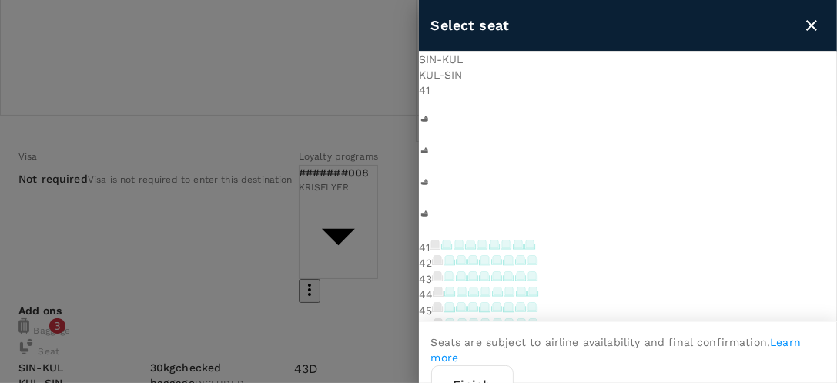
click at [478, 275] on icon at bounding box center [473, 277] width 11 height 5
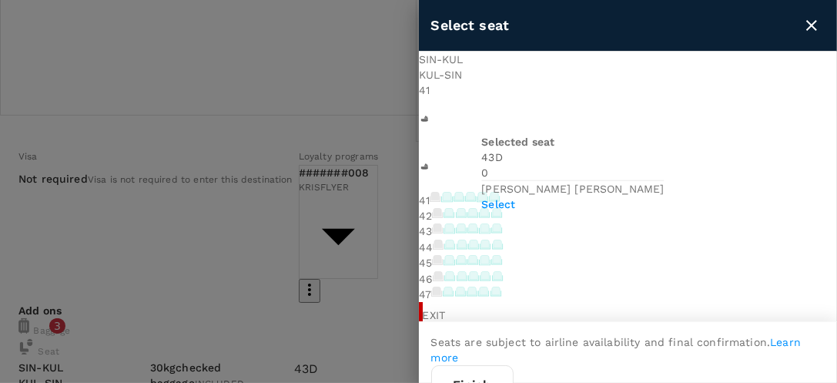
click at [645, 196] on p "Select" at bounding box center [573, 203] width 183 height 15
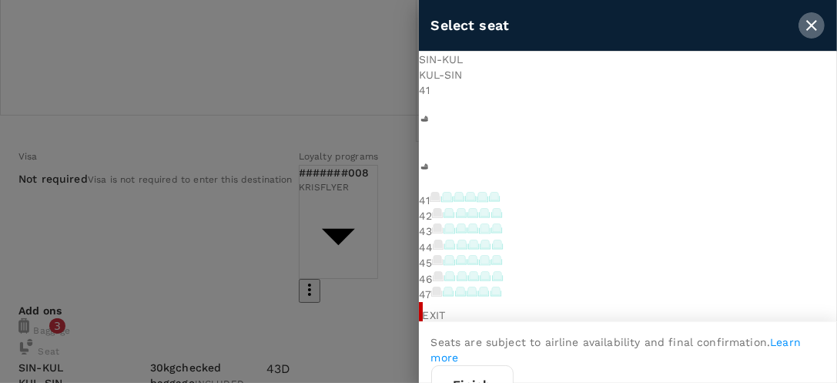
click at [806, 27] on icon "close" at bounding box center [812, 25] width 18 height 18
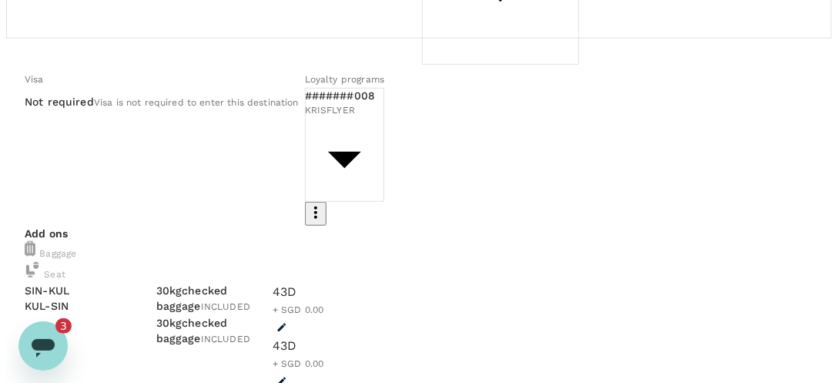
scroll to position [347, 0]
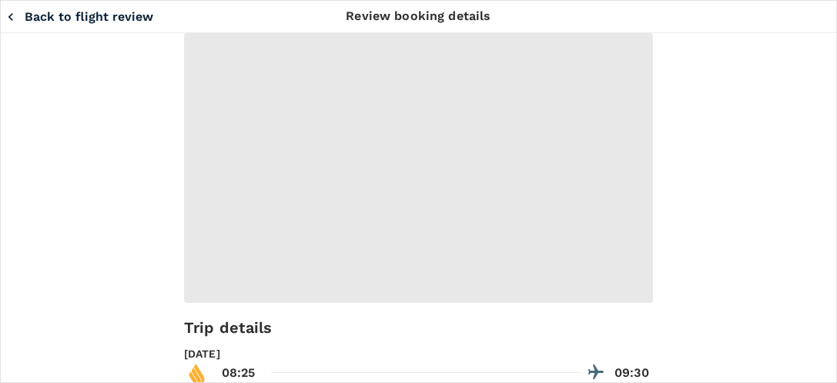
type input "9fbbbe2b-f4ca-495e-a82e-e84c83b30aa5"
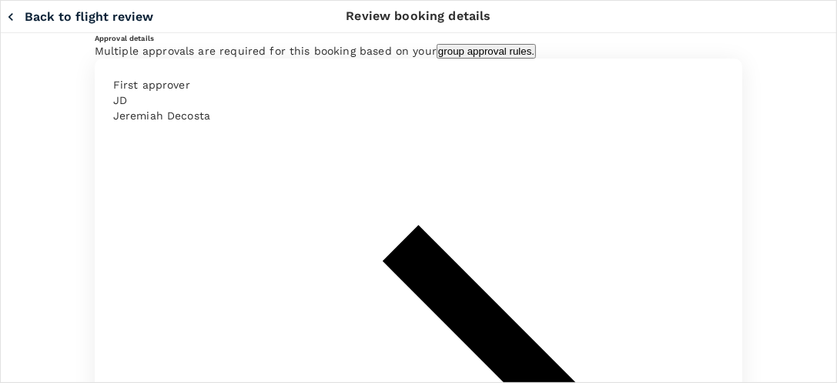
scroll to position [2, 0]
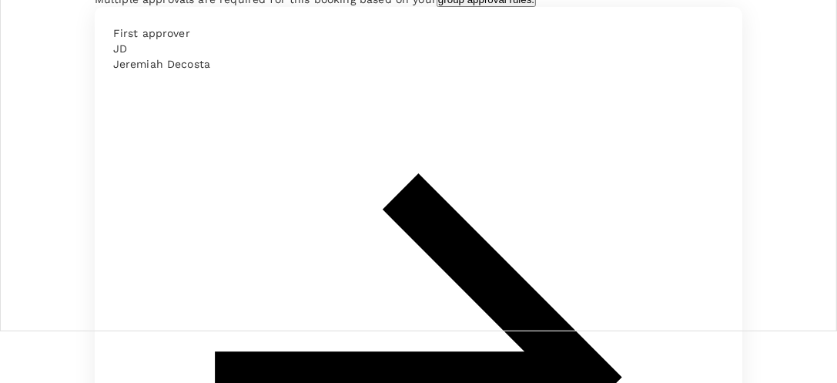
scroll to position [52, 0]
type textarea "this travel is for the meeting of our MV JV lab contractors Biogard & ITS. Our …"
type textarea "x"
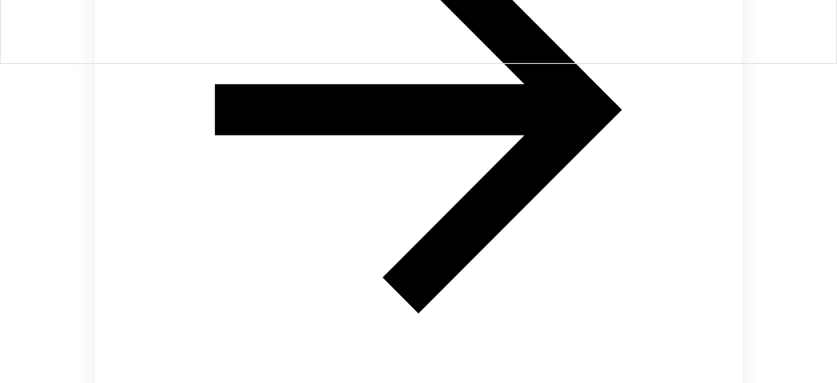
scroll to position [335, 0]
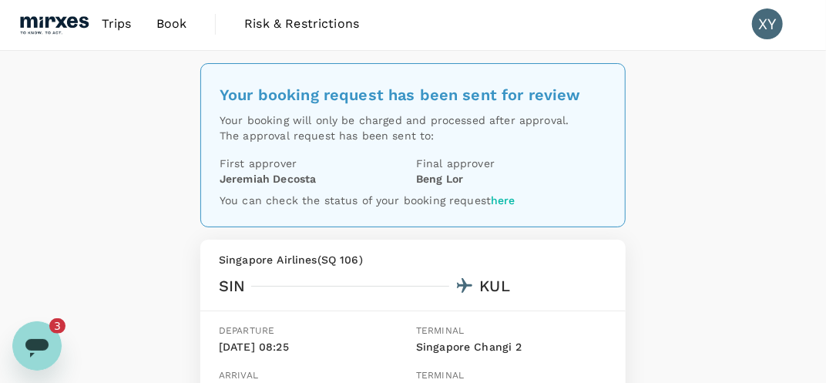
scroll to position [2, 0]
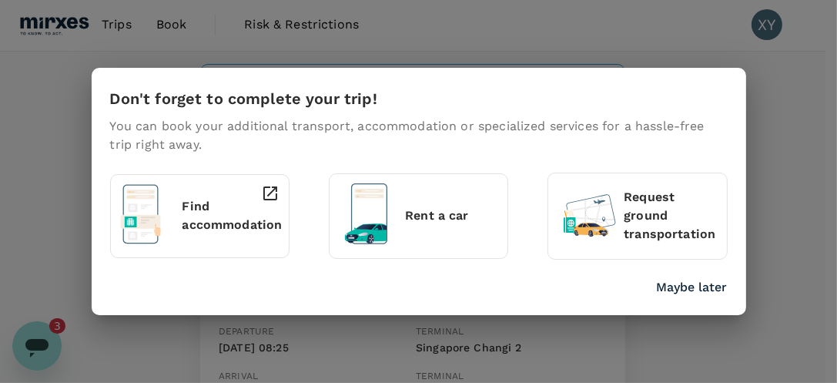
click at [671, 272] on div "Maybe later" at bounding box center [416, 284] width 624 height 25
click at [670, 290] on p "Maybe later" at bounding box center [692, 287] width 71 height 18
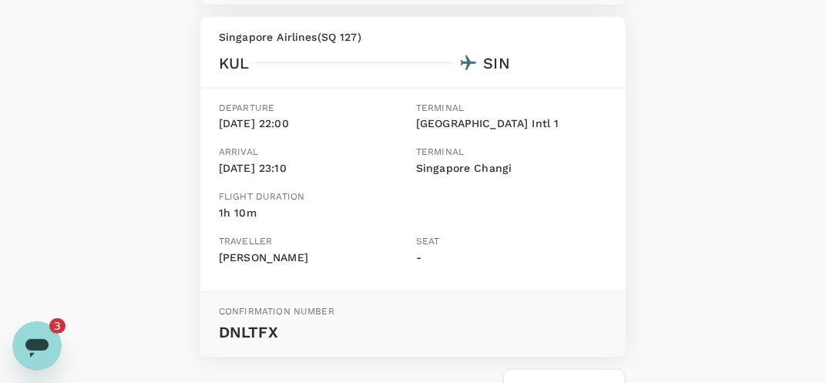
scroll to position [580, 0]
